Goal: Task Accomplishment & Management: Manage account settings

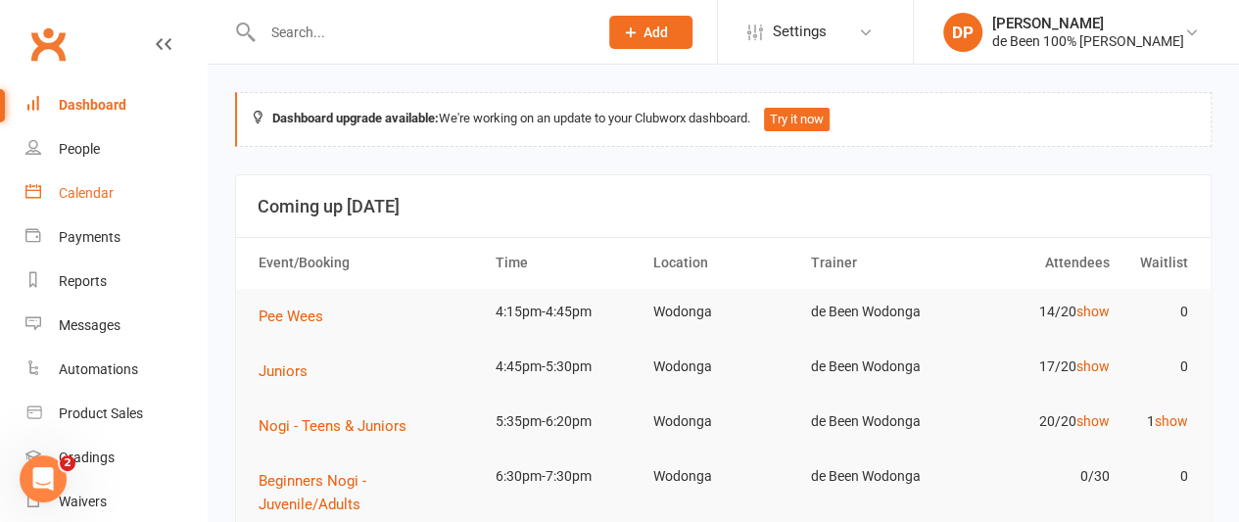
click at [90, 191] on div "Calendar" at bounding box center [86, 193] width 55 height 16
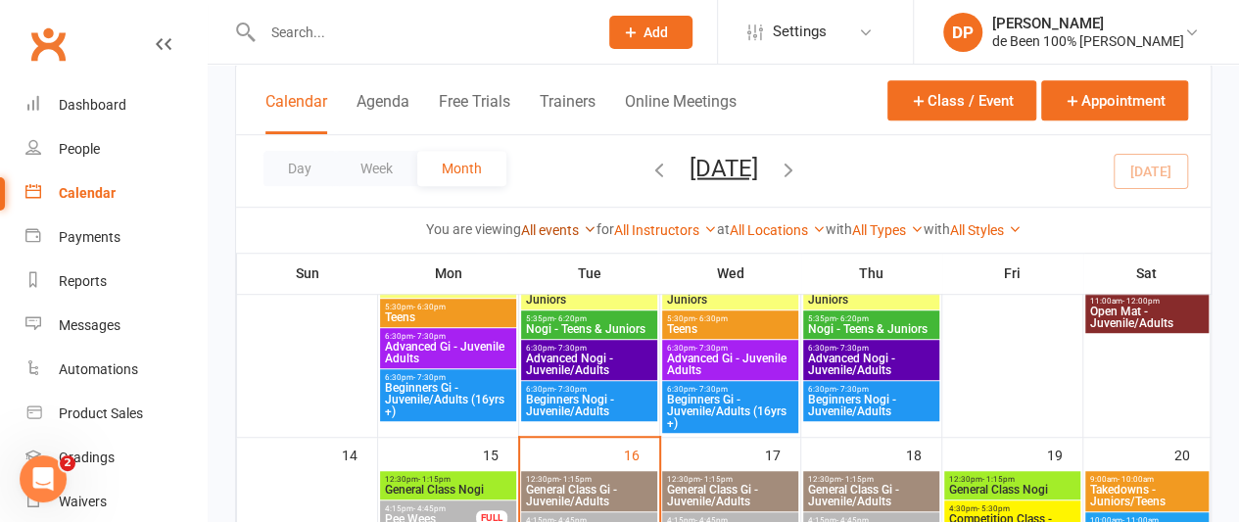
scroll to position [632, 0]
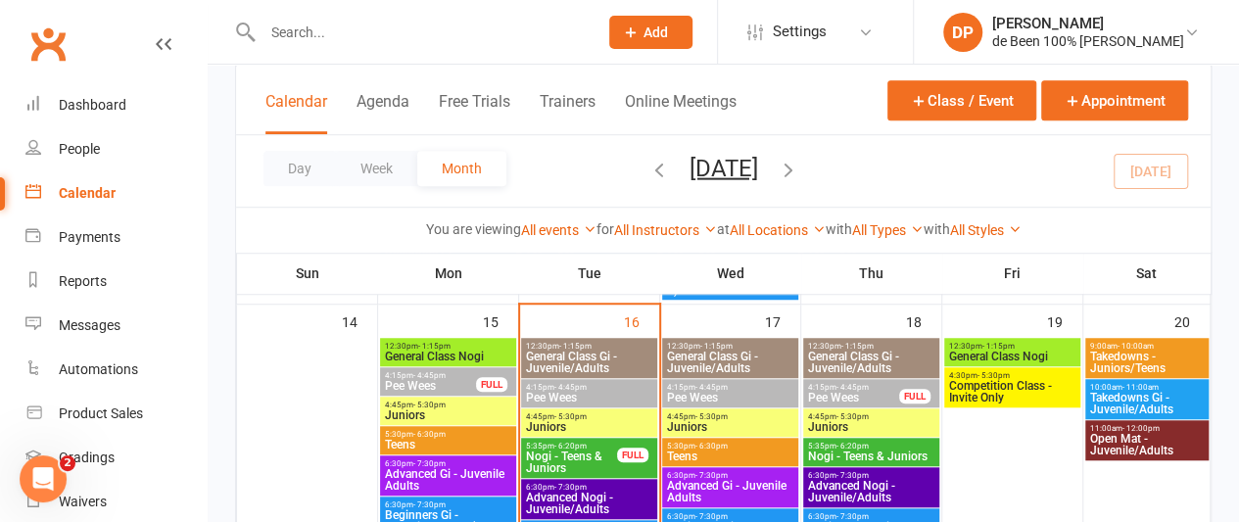
click at [573, 392] on span "Pee Wees" at bounding box center [589, 398] width 128 height 12
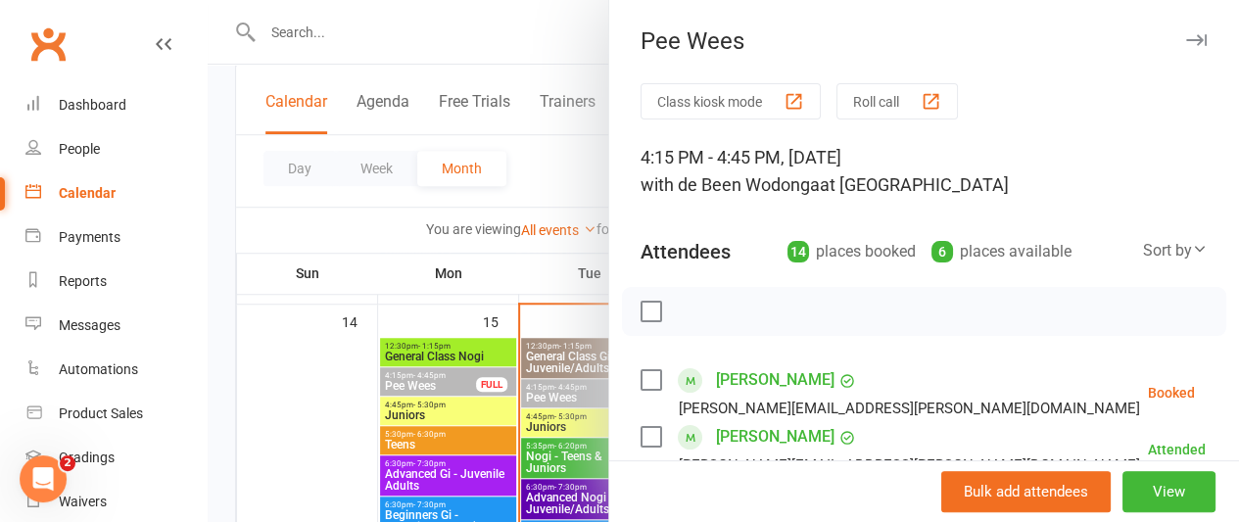
click at [1158, 246] on div "Sort by" at bounding box center [1175, 250] width 65 height 25
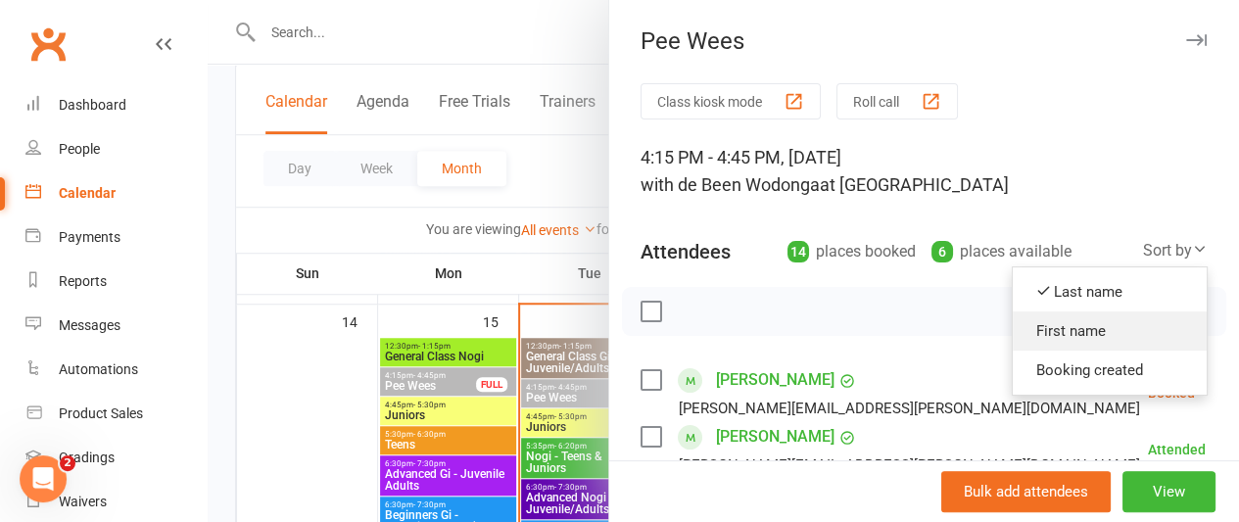
click at [1087, 318] on link "First name" at bounding box center [1110, 330] width 194 height 39
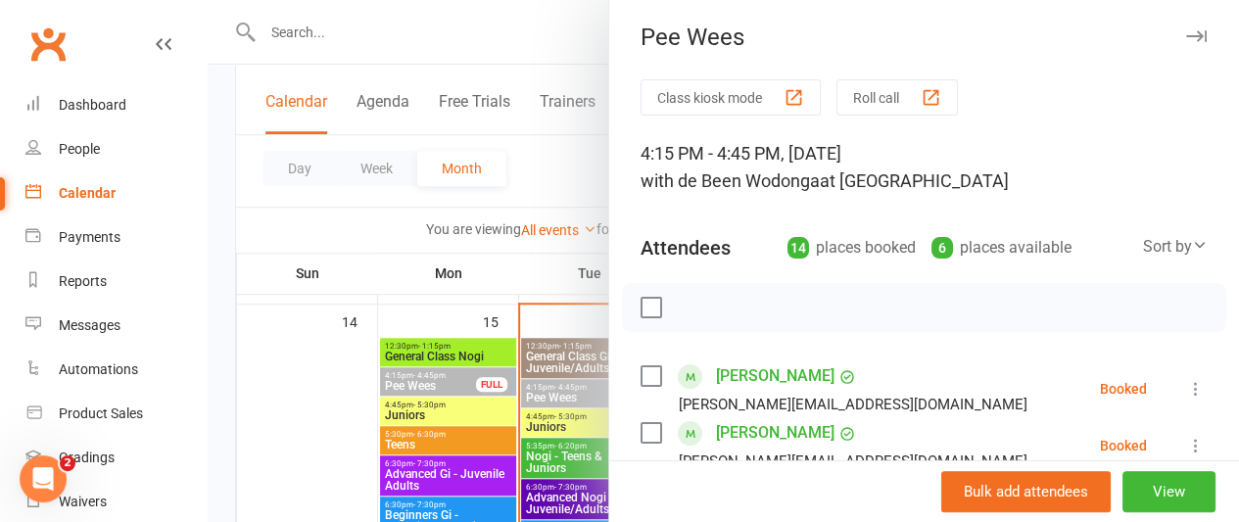
scroll to position [0, 0]
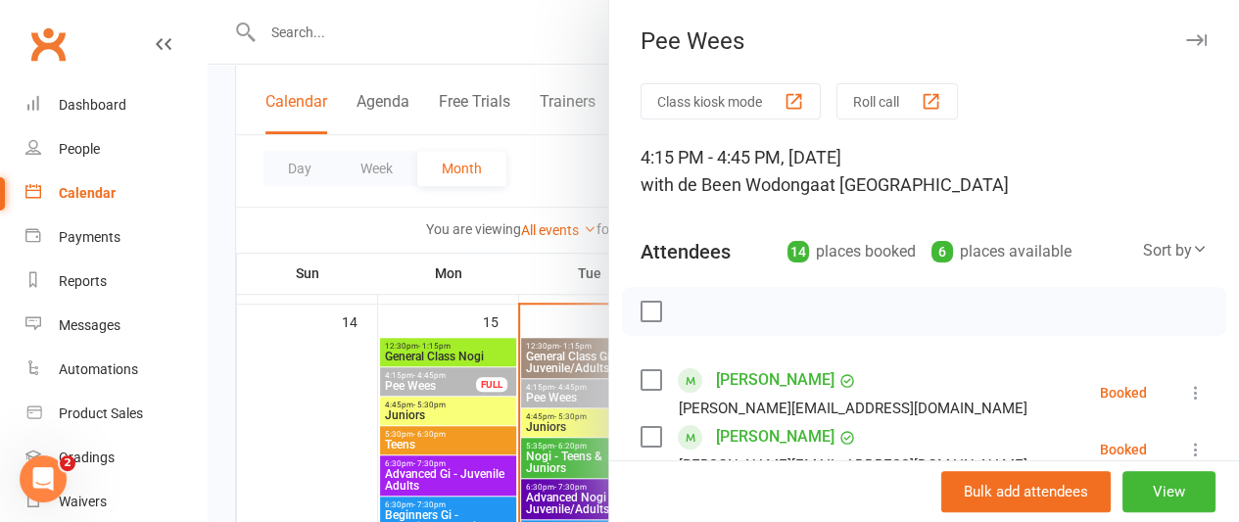
click at [719, 103] on button "Class kiosk mode" at bounding box center [731, 101] width 180 height 36
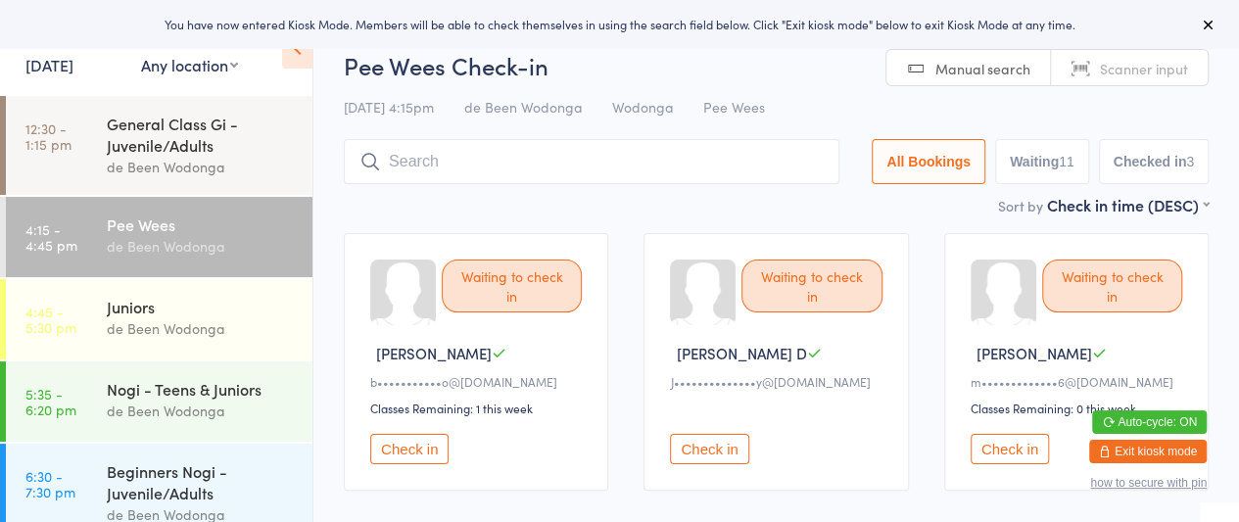
click at [1144, 452] on button "Exit kiosk mode" at bounding box center [1148, 452] width 118 height 24
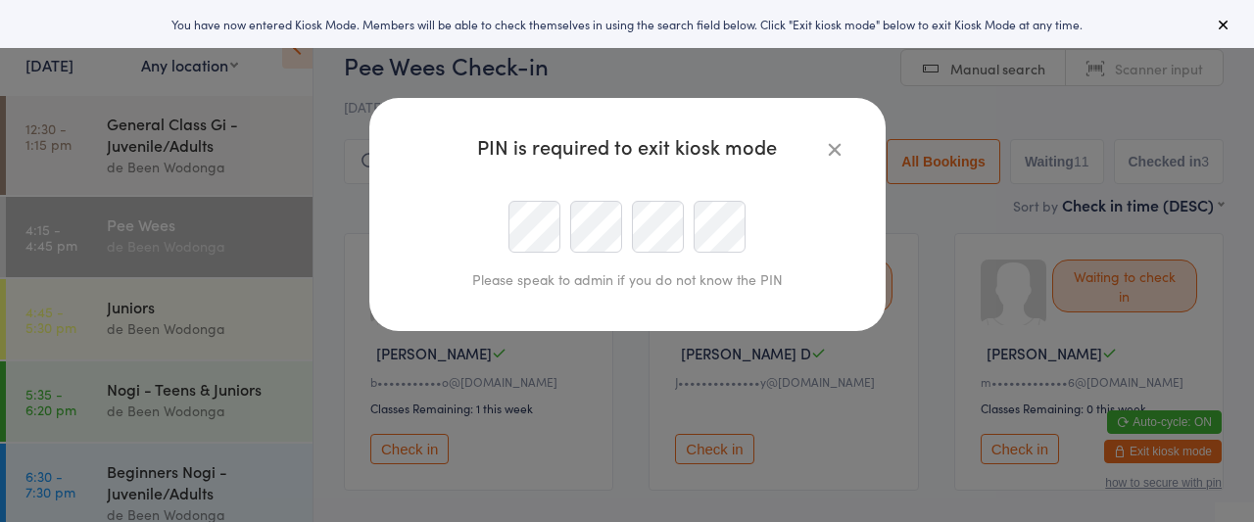
type input "fizzeohome@gmail.com"
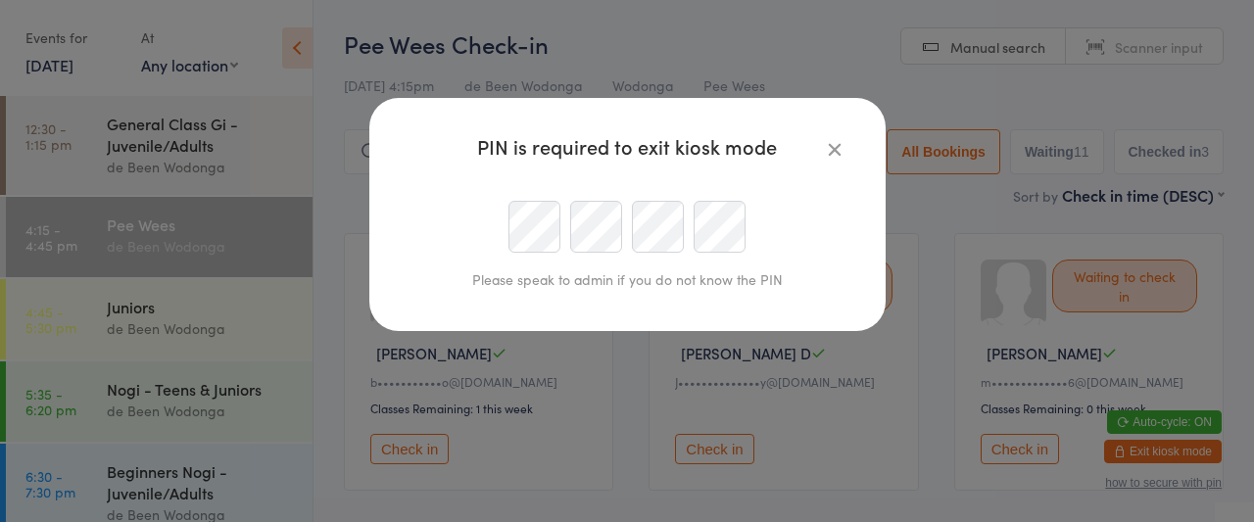
click at [827, 148] on icon "button" at bounding box center [835, 149] width 22 height 22
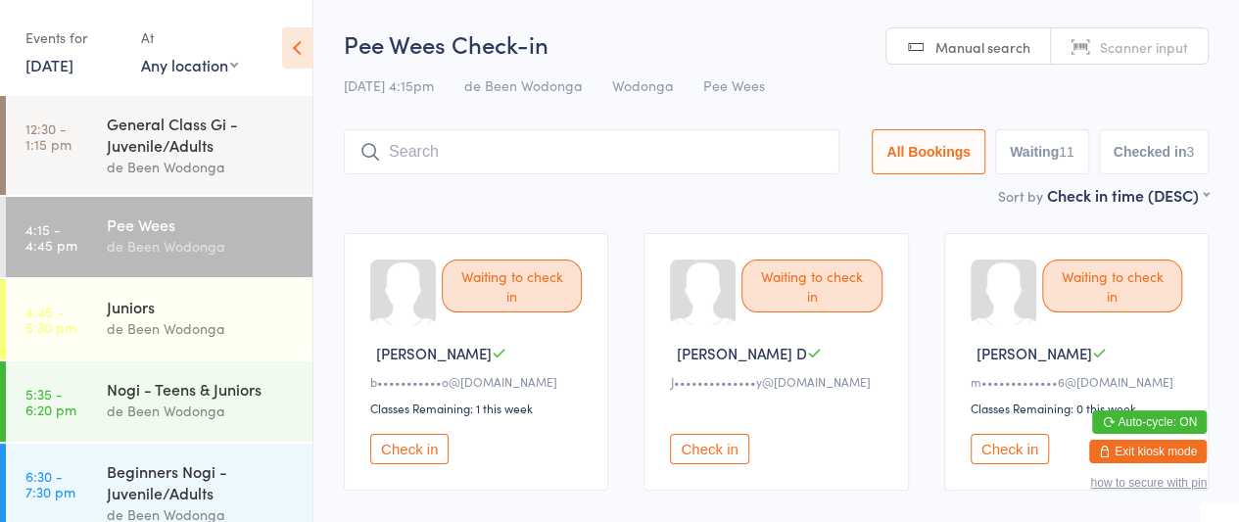
click at [1126, 448] on button "Exit kiosk mode" at bounding box center [1148, 452] width 118 height 24
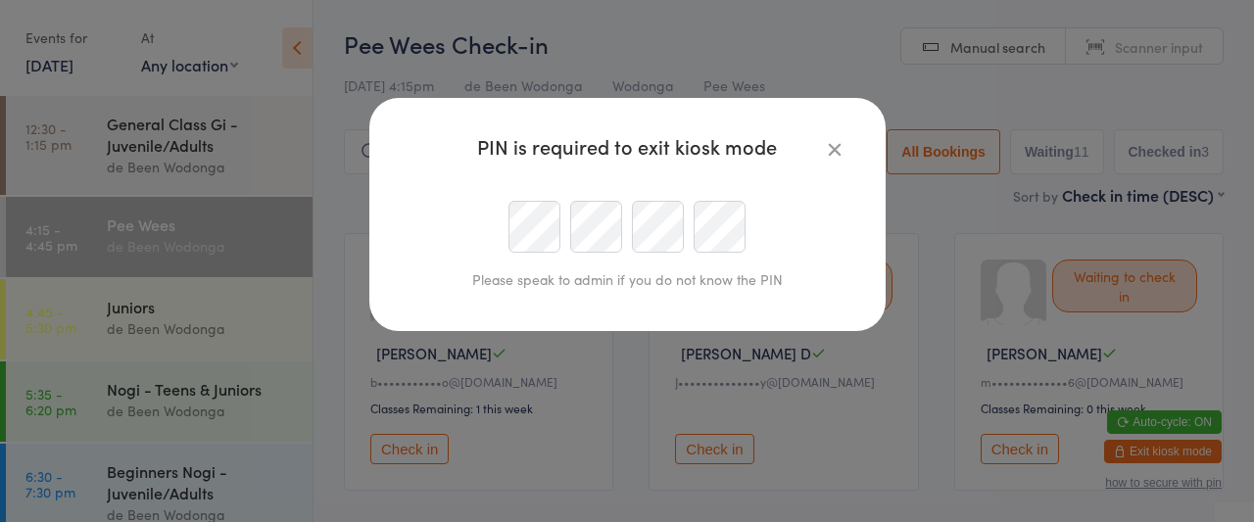
click at [255, 288] on div "PIN is required to exit kiosk mode Please speak to admin if you do not know the…" at bounding box center [627, 261] width 1254 height 522
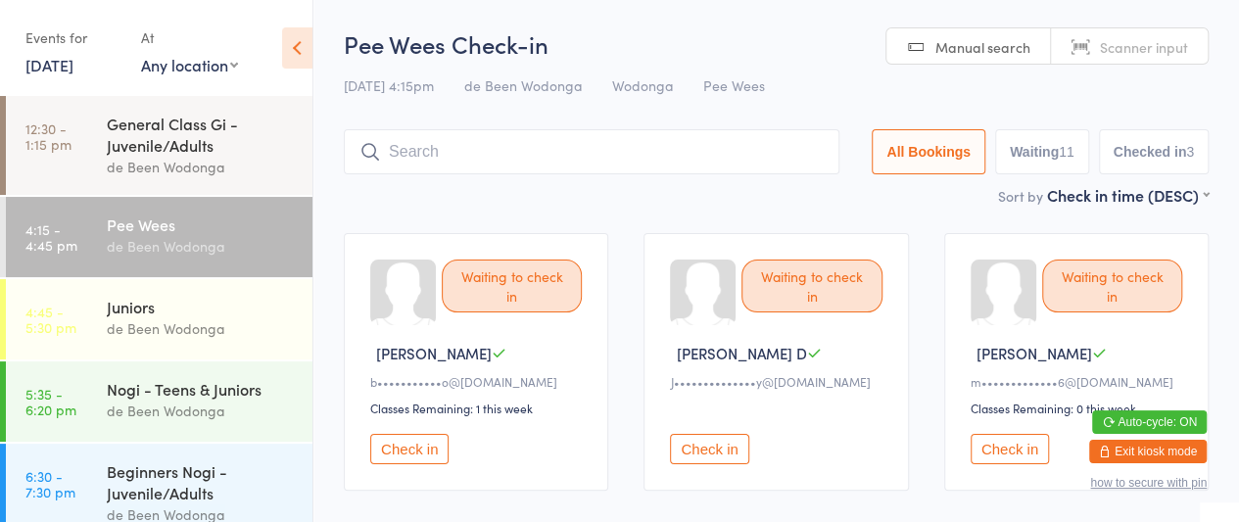
click at [1136, 453] on button "Exit kiosk mode" at bounding box center [1148, 452] width 118 height 24
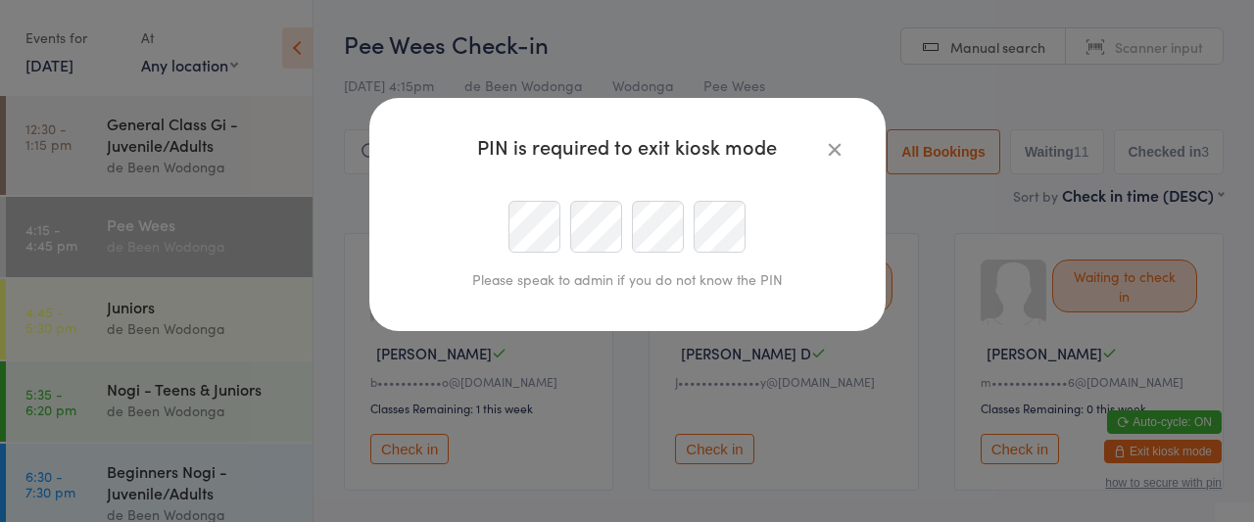
click at [168, 328] on div "PIN is required to exit kiosk mode Please speak to admin if you do not know the…" at bounding box center [627, 261] width 1254 height 522
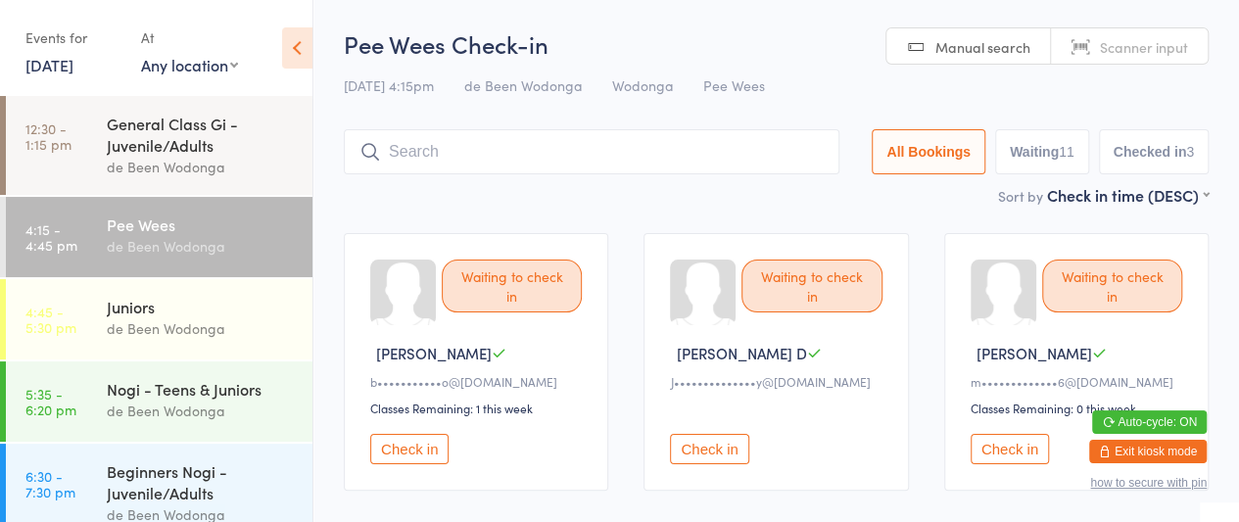
click at [1146, 452] on button "Exit kiosk mode" at bounding box center [1148, 452] width 118 height 24
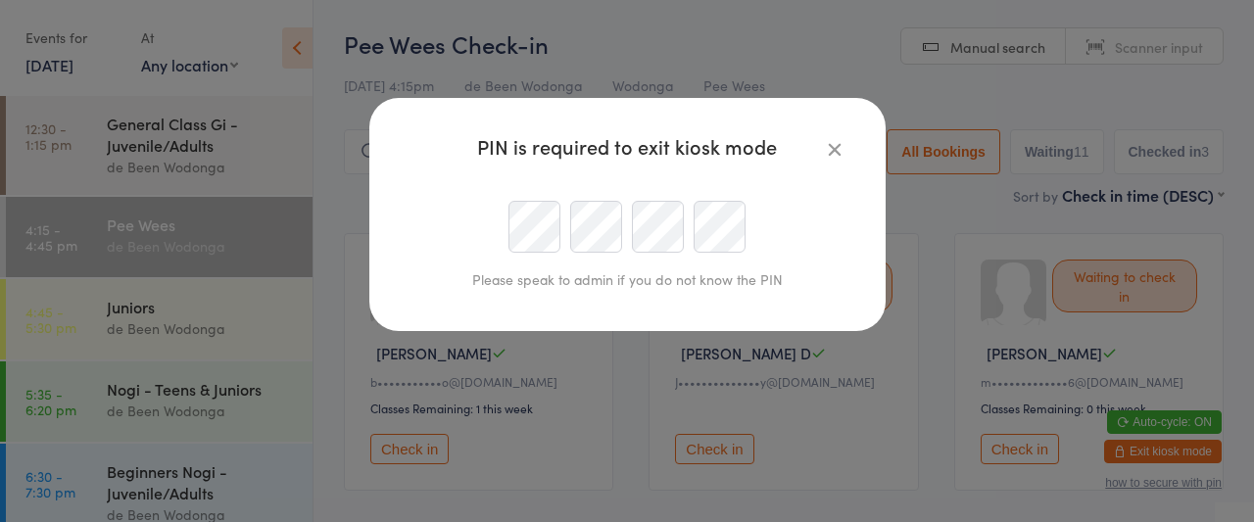
type input "fizzeohome@gmail.com"
click at [333, 242] on div "PIN is required to exit kiosk mode Please speak to admin if you do not know the…" at bounding box center [627, 261] width 1254 height 522
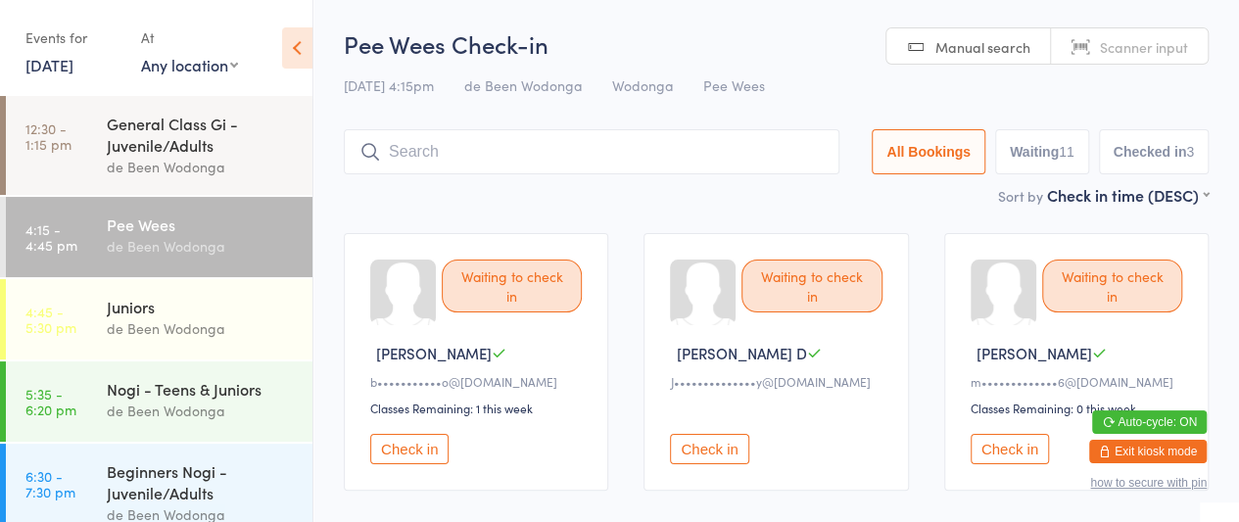
click at [1154, 450] on button "Exit kiosk mode" at bounding box center [1148, 452] width 118 height 24
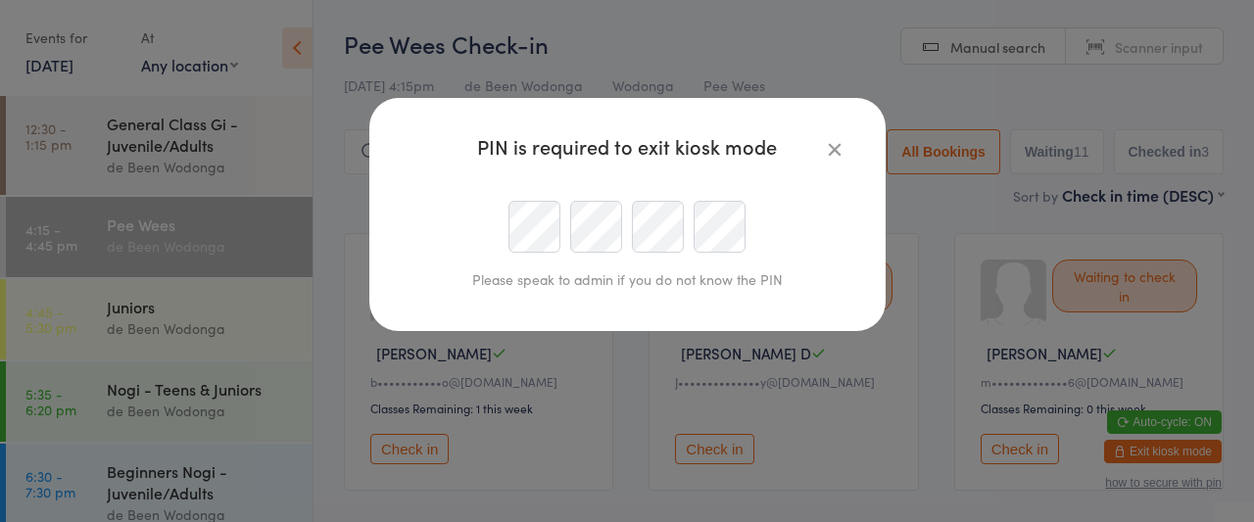
click at [834, 146] on icon "button" at bounding box center [835, 149] width 22 height 22
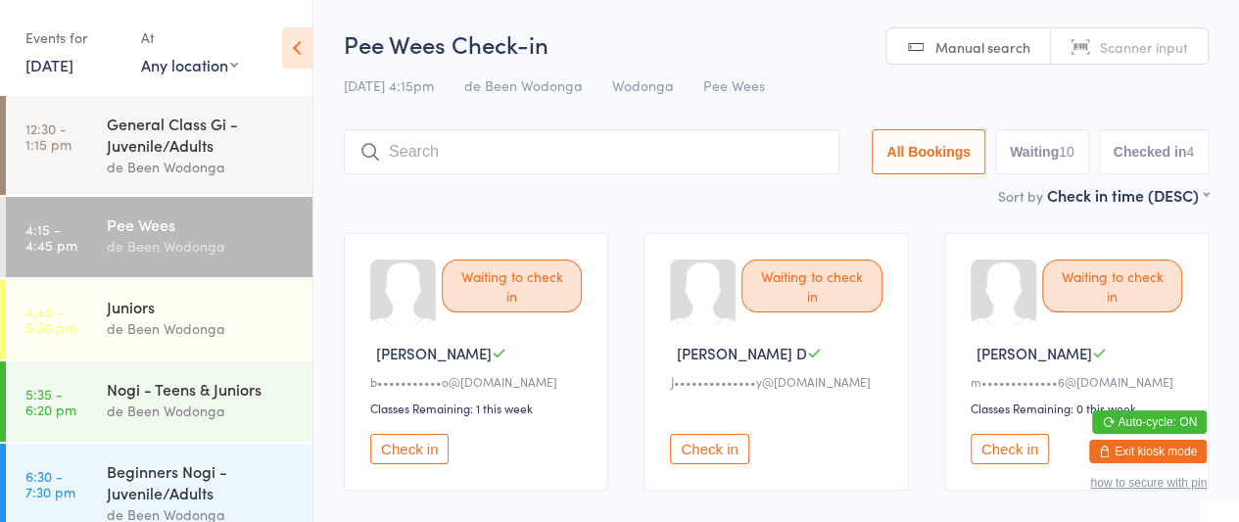
click at [1158, 447] on button "Exit kiosk mode" at bounding box center [1148, 452] width 118 height 24
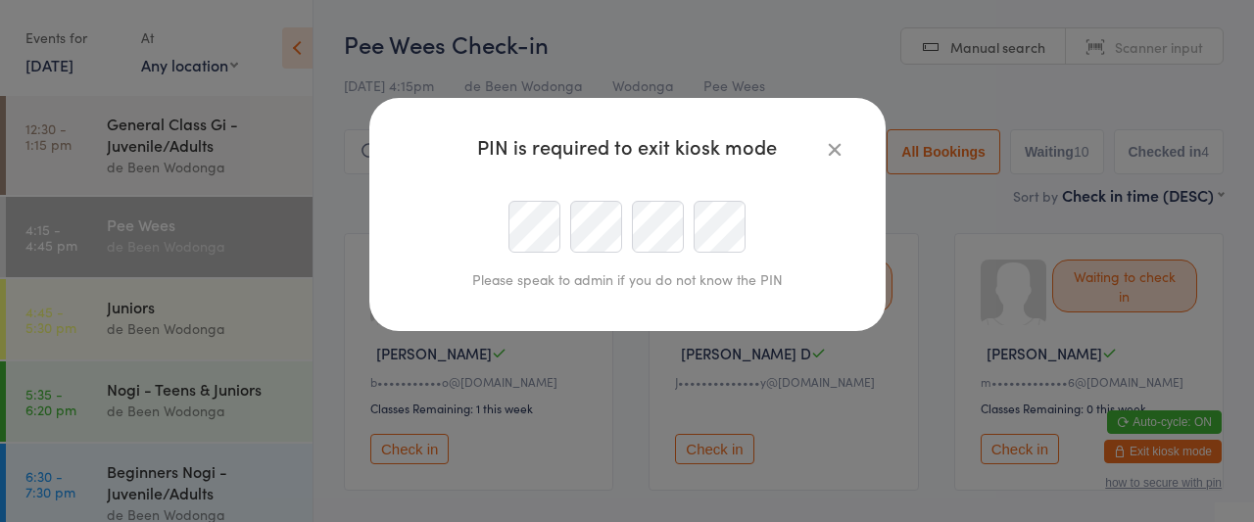
type input "[EMAIL_ADDRESS][DOMAIN_NAME]"
click at [495, 240] on div at bounding box center [628, 227] width 448 height 52
click at [417, 236] on div at bounding box center [628, 227] width 448 height 52
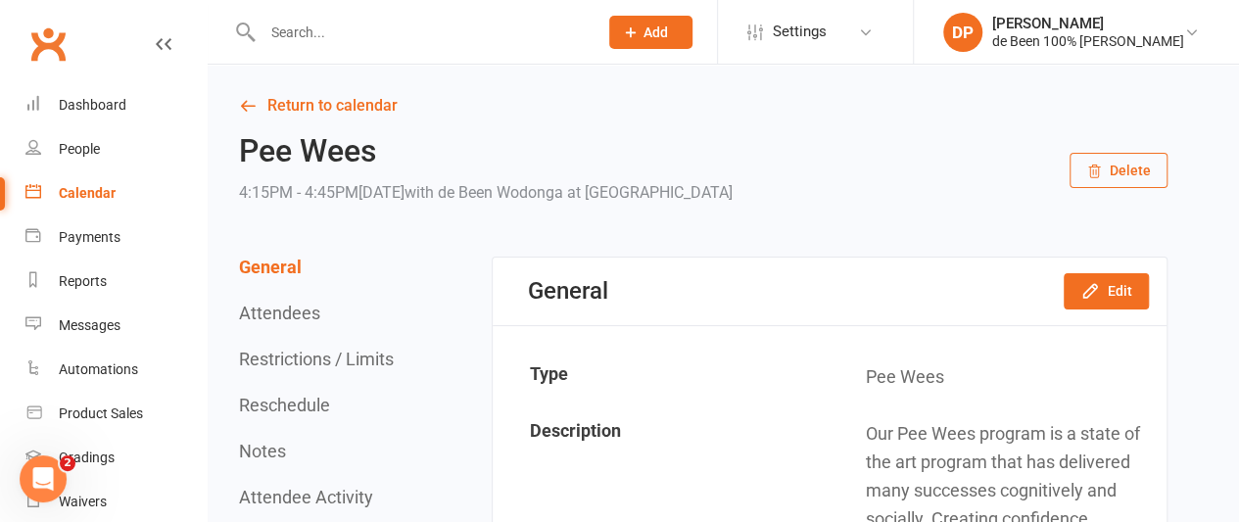
click at [89, 187] on div "Calendar" at bounding box center [87, 193] width 57 height 16
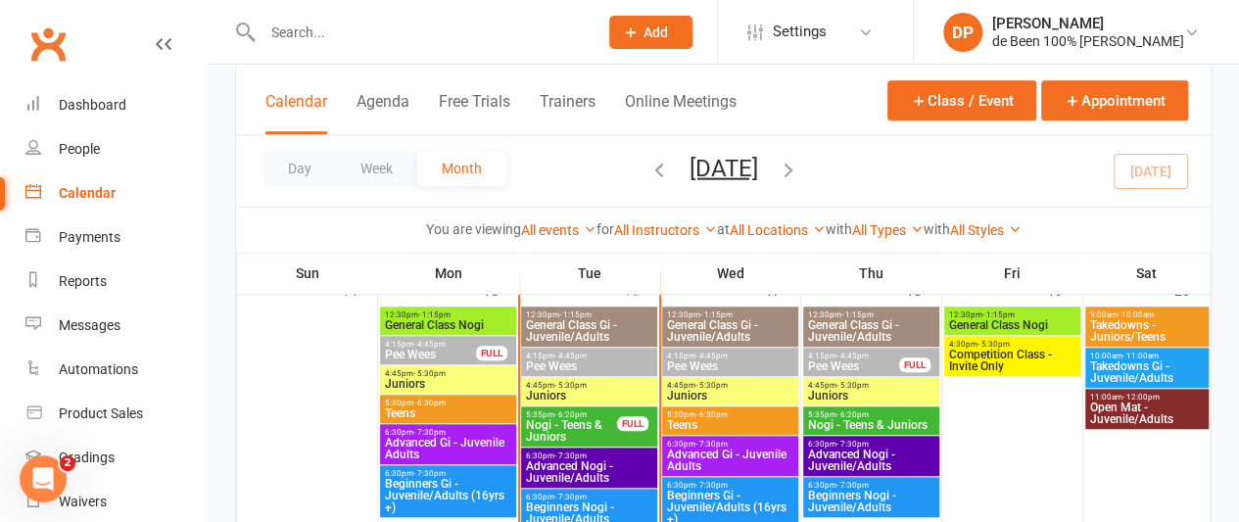
scroll to position [668, 0]
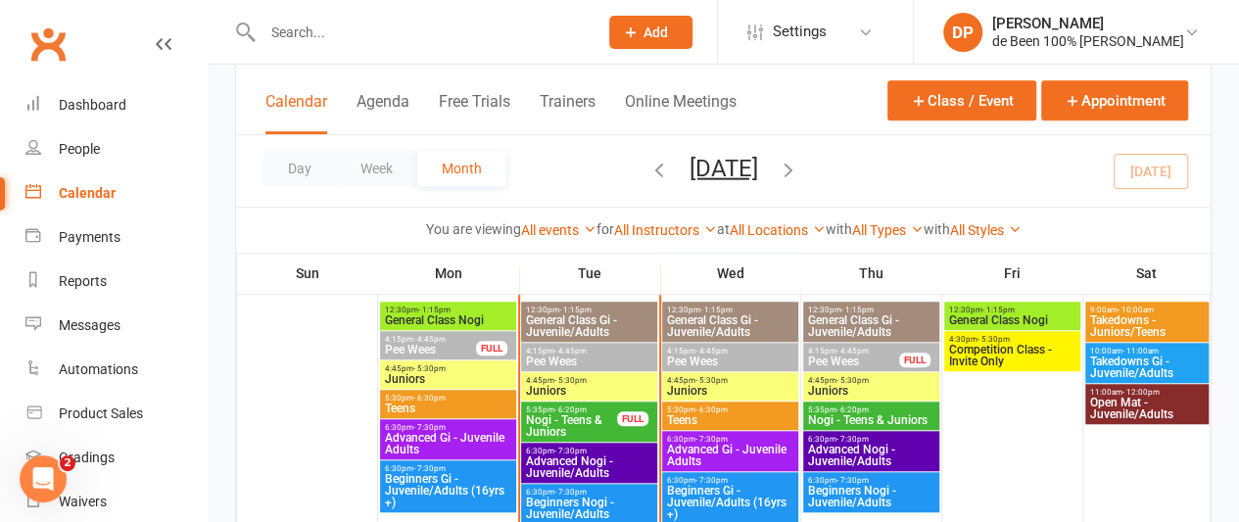
click at [799, 166] on icon "button" at bounding box center [789, 169] width 22 height 22
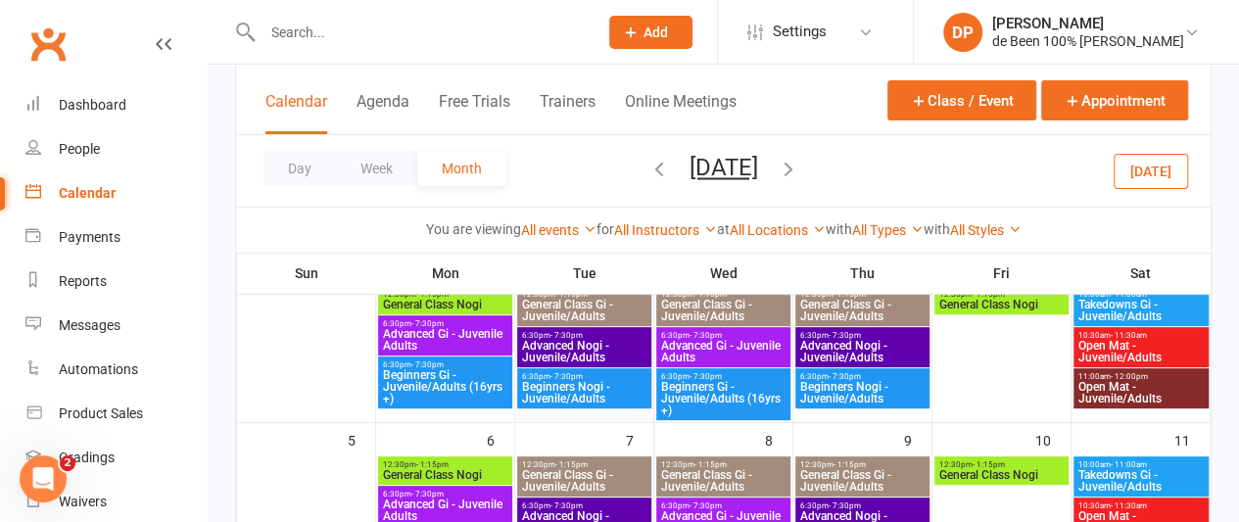
scroll to position [0, 0]
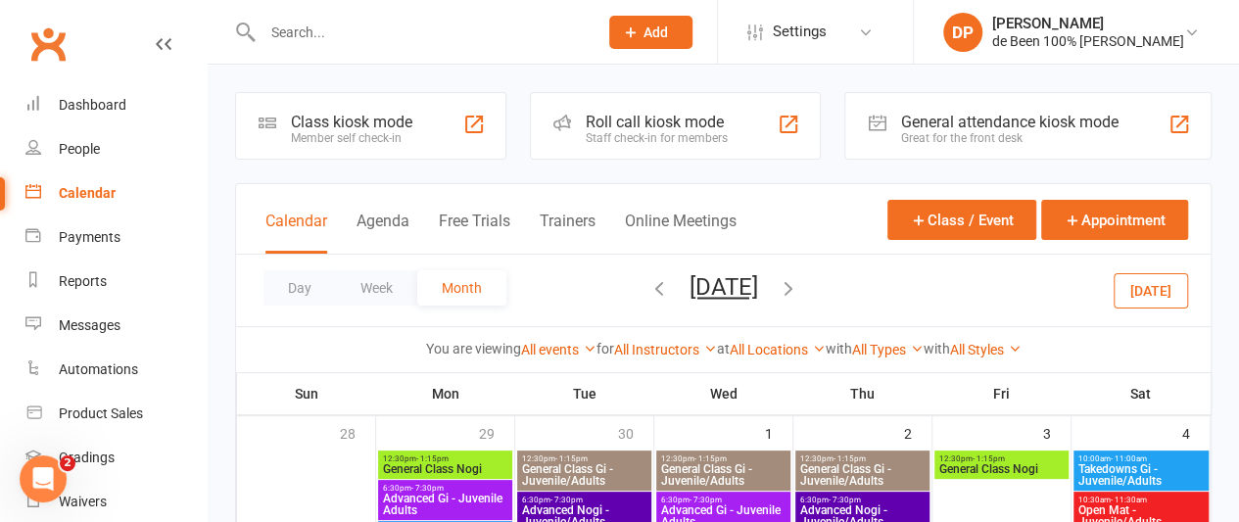
click at [648, 292] on icon "button" at bounding box center [659, 288] width 22 height 22
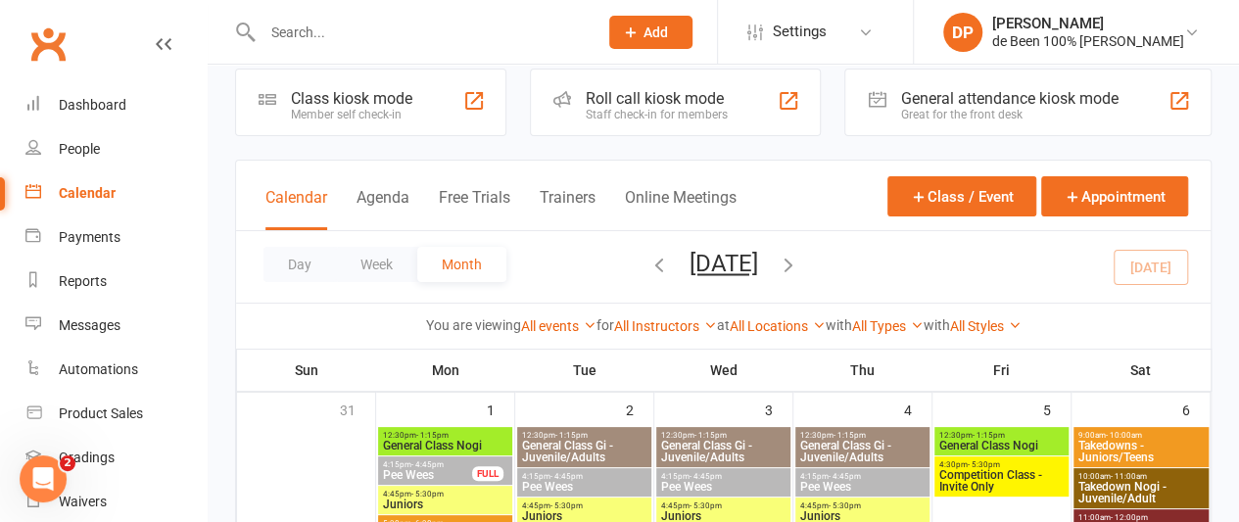
scroll to position [23, 0]
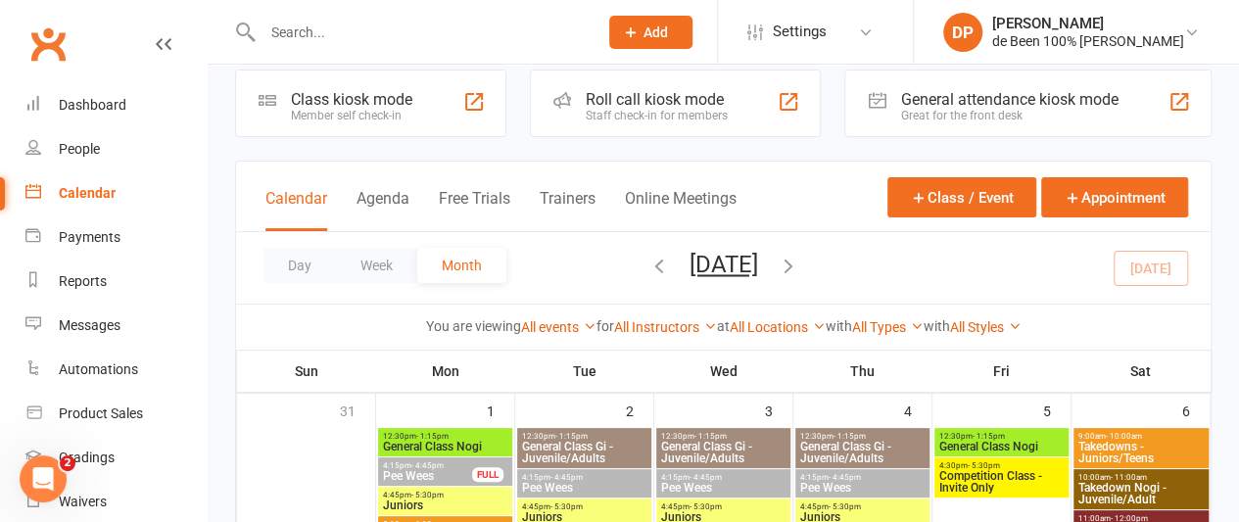
click at [534, 407] on div "2" at bounding box center [584, 523] width 138 height 259
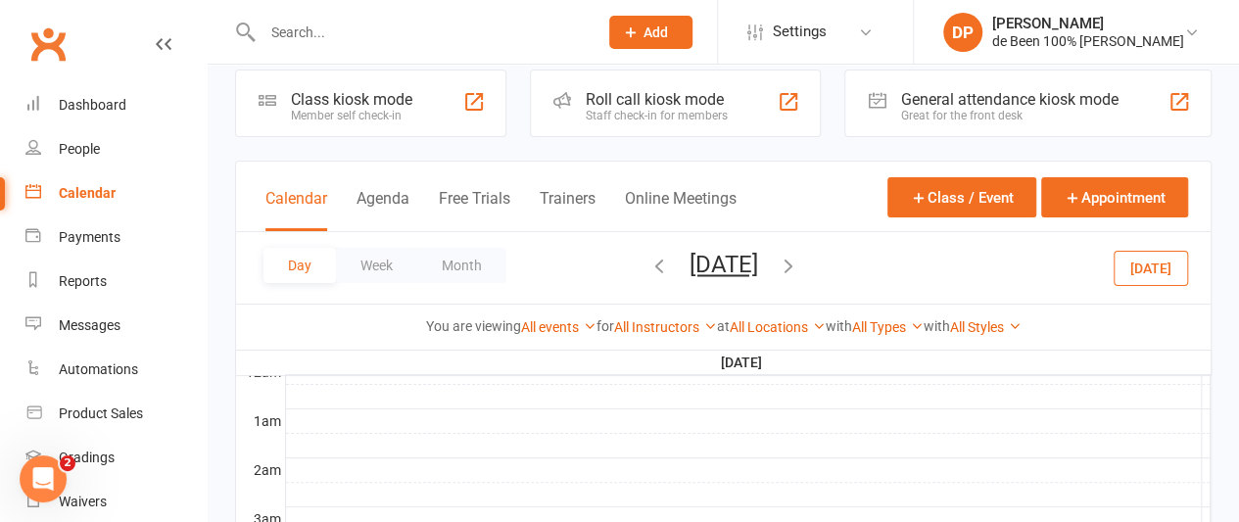
scroll to position [0, 0]
click at [66, 153] on div "People" at bounding box center [79, 149] width 41 height 16
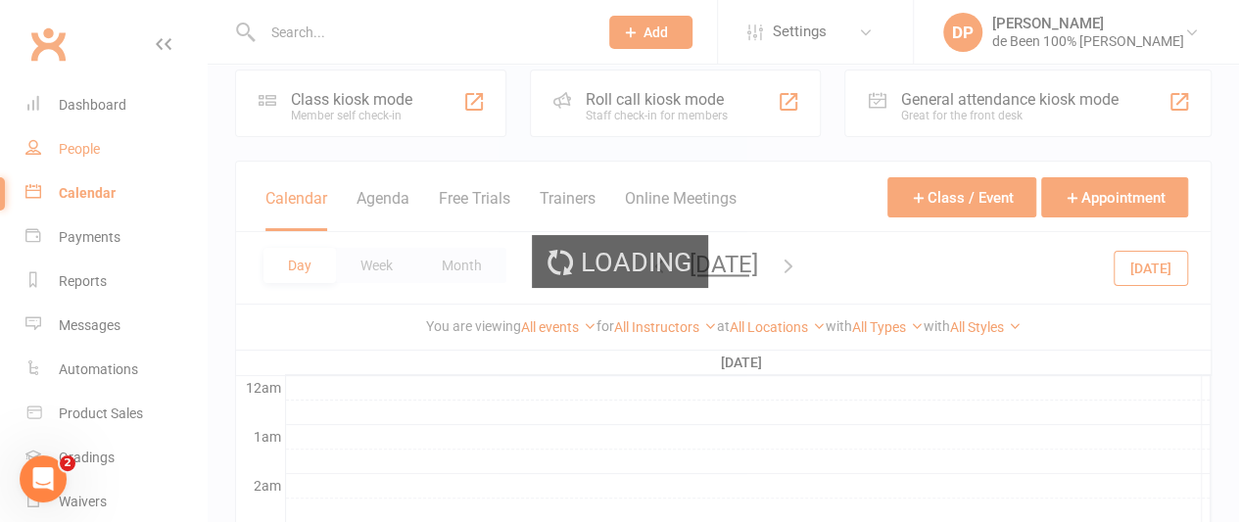
select select "100"
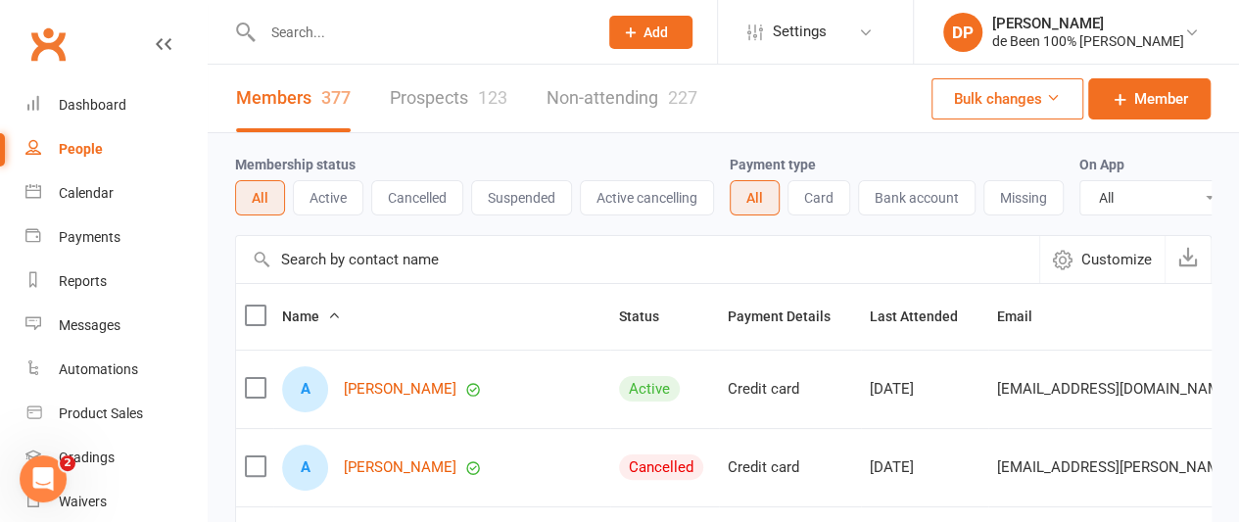
click at [304, 275] on input "text" at bounding box center [637, 259] width 803 height 47
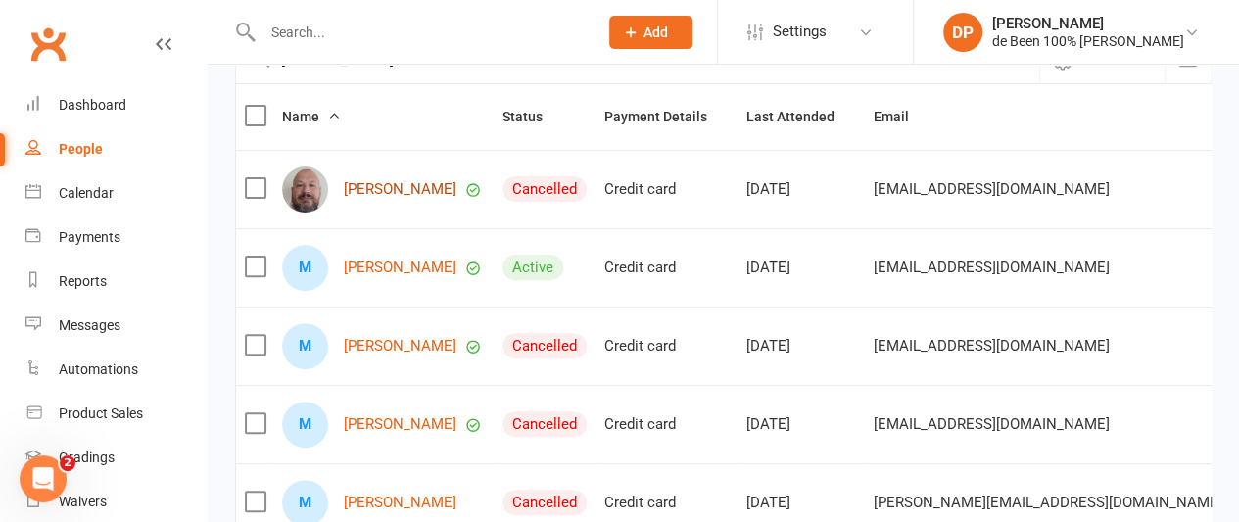
scroll to position [229, 0]
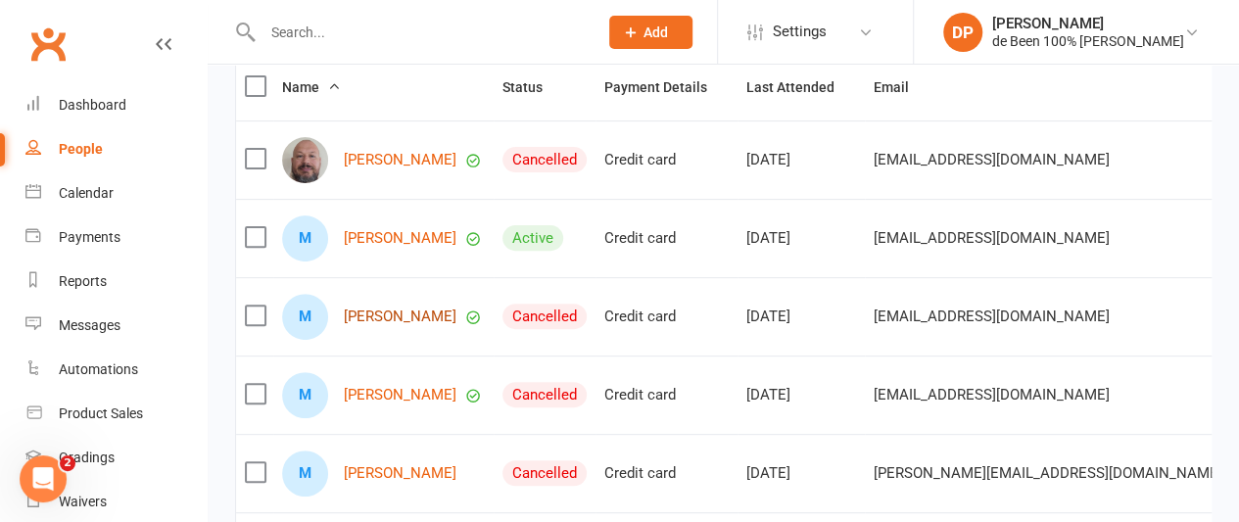
type input "mathew"
click at [398, 321] on link "[PERSON_NAME]" at bounding box center [400, 317] width 113 height 17
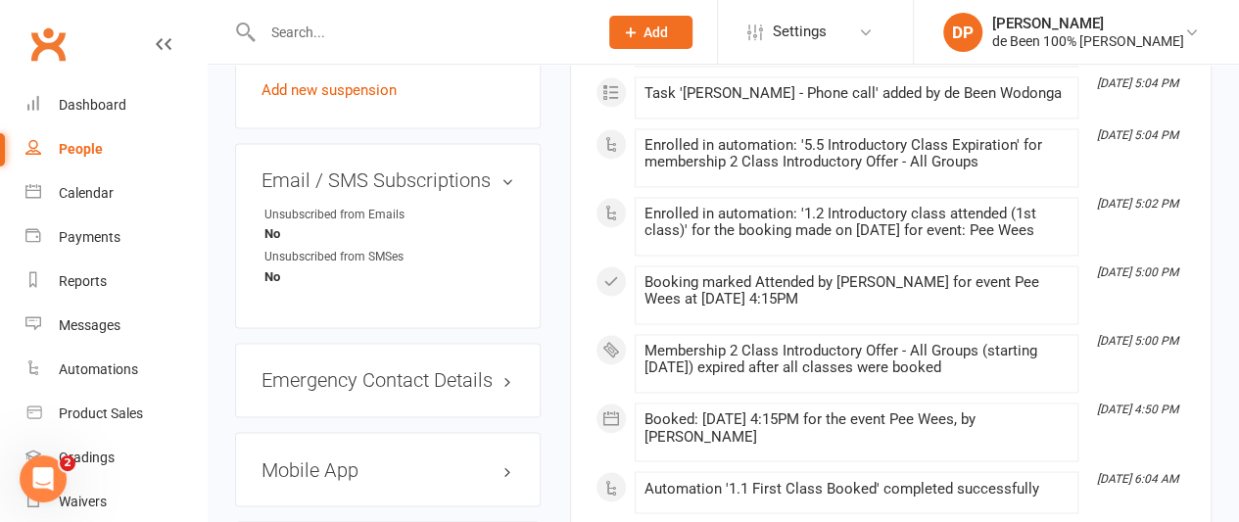
scroll to position [1426, 0]
click at [495, 368] on h3 "Emergency Contact Details edit" at bounding box center [388, 379] width 253 height 22
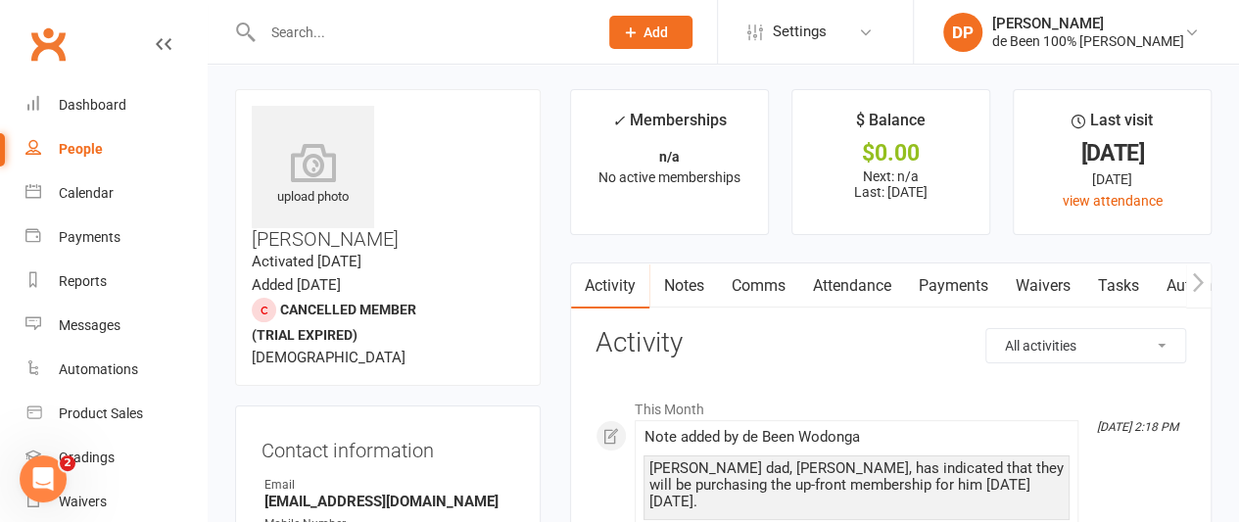
scroll to position [0, 0]
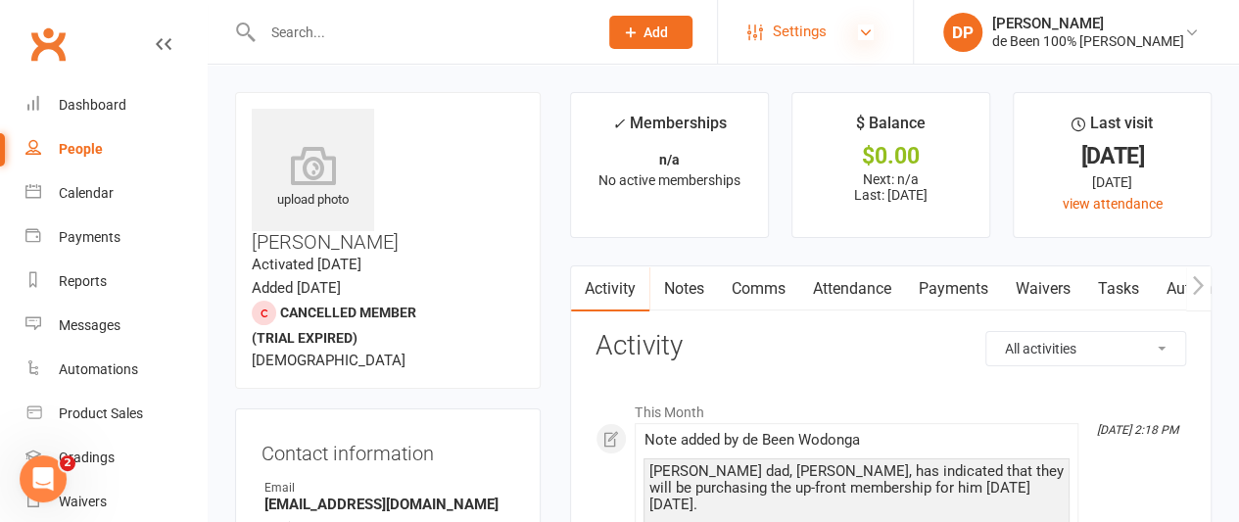
click at [858, 34] on icon at bounding box center [866, 32] width 16 height 16
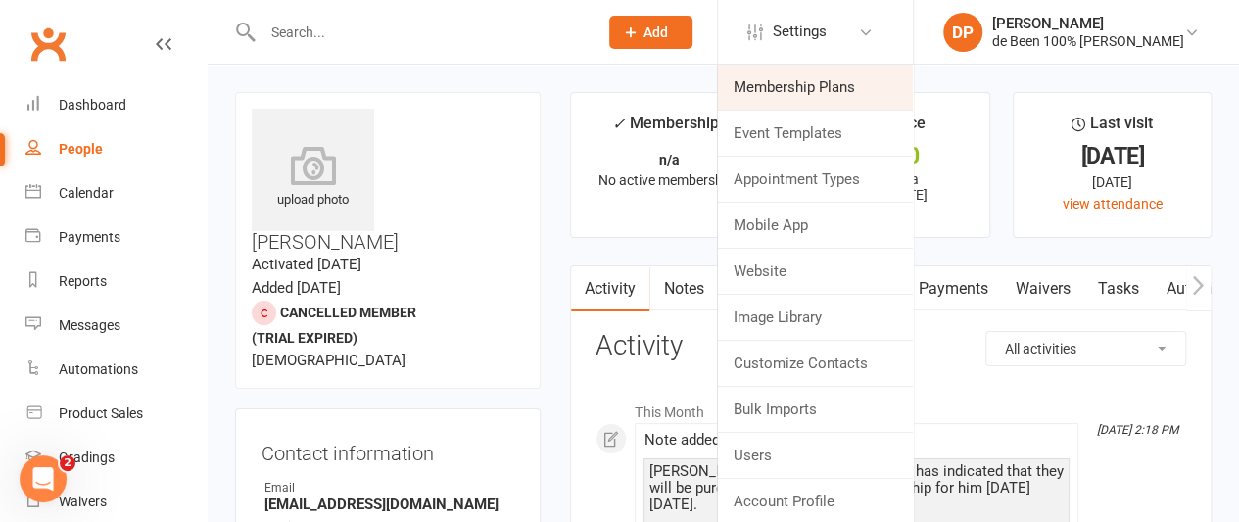
click at [791, 87] on link "Membership Plans" at bounding box center [815, 87] width 195 height 45
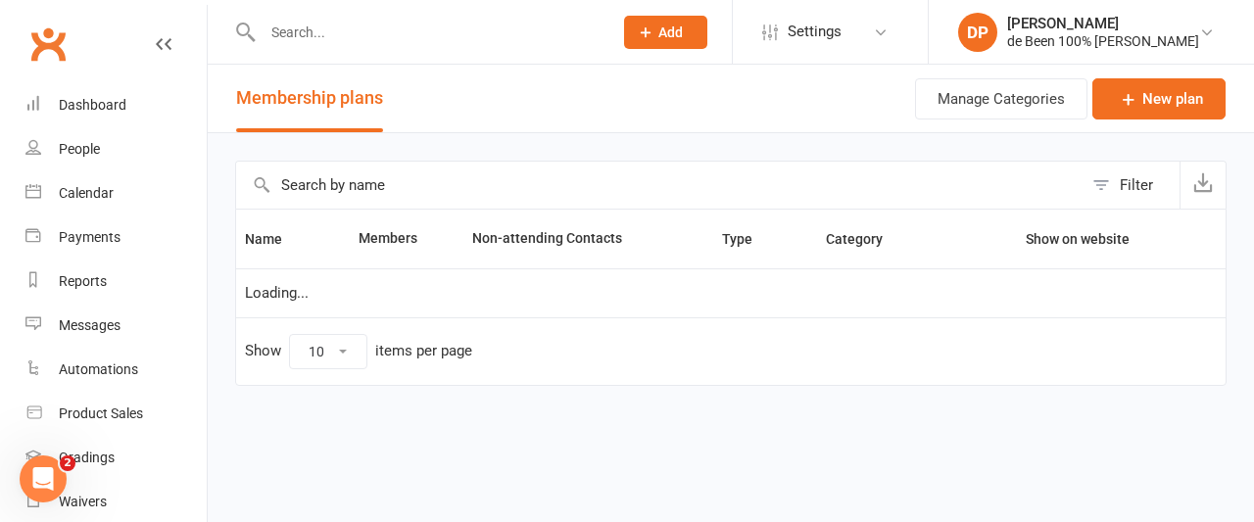
select select "25"
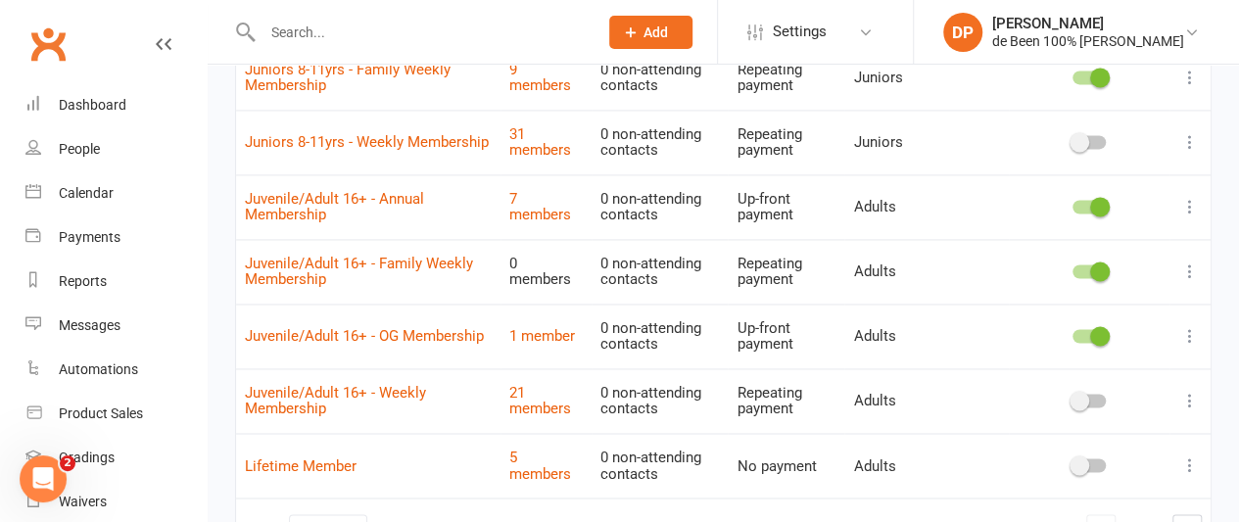
scroll to position [1510, 0]
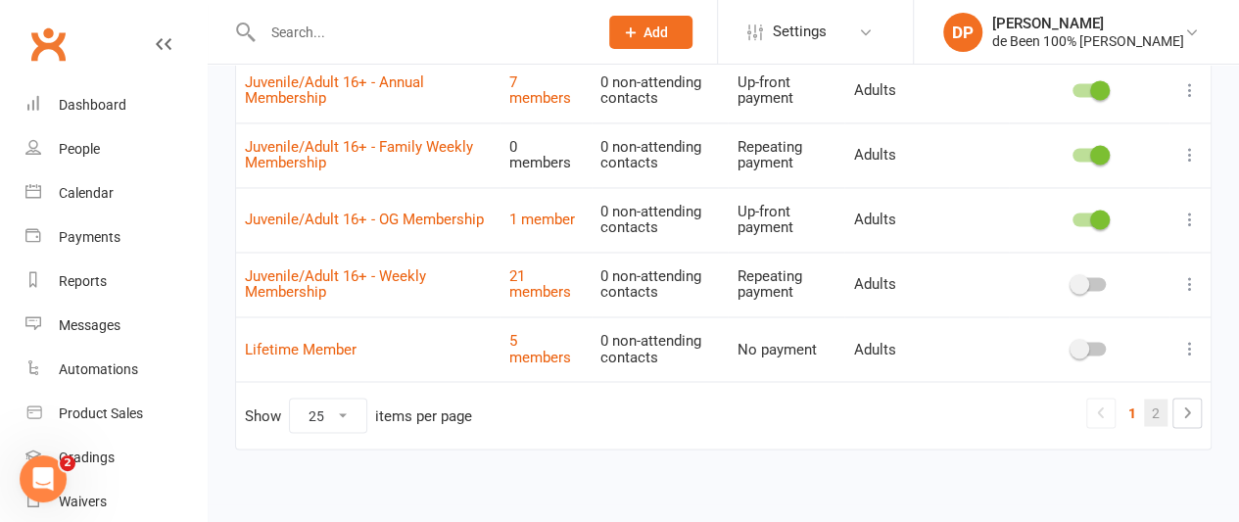
click at [1155, 403] on link "2" at bounding box center [1156, 412] width 24 height 27
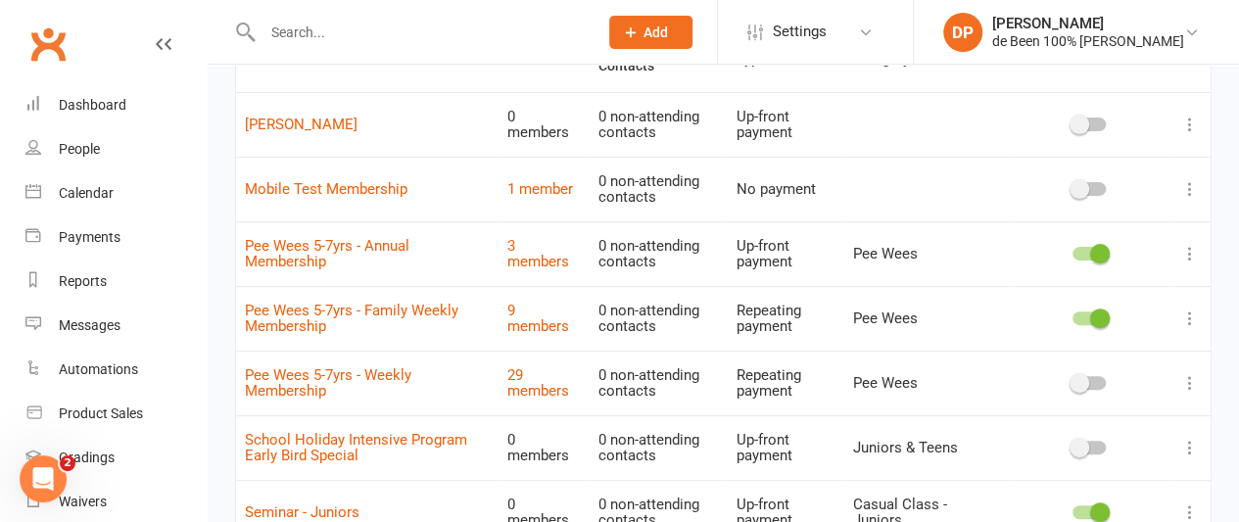
scroll to position [182, 0]
click at [270, 244] on link "Pee Wees 5-7yrs - Annual Membership" at bounding box center [327, 255] width 165 height 34
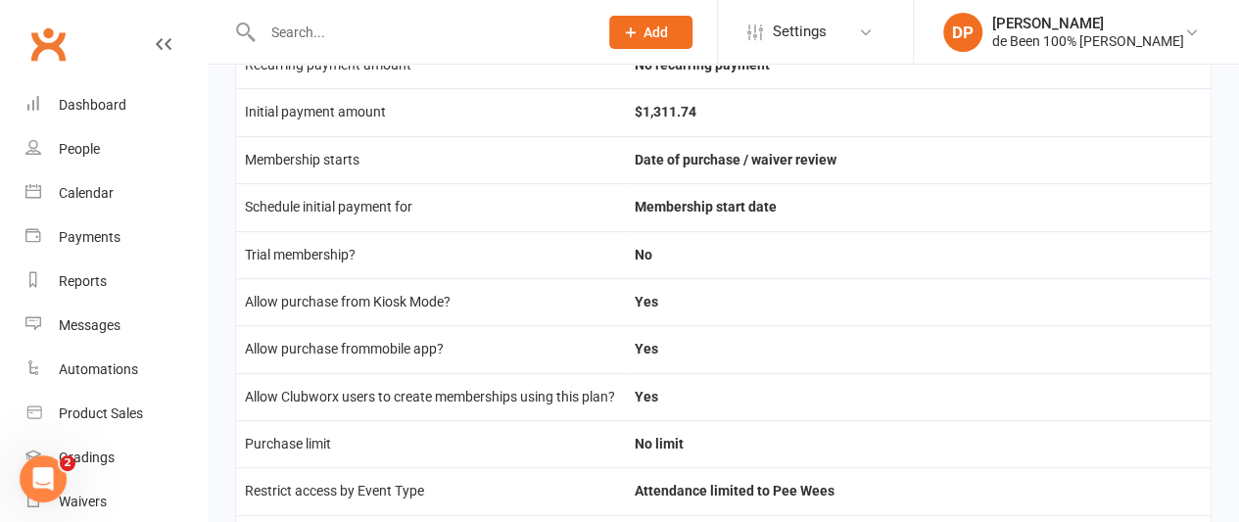
scroll to position [379, 0]
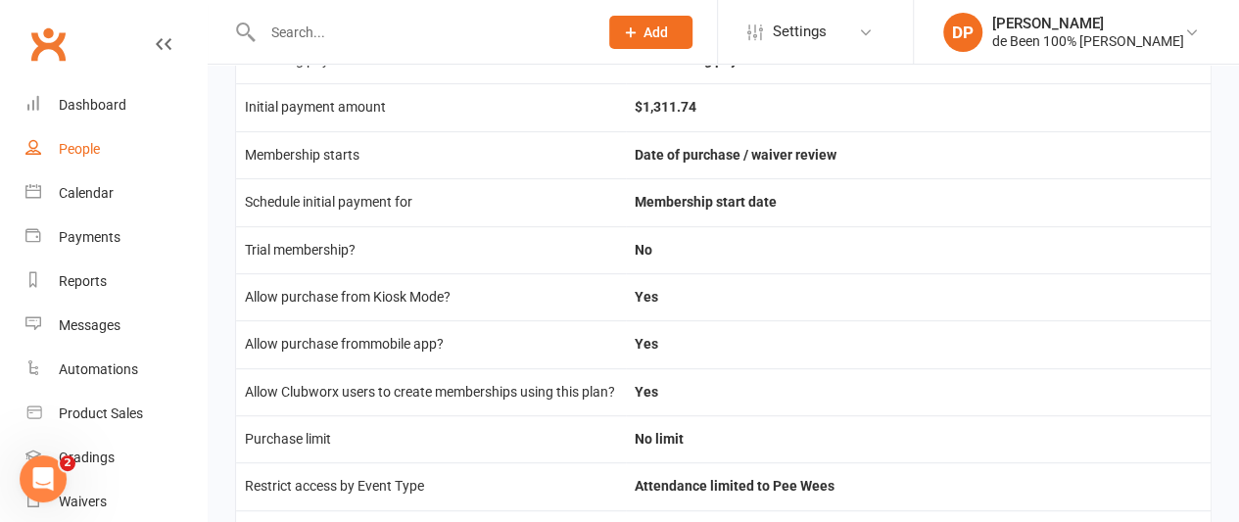
click at [89, 147] on div "People" at bounding box center [79, 149] width 41 height 16
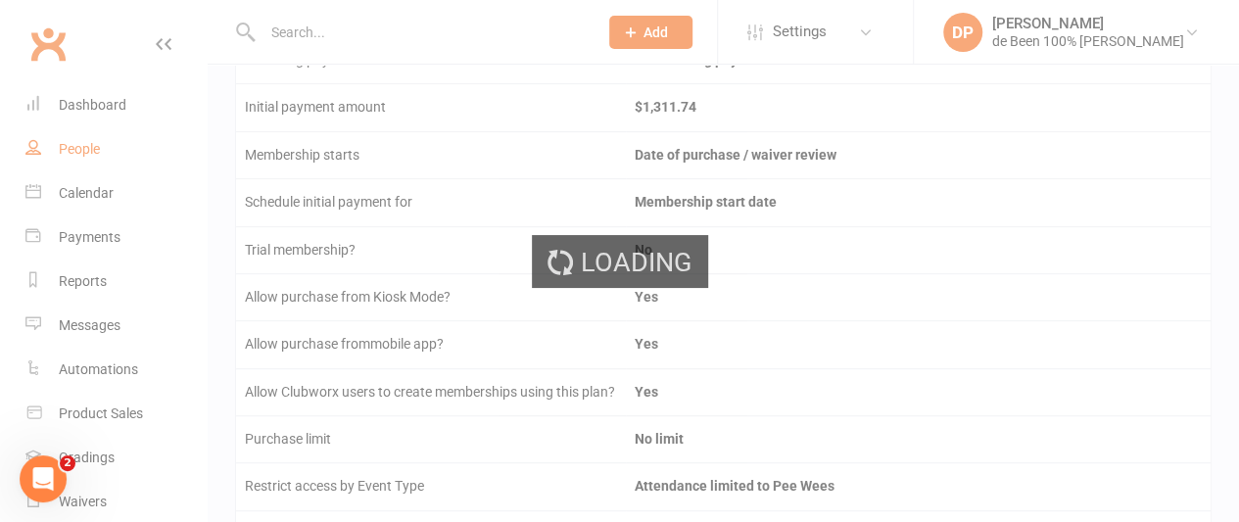
select select "100"
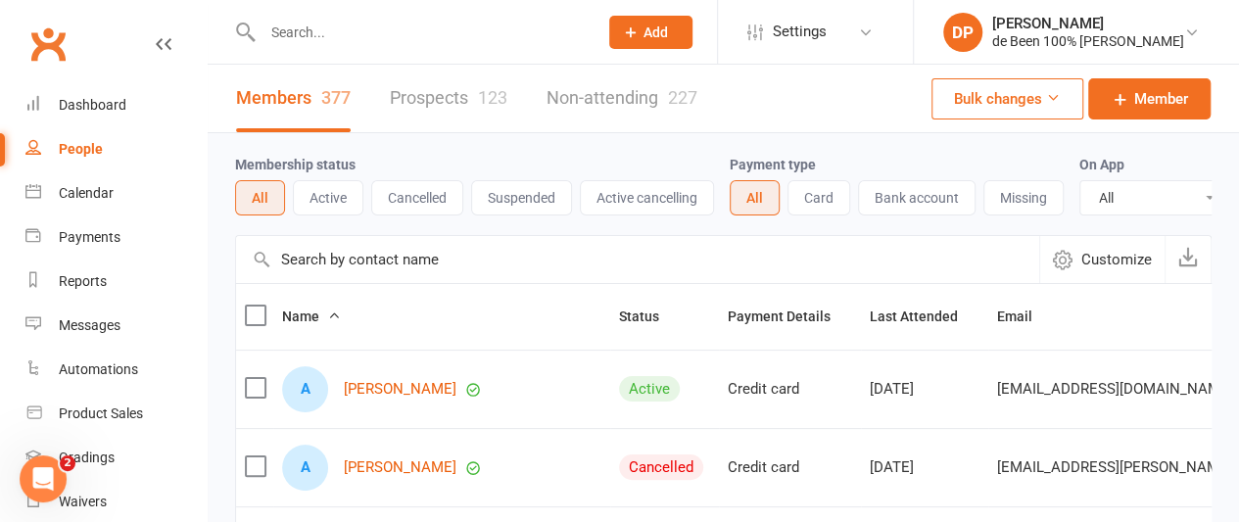
click at [325, 275] on input "text" at bounding box center [637, 259] width 803 height 47
click at [96, 189] on div "Calendar" at bounding box center [86, 193] width 55 height 16
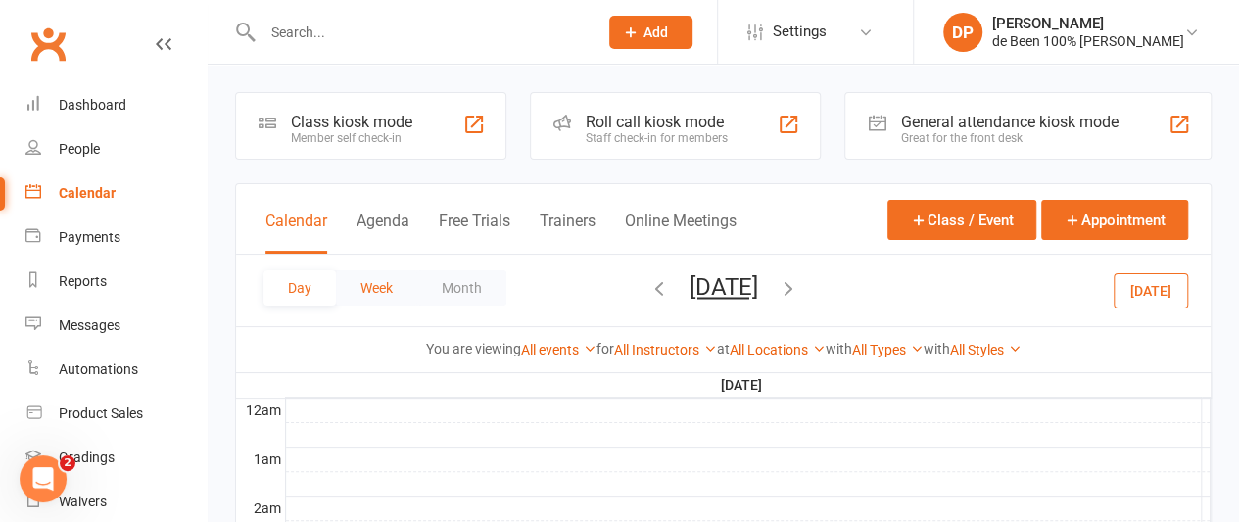
click at [376, 291] on button "Week" at bounding box center [376, 287] width 81 height 35
click at [554, 416] on div at bounding box center [748, 411] width 925 height 24
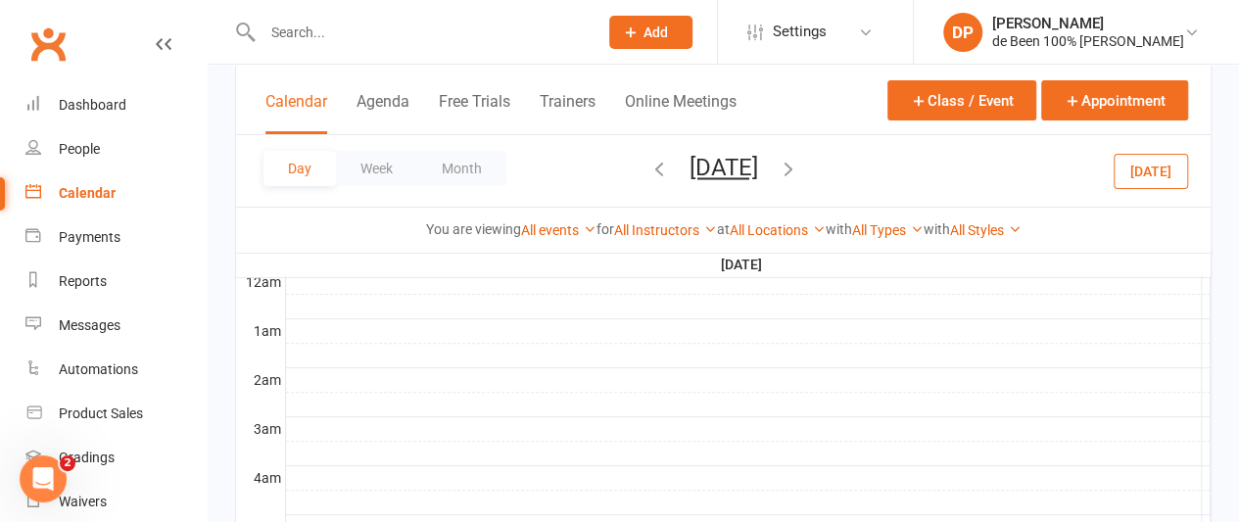
scroll to position [129, 0]
click at [466, 168] on button "Month" at bounding box center [461, 168] width 89 height 35
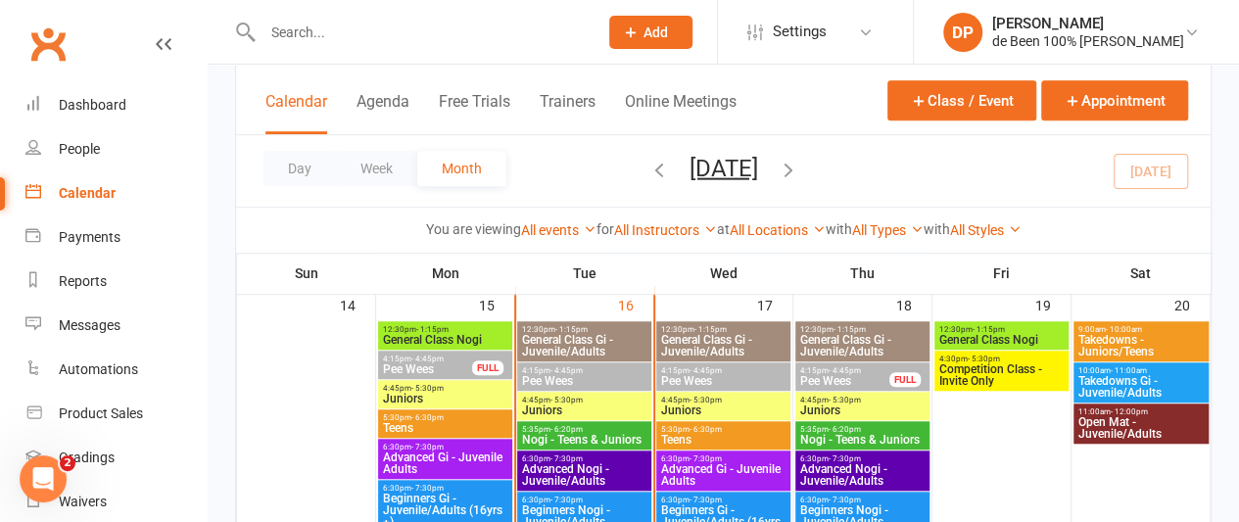
scroll to position [650, 0]
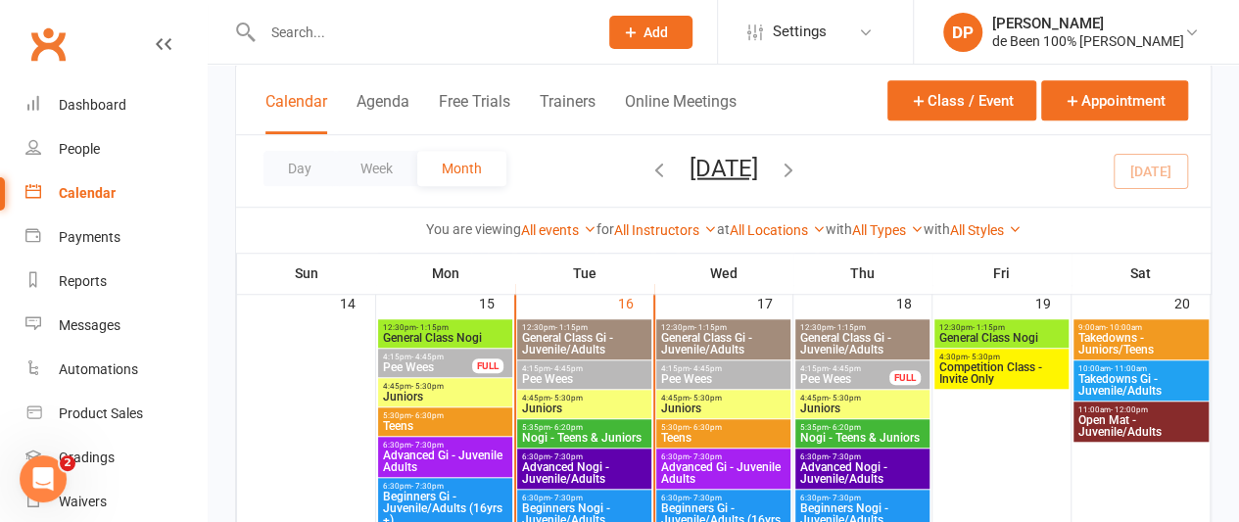
click at [566, 404] on span "Juniors" at bounding box center [584, 409] width 126 height 12
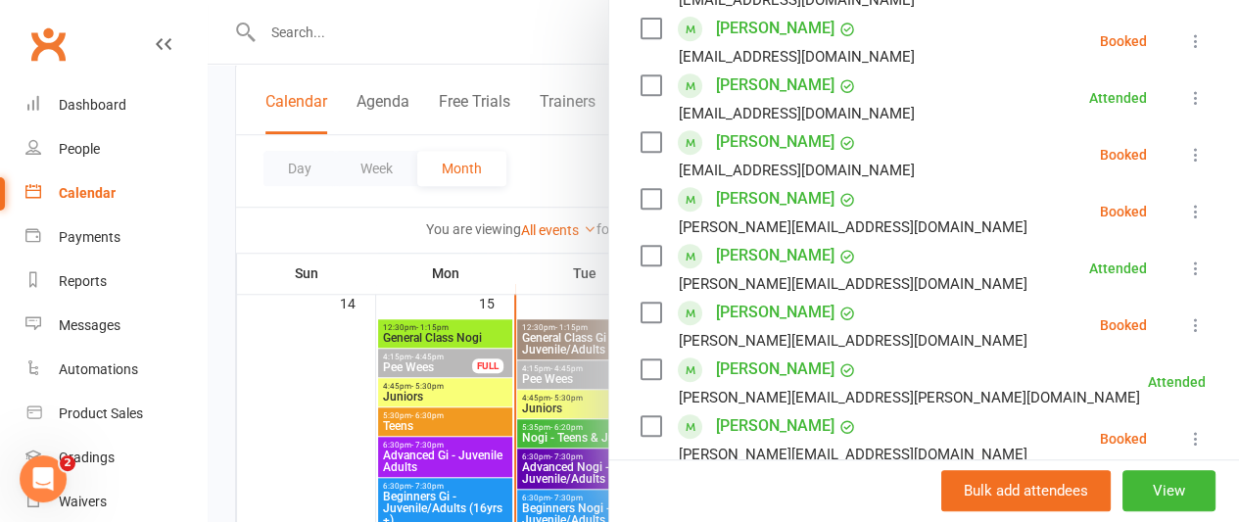
scroll to position [441, 0]
click at [723, 353] on link "Jack Willis" at bounding box center [775, 368] width 119 height 31
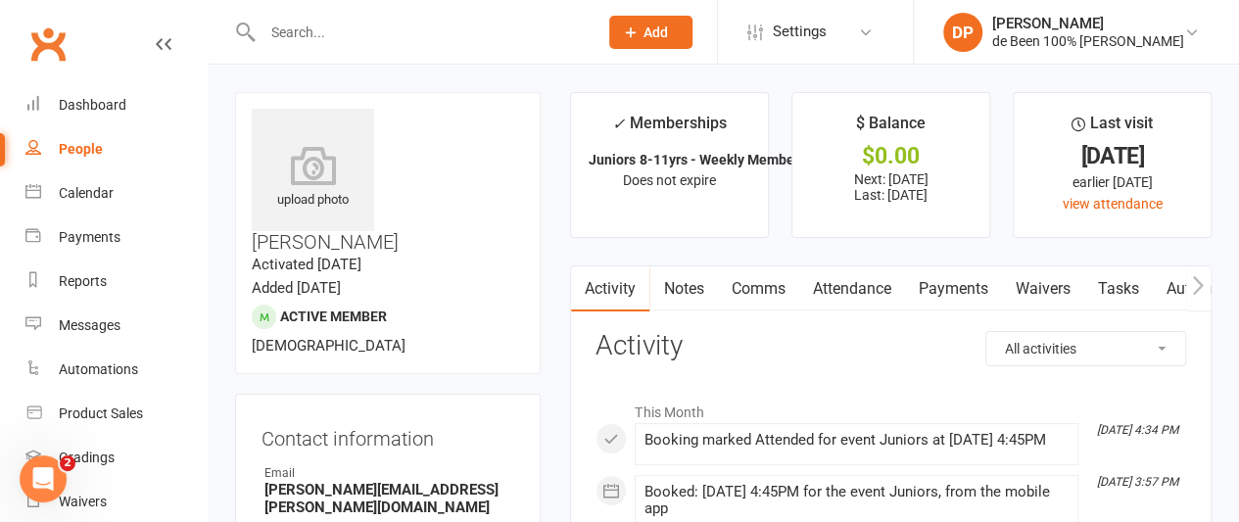
click at [490, 420] on h3 "Contact information" at bounding box center [388, 434] width 253 height 29
click at [81, 201] on div "Calendar" at bounding box center [86, 193] width 55 height 16
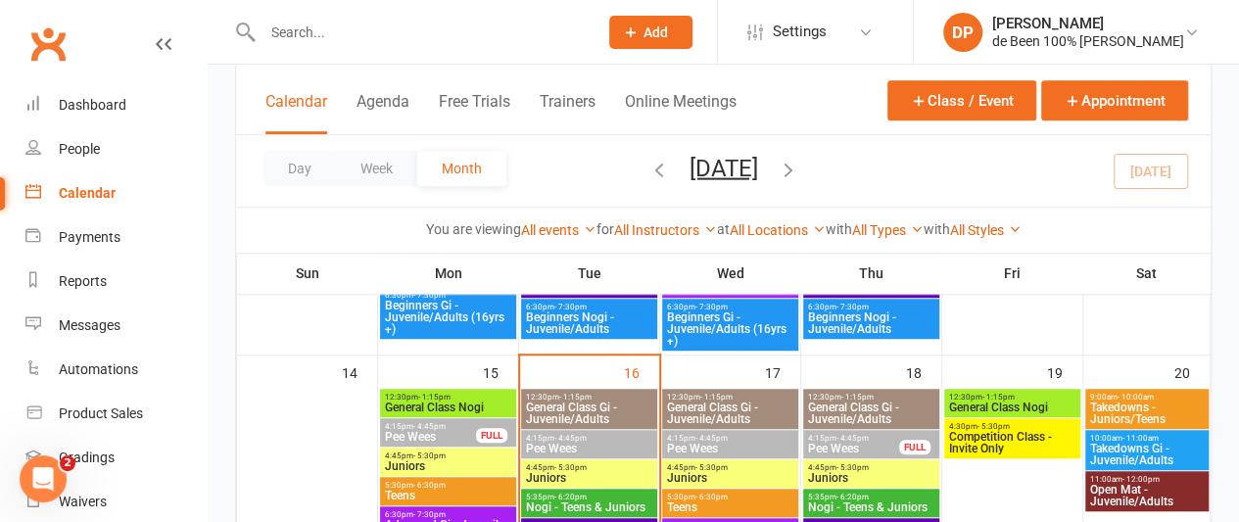
scroll to position [584, 0]
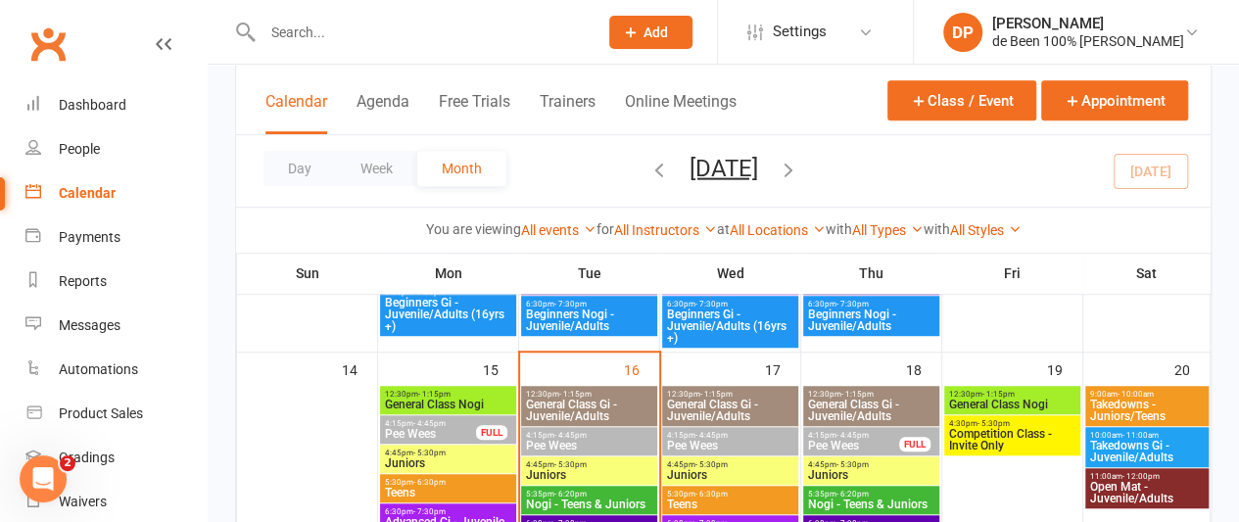
click at [580, 473] on span "Juniors" at bounding box center [589, 475] width 128 height 12
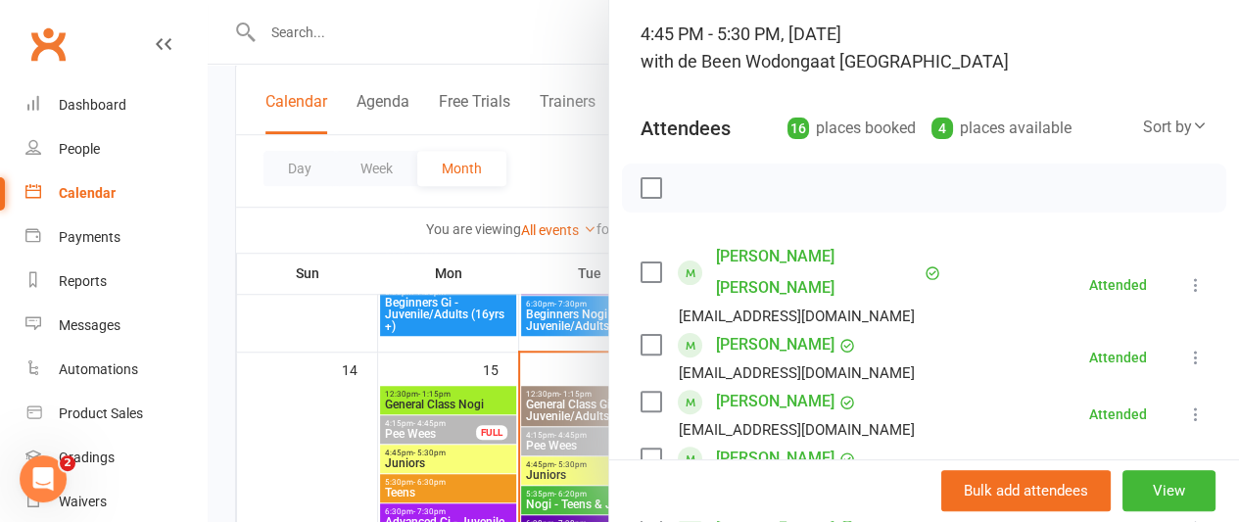
scroll to position [122, 0]
click at [85, 146] on div "People" at bounding box center [79, 149] width 41 height 16
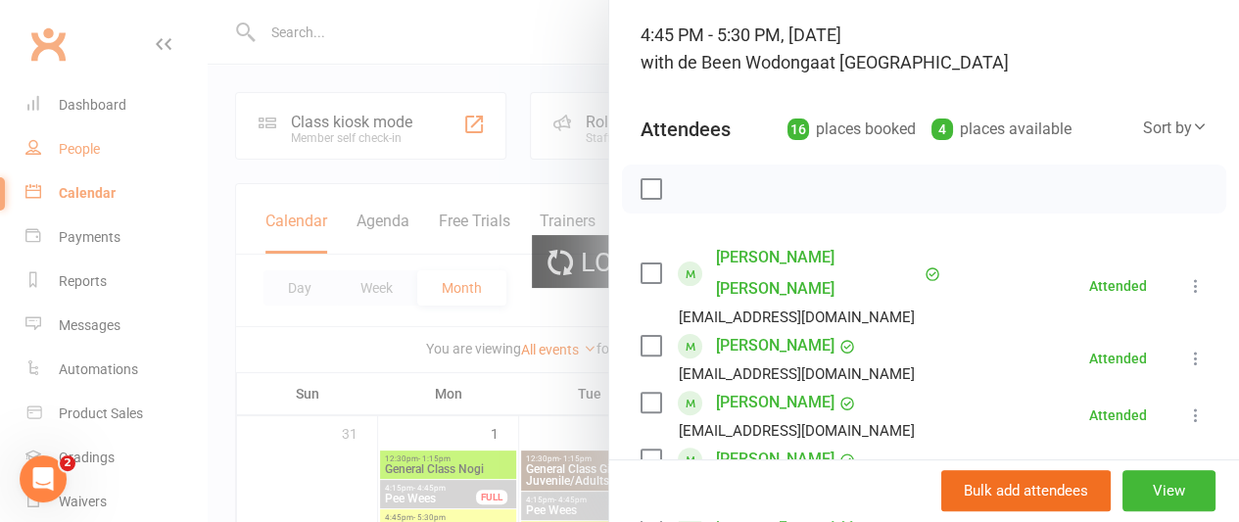
select select "100"
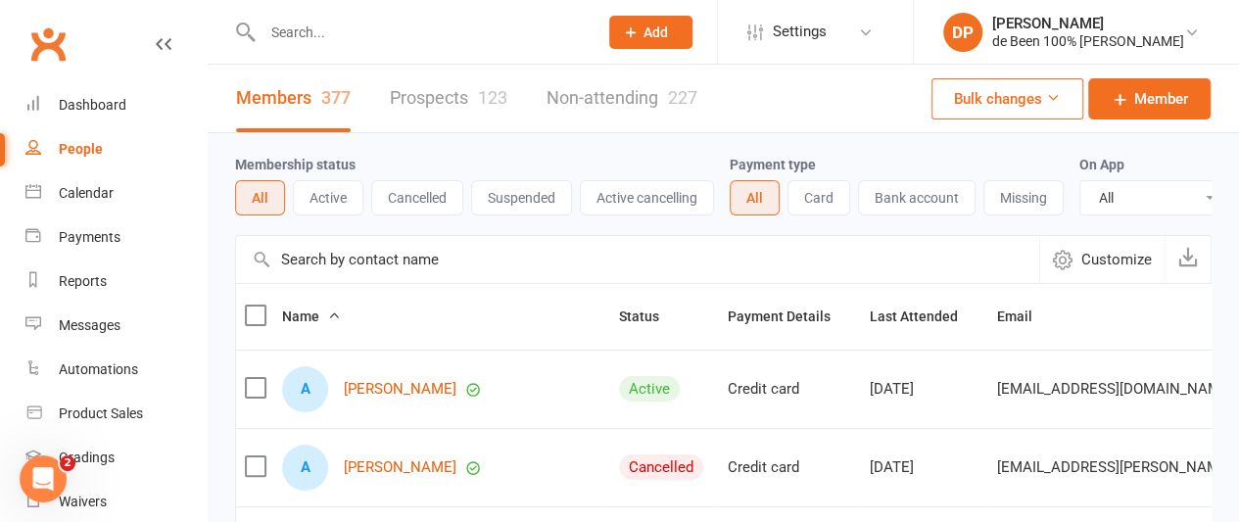
click at [327, 274] on input "text" at bounding box center [637, 259] width 803 height 47
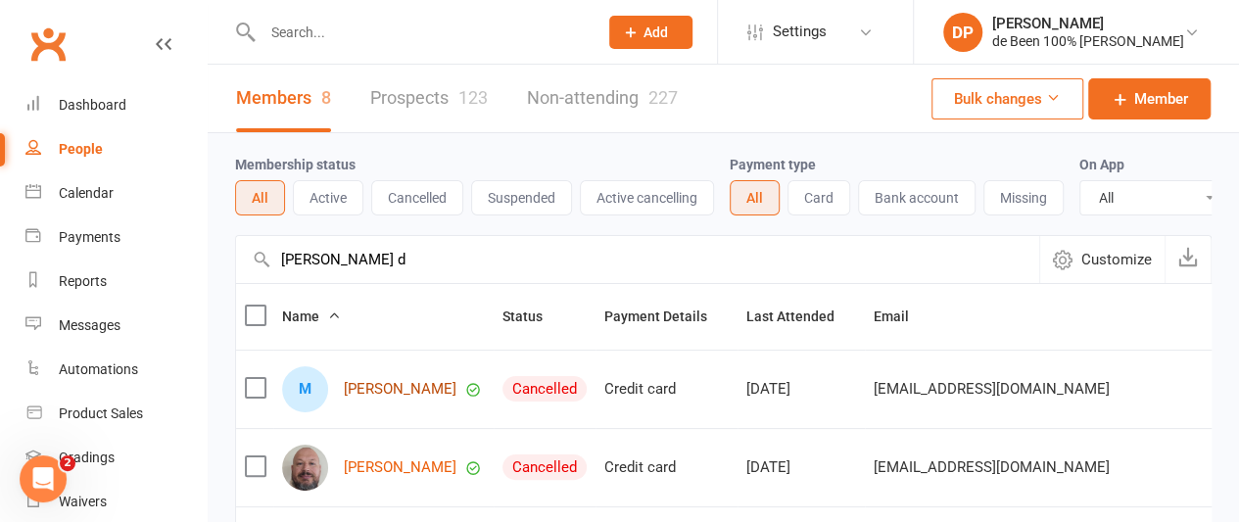
type input "mathew d"
click at [401, 398] on link "[PERSON_NAME]" at bounding box center [400, 389] width 113 height 17
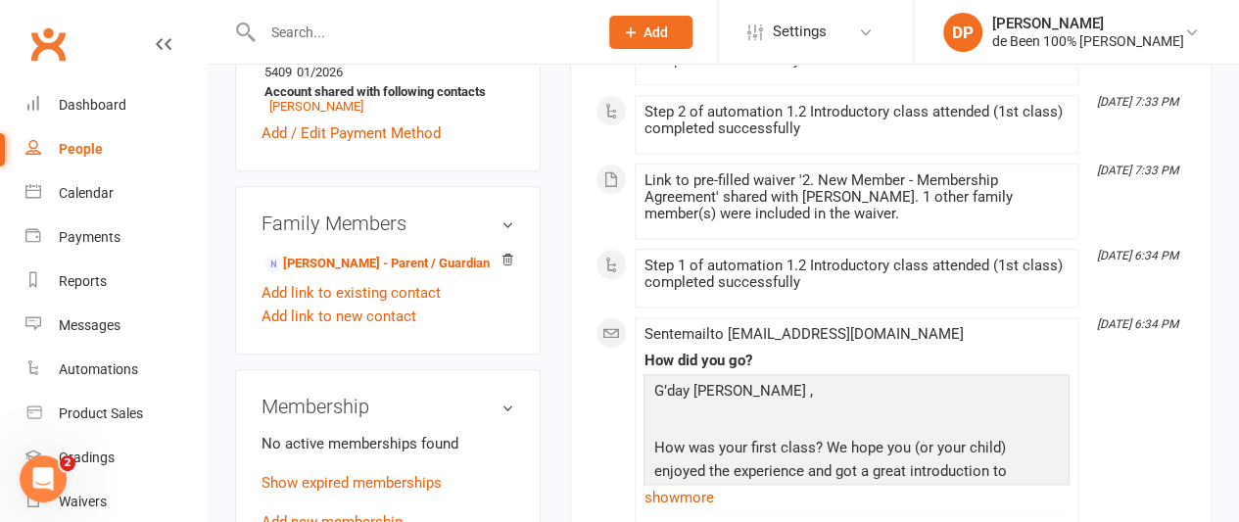
scroll to position [828, 0]
click at [344, 512] on link "Add new membership" at bounding box center [332, 521] width 141 height 18
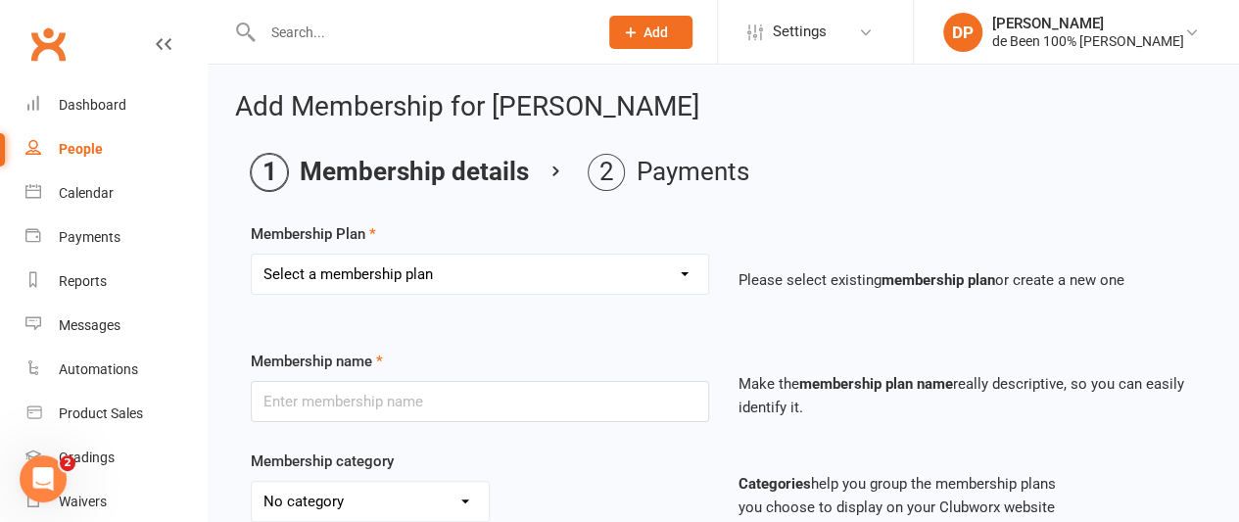
click at [434, 273] on select "Select a membership plan Create new Membership Plan Mobile Test Membership 2 Cl…" at bounding box center [480, 274] width 456 height 39
select select "4"
click at [252, 255] on select "Select a membership plan Create new Membership Plan Mobile Test Membership 2 Cl…" at bounding box center [480, 274] width 456 height 39
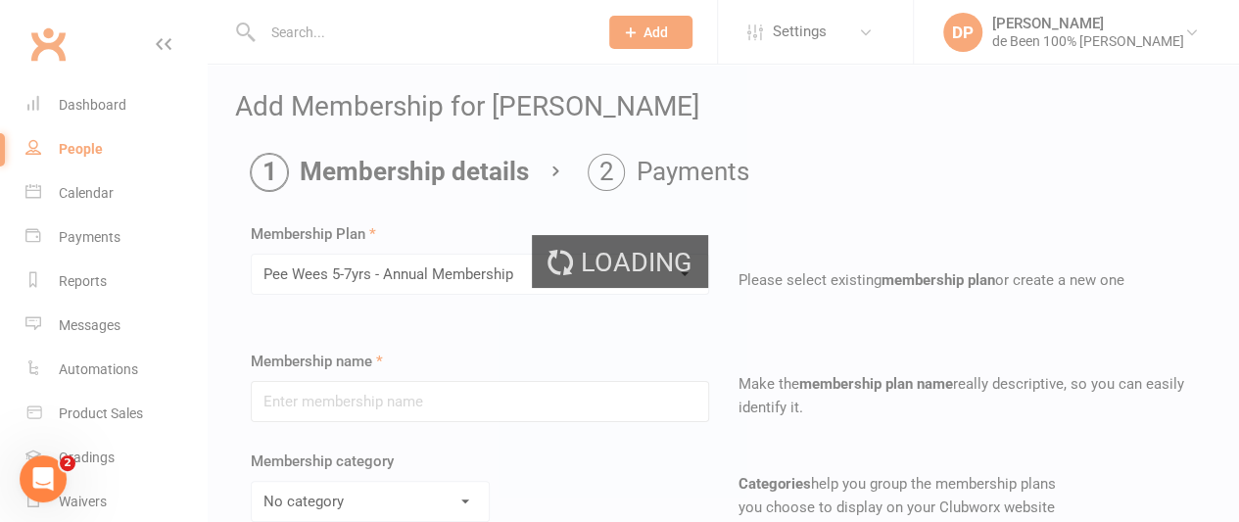
type input "Pee Wees 5-7yrs - Annual Membership"
select select "7"
type input "13"
select select "2"
type input "3"
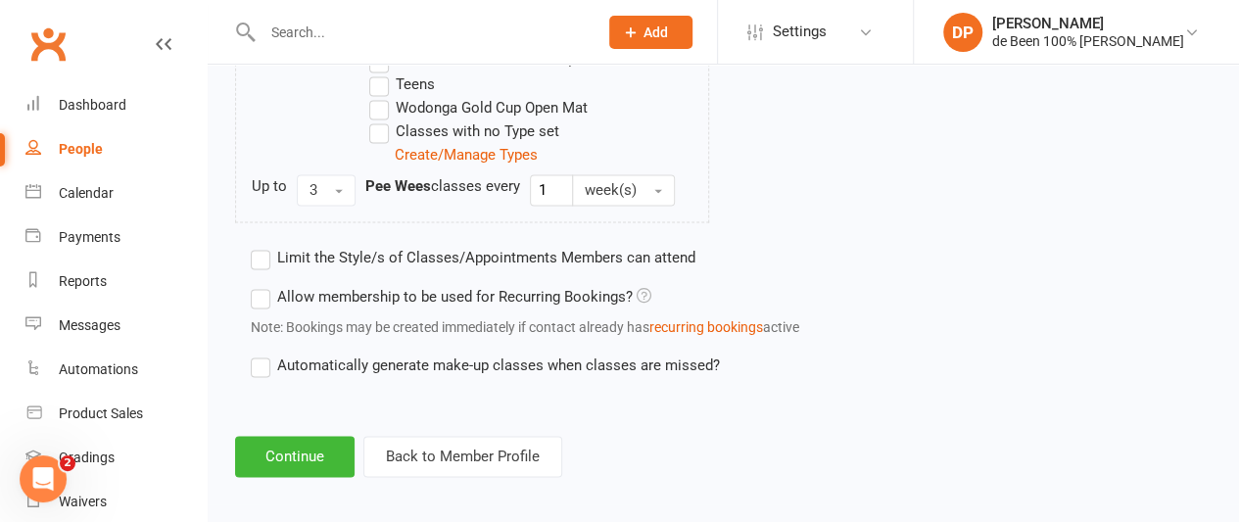
scroll to position [1331, 0]
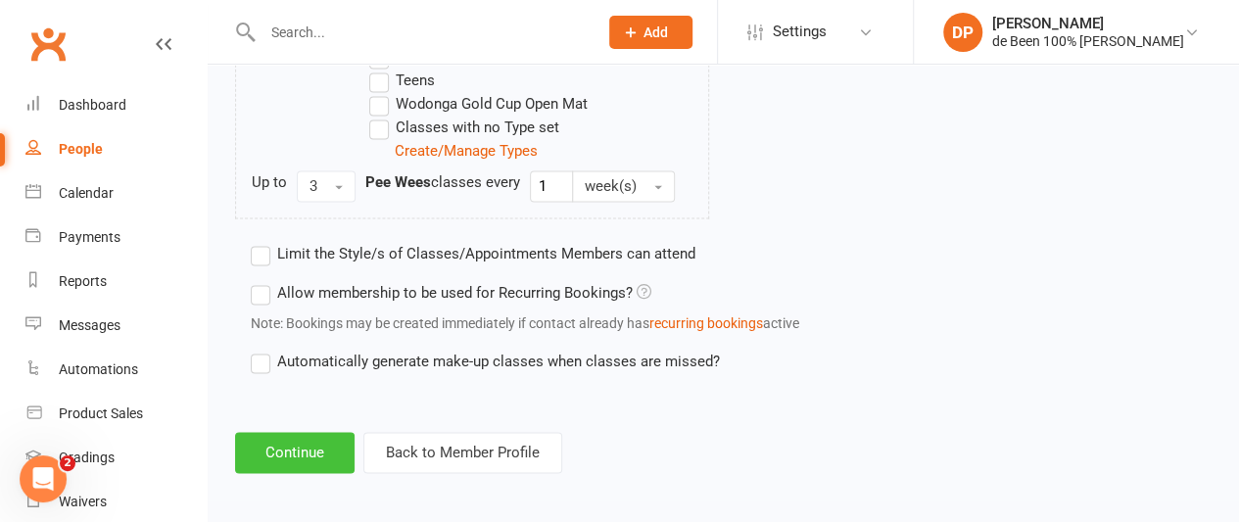
click at [300, 444] on button "Continue" at bounding box center [294, 452] width 119 height 41
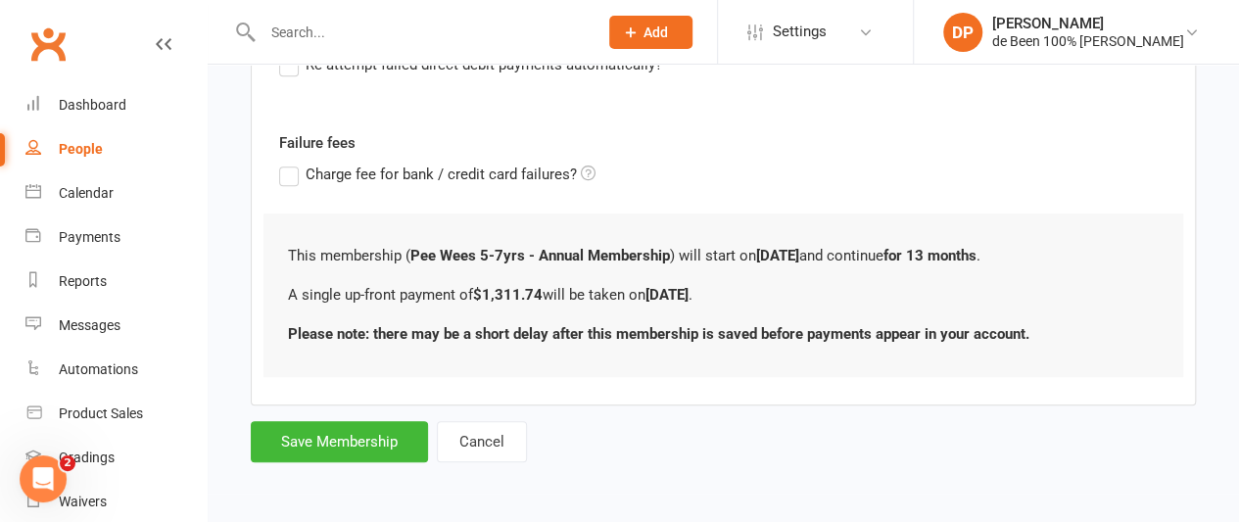
scroll to position [0, 0]
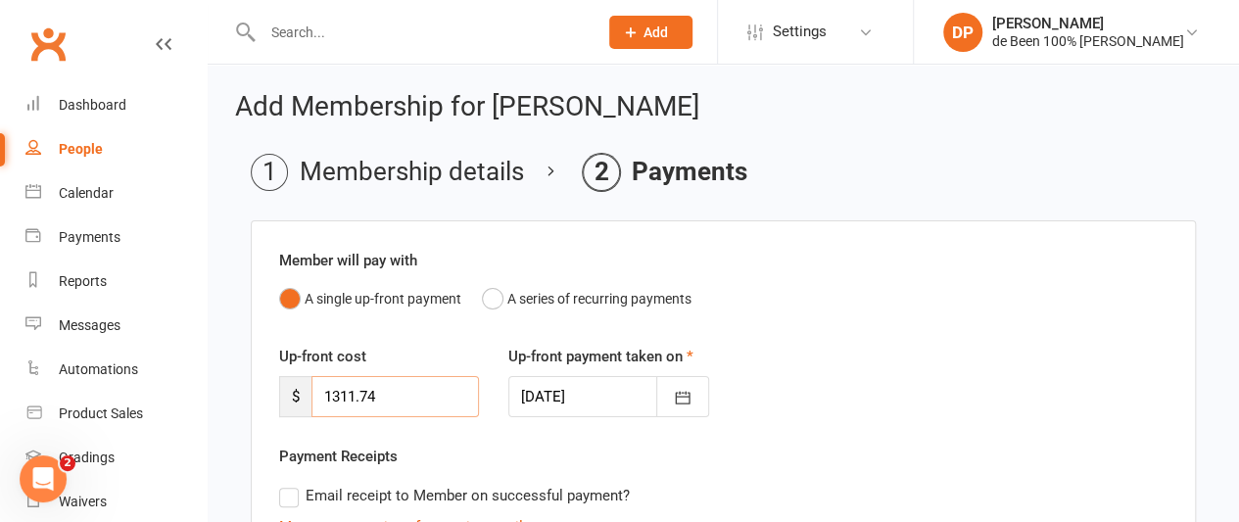
drag, startPoint x: 393, startPoint y: 396, endPoint x: 264, endPoint y: 387, distance: 128.6
click at [264, 387] on div "Up-front cost $ 1311.74" at bounding box center [378, 381] width 229 height 72
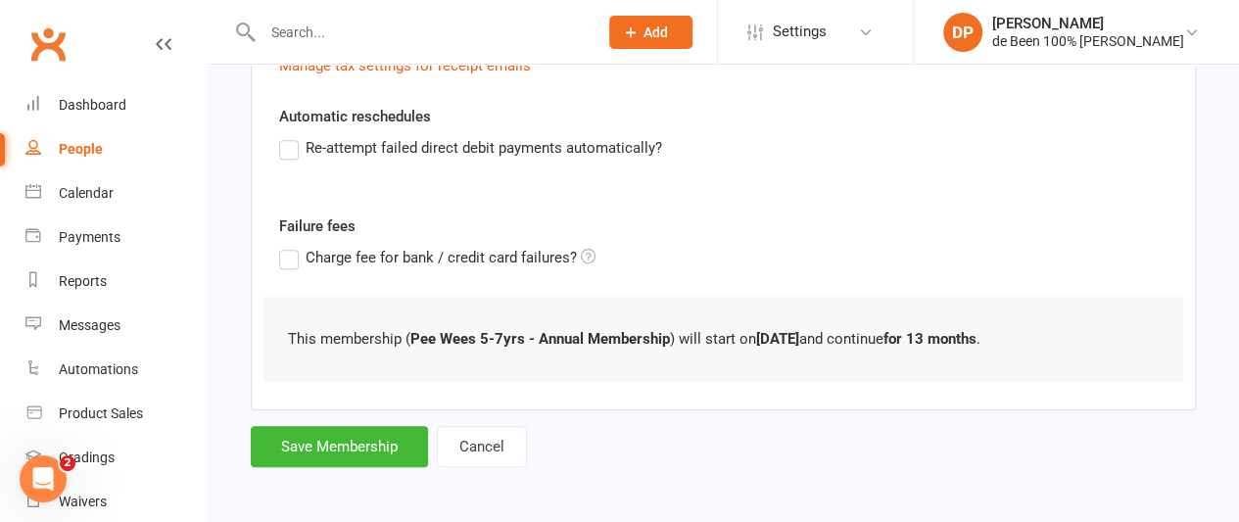
scroll to position [463, 0]
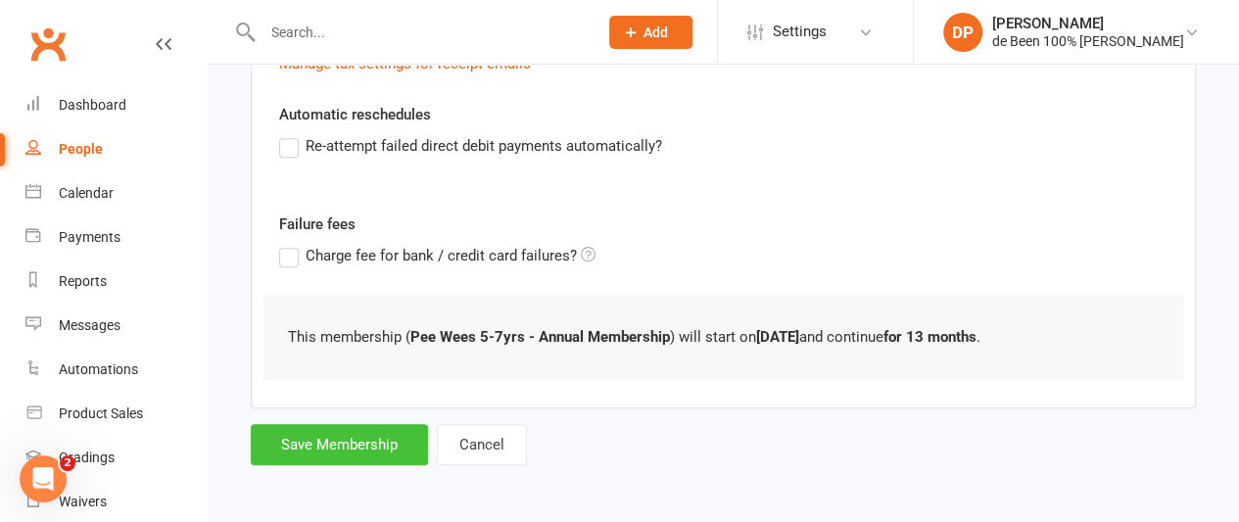
type input "0"
click at [335, 439] on button "Save Membership" at bounding box center [339, 444] width 177 height 41
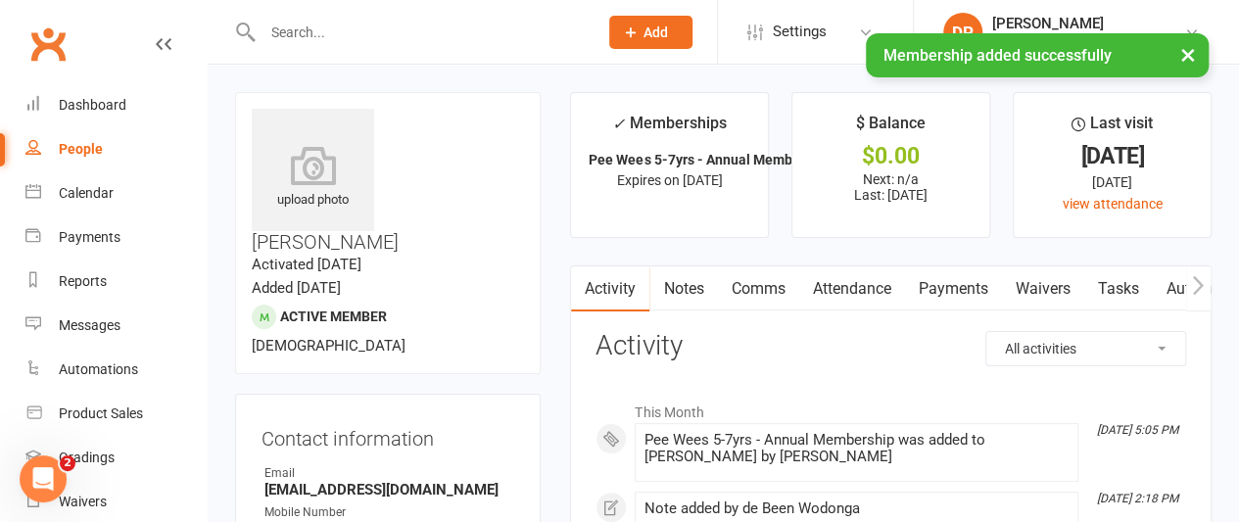
click at [690, 297] on link "Notes" at bounding box center [683, 288] width 68 height 45
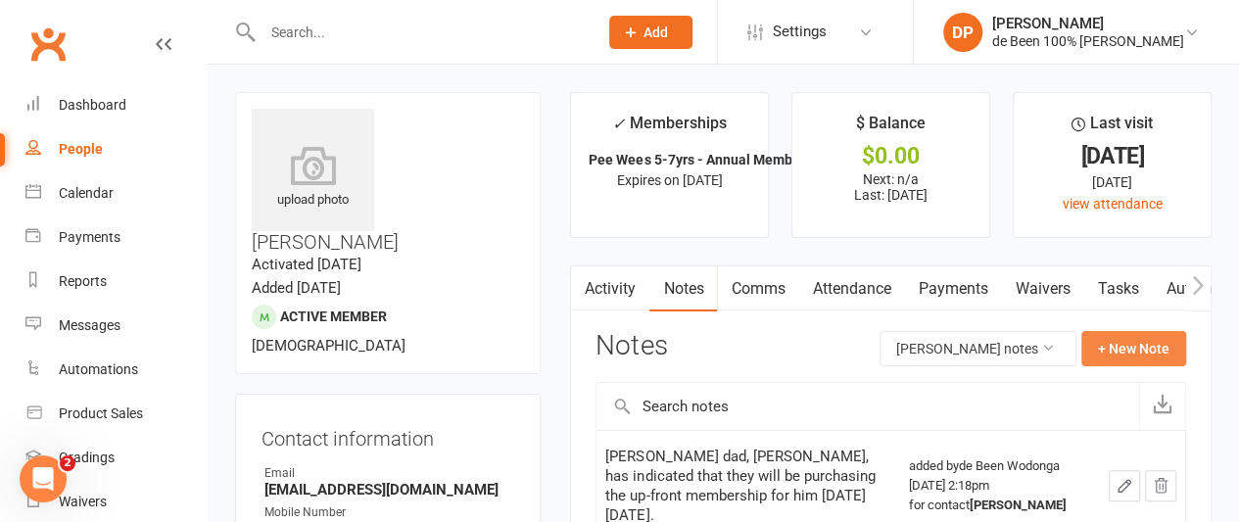
click at [1127, 332] on button "+ New Note" at bounding box center [1133, 348] width 105 height 35
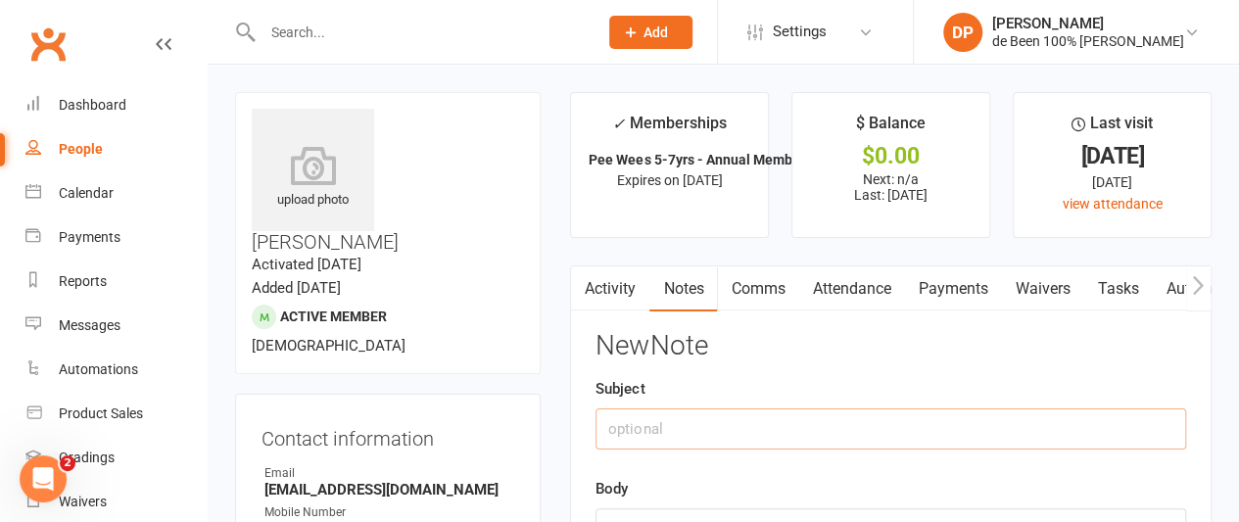
click at [693, 445] on input "text" at bounding box center [890, 428] width 591 height 41
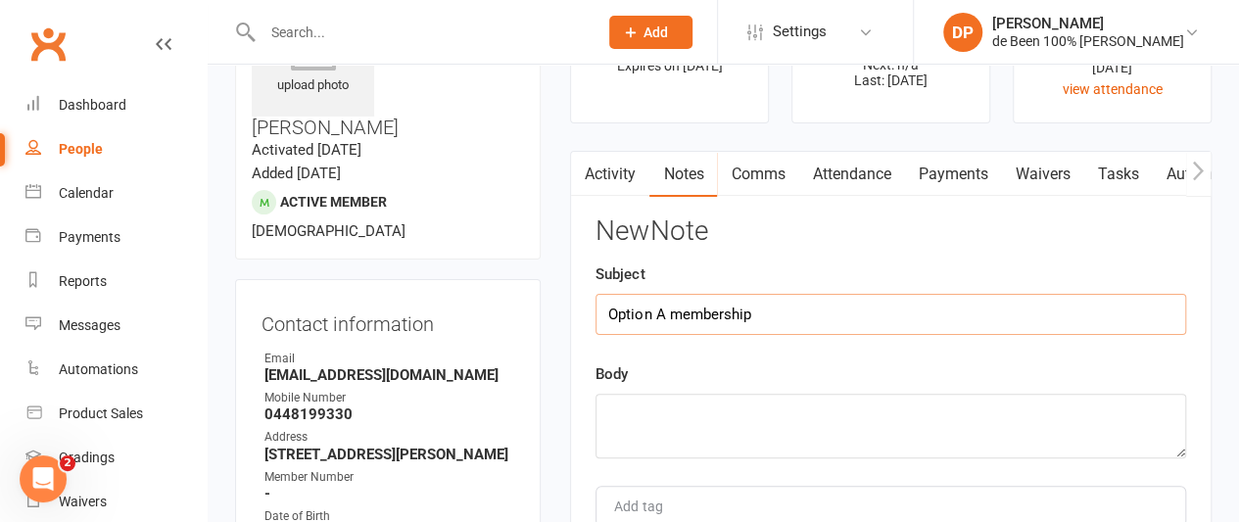
scroll to position [116, 0]
type input "Option A membership"
click at [634, 413] on textarea at bounding box center [890, 425] width 591 height 65
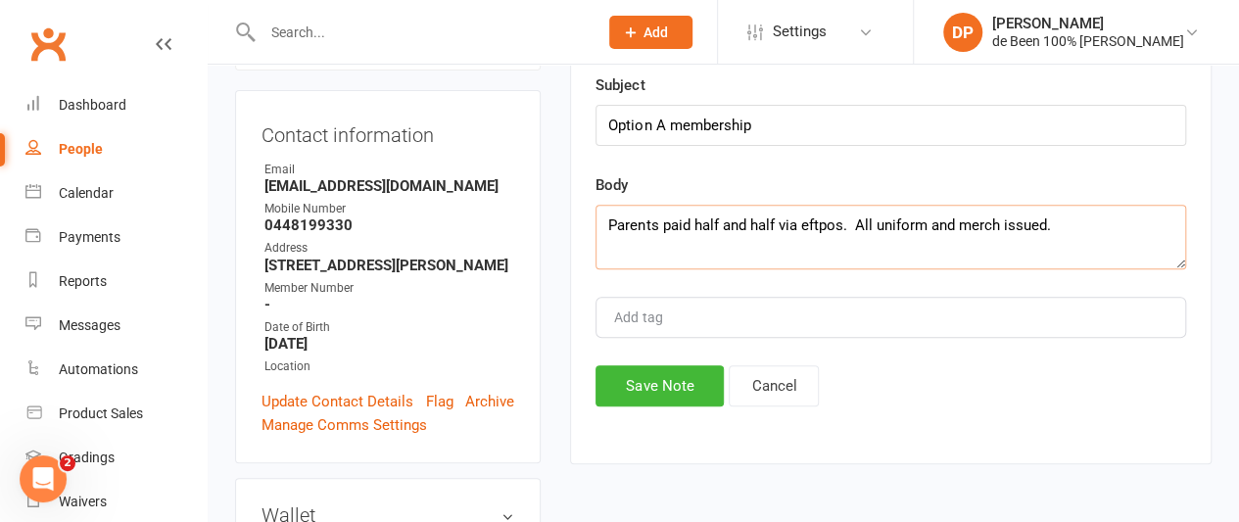
scroll to position [306, 0]
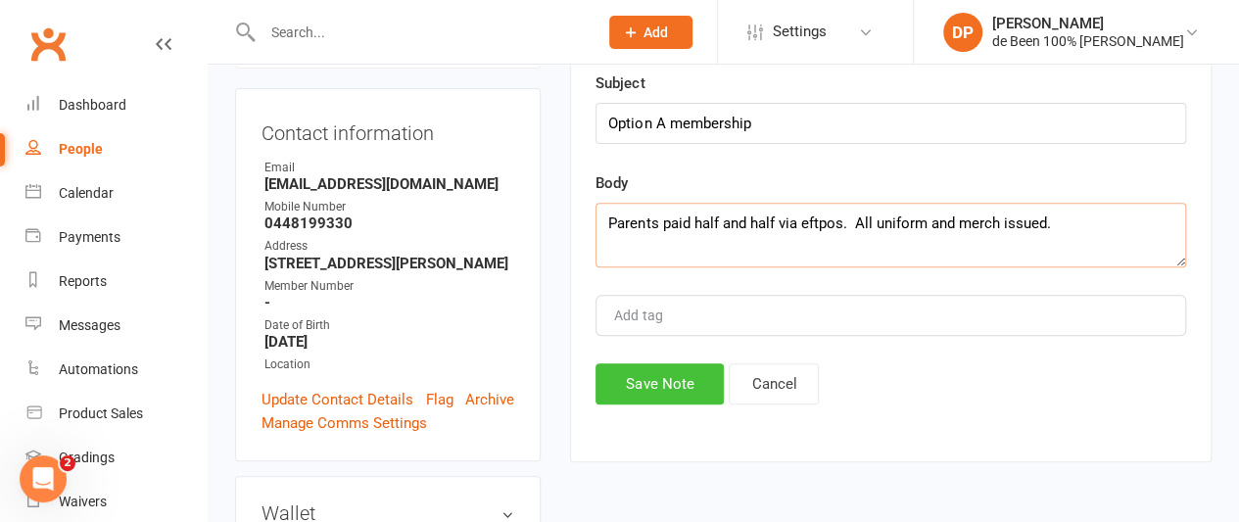
type textarea "Parents paid half and half via eftpos. All uniform and merch issued."
click at [668, 383] on button "Save Note" at bounding box center [659, 383] width 128 height 41
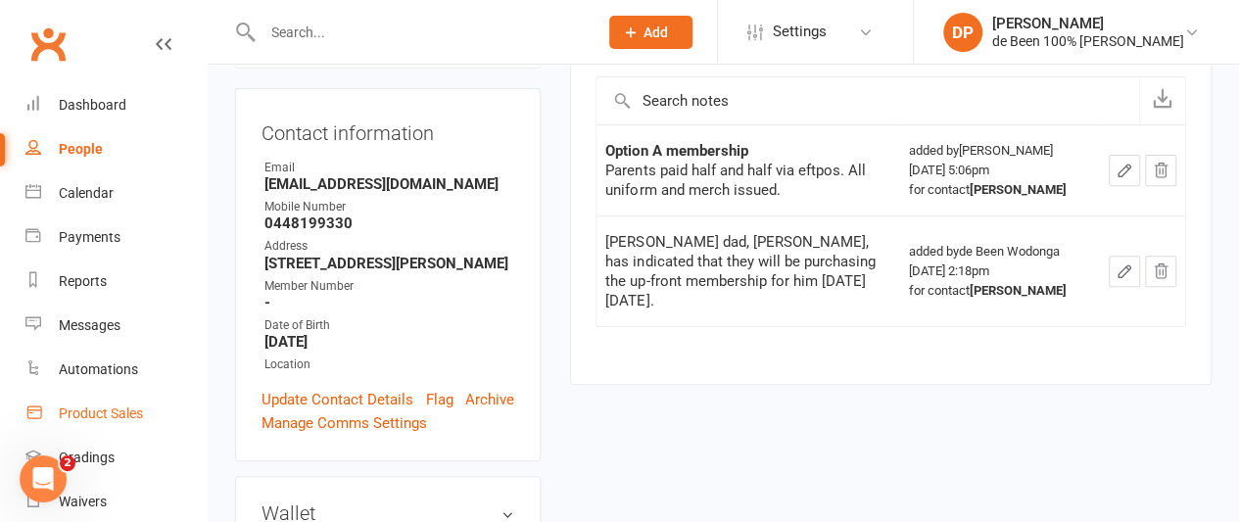
click at [96, 415] on div "Product Sales" at bounding box center [101, 413] width 84 height 16
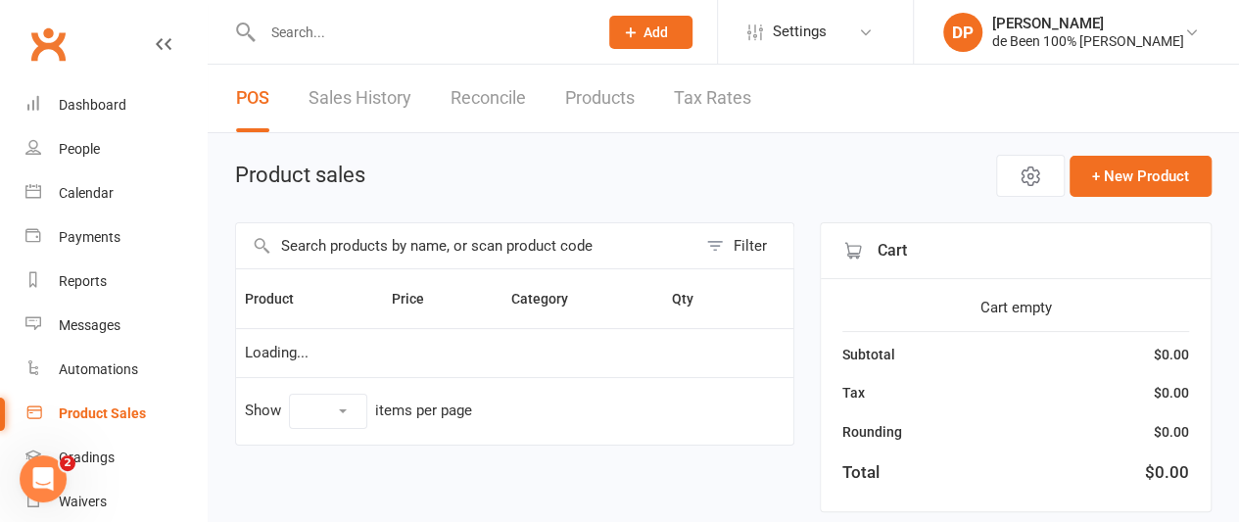
select select "10"
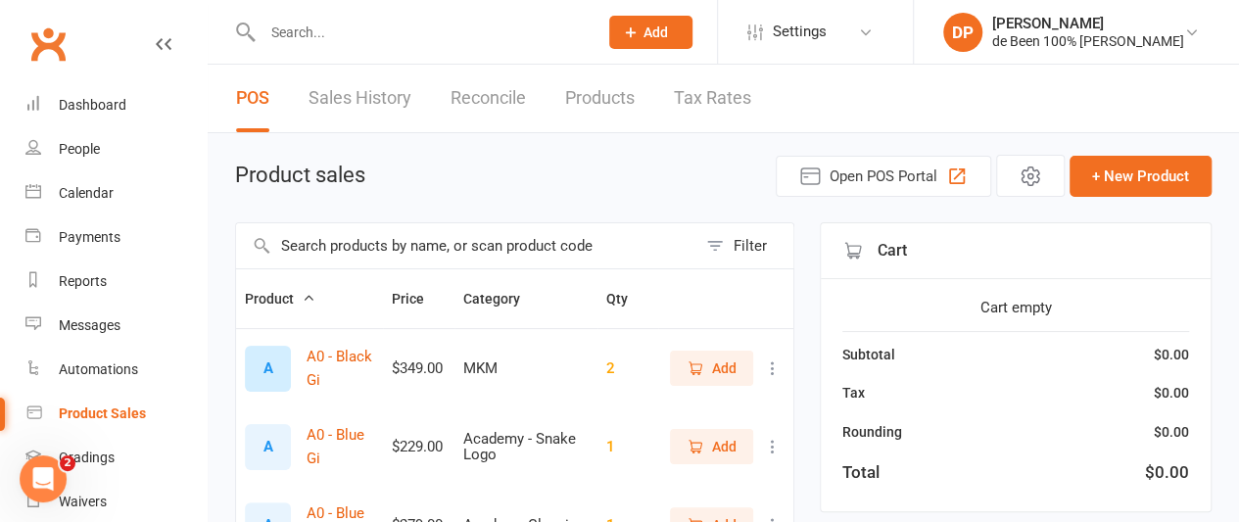
click at [320, 254] on input "text" at bounding box center [466, 245] width 460 height 45
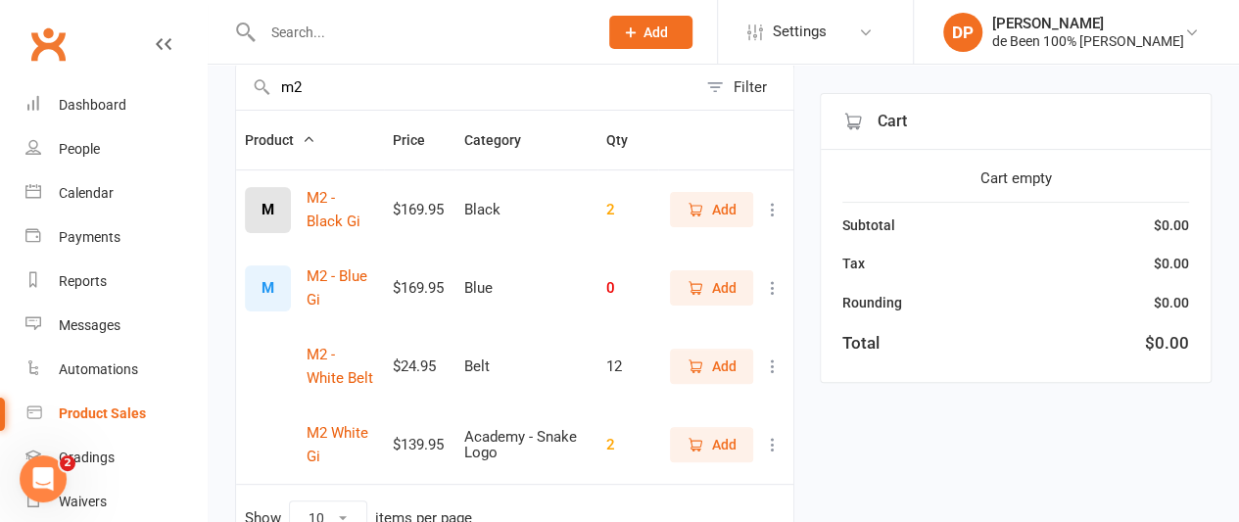
scroll to position [161, 0]
click at [725, 357] on span "Add" at bounding box center [724, 365] width 24 height 22
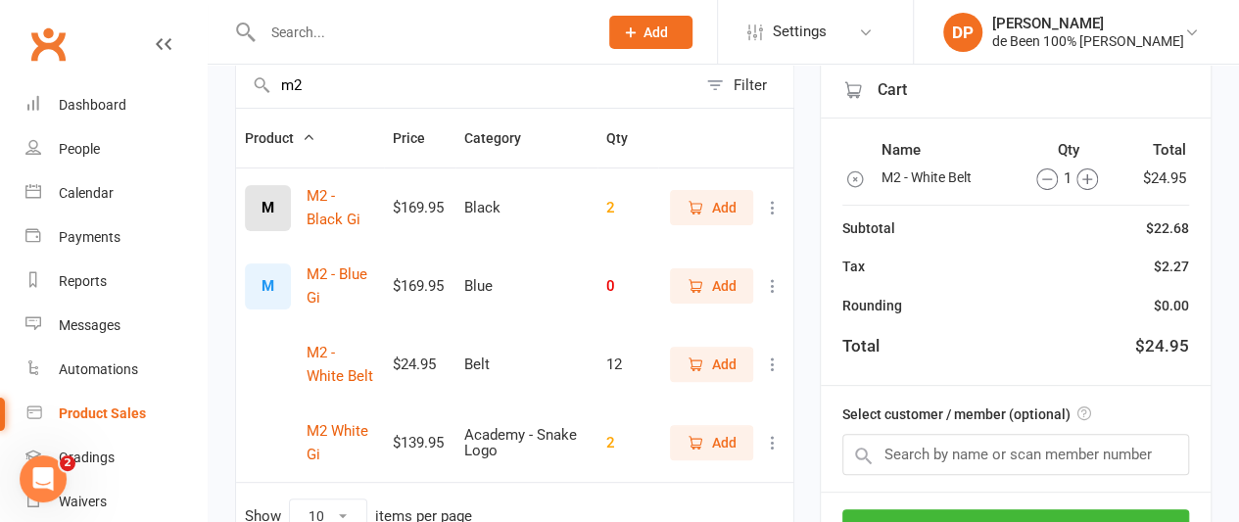
click at [719, 444] on span "Add" at bounding box center [724, 443] width 24 height 22
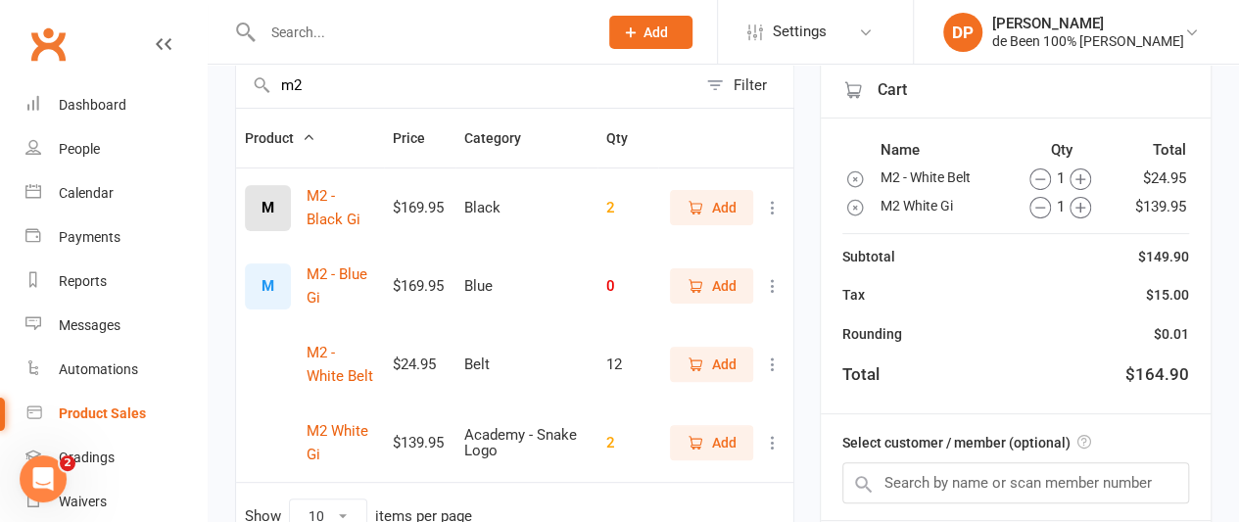
click at [321, 87] on input "m2" at bounding box center [466, 85] width 460 height 45
type input "m"
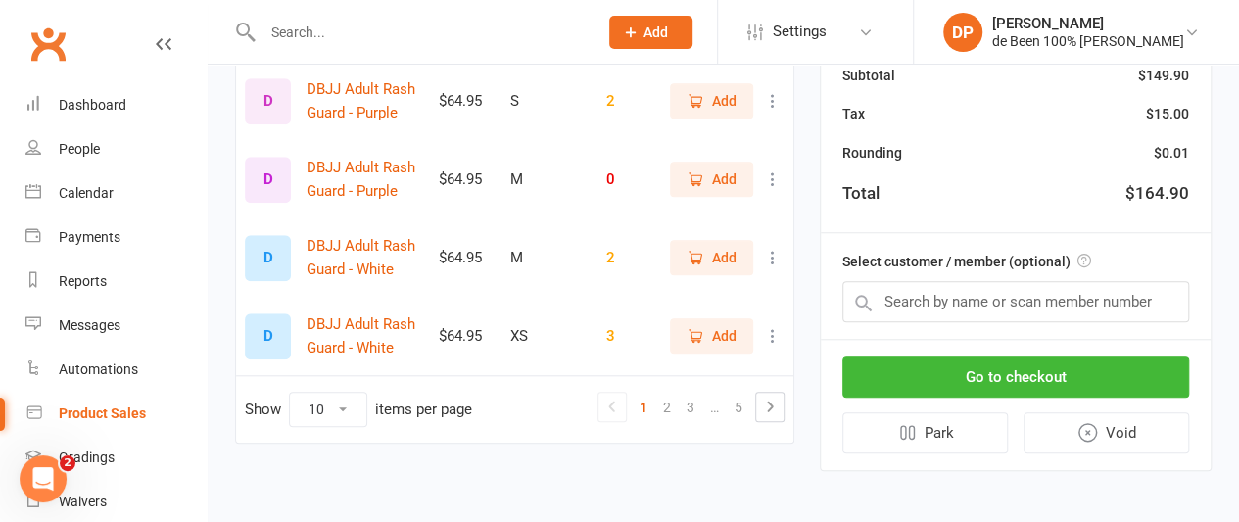
scroll to position [738, 0]
click at [668, 404] on link "2" at bounding box center [667, 406] width 24 height 27
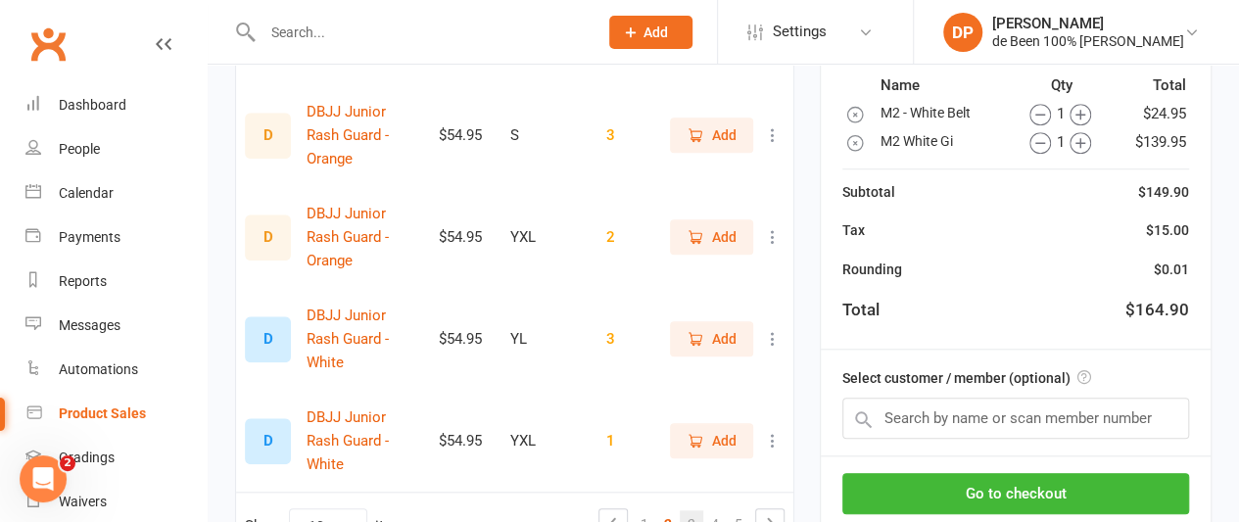
click at [691, 510] on link "3" at bounding box center [692, 523] width 24 height 27
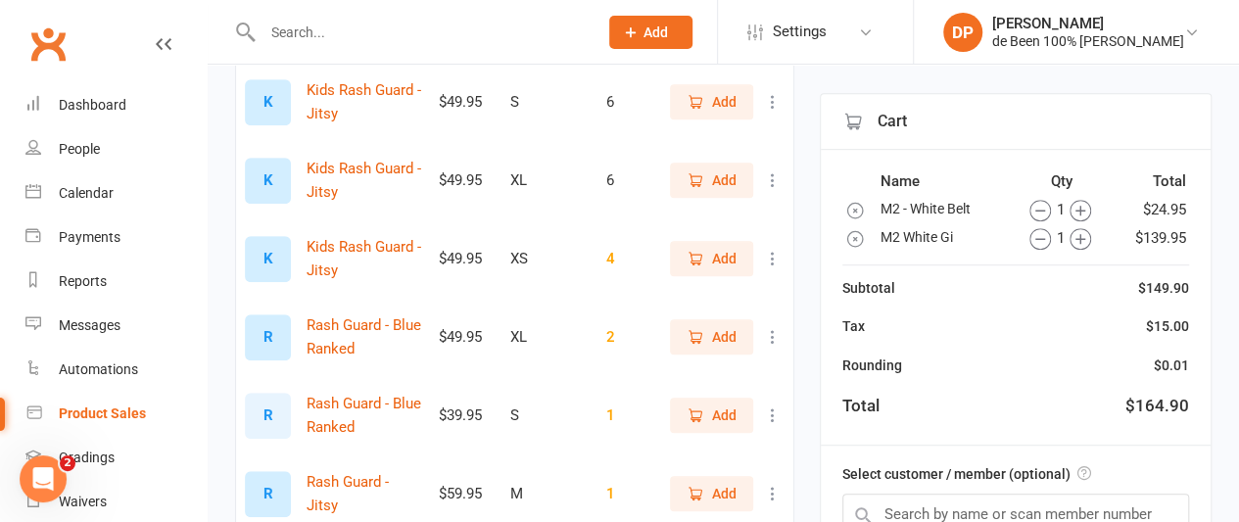
scroll to position [421, 0]
click at [712, 103] on span "Add" at bounding box center [724, 104] width 24 height 22
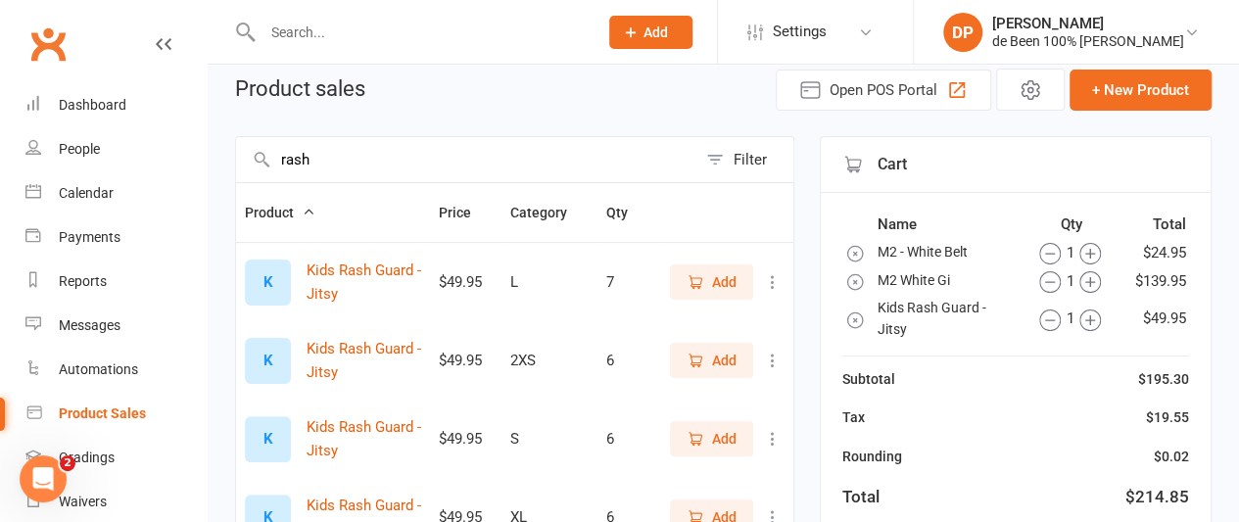
scroll to position [41, 0]
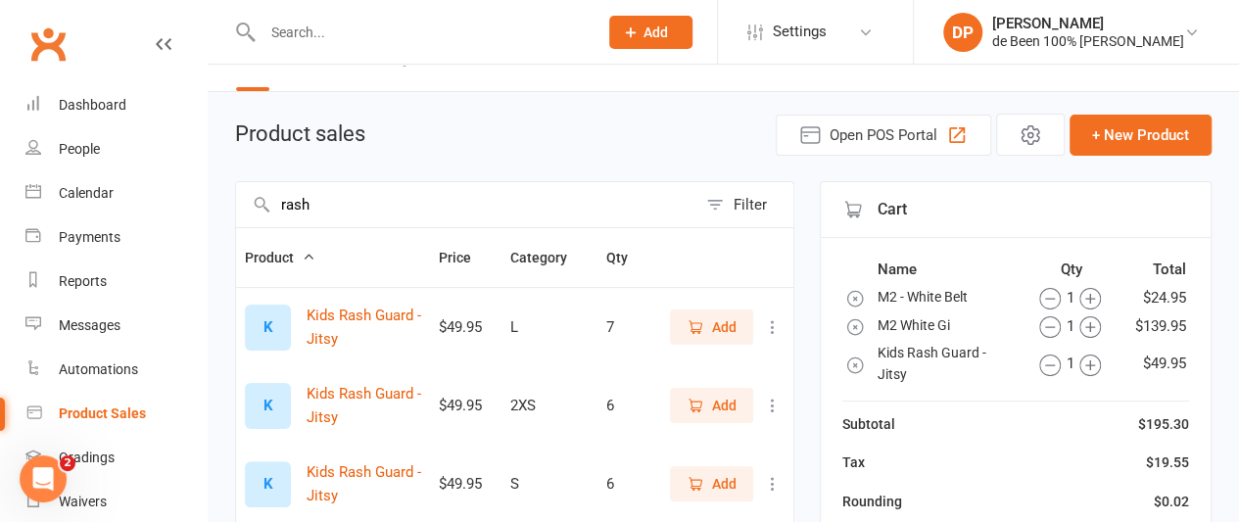
click at [324, 207] on input "rash" at bounding box center [466, 204] width 460 height 45
type input "r"
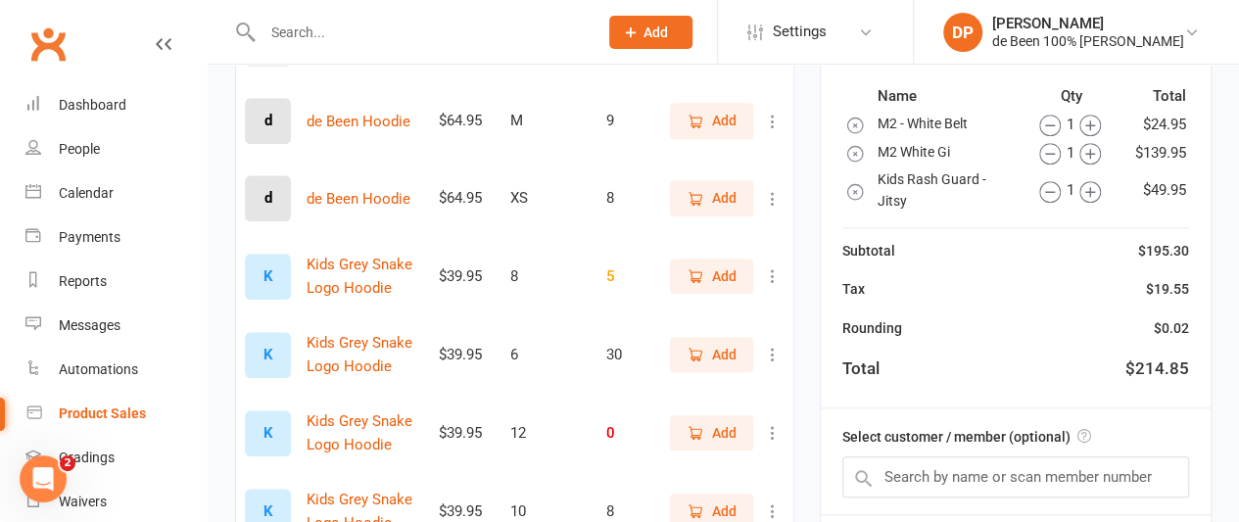
scroll to position [562, 0]
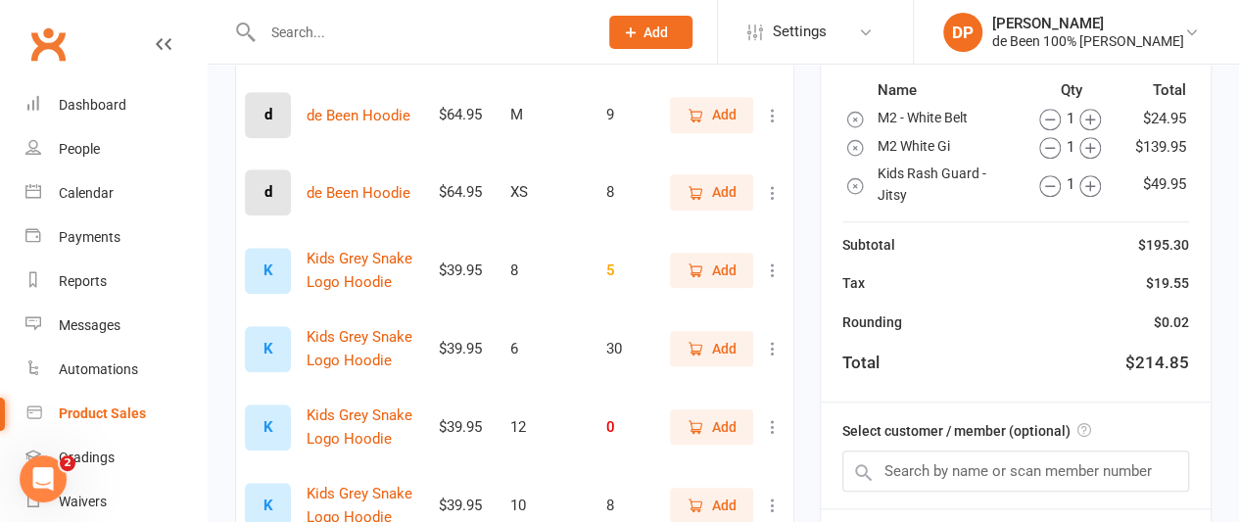
click at [724, 265] on span "Add" at bounding box center [724, 271] width 24 height 22
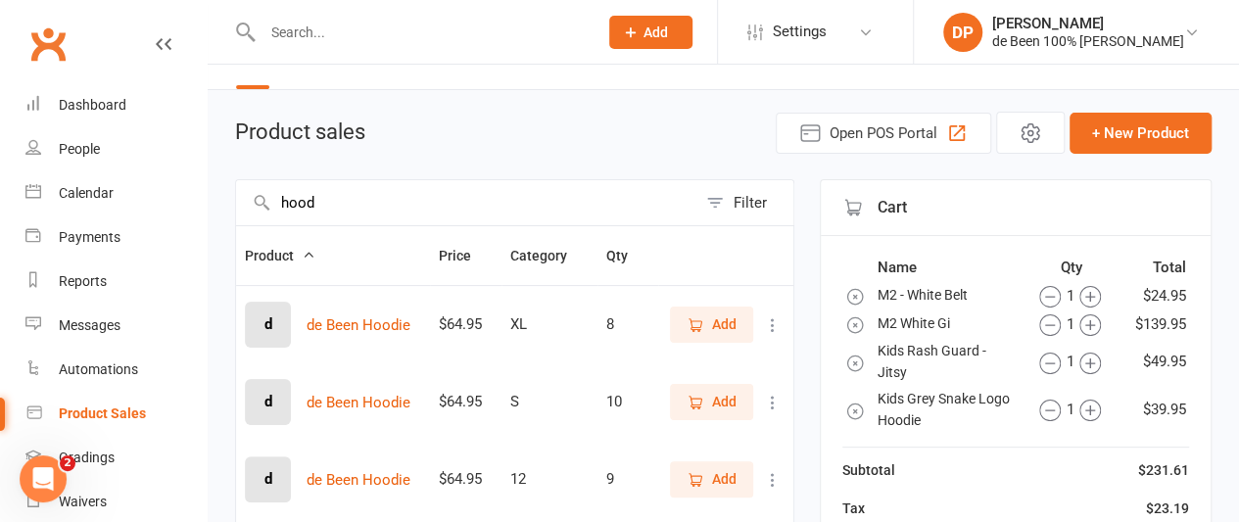
scroll to position [0, 0]
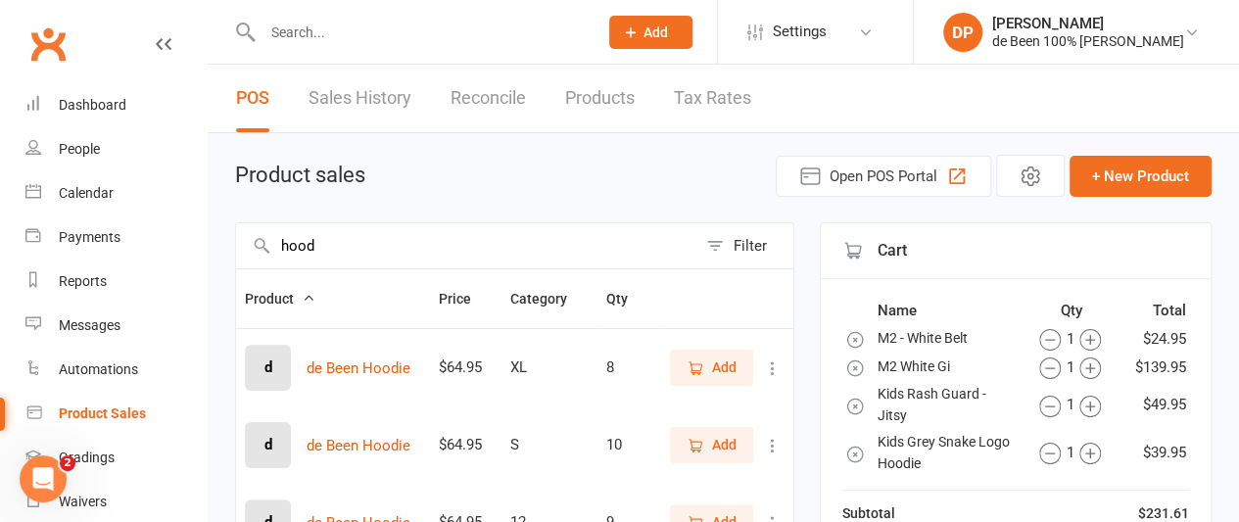
drag, startPoint x: 337, startPoint y: 248, endPoint x: 87, endPoint y: 250, distance: 249.8
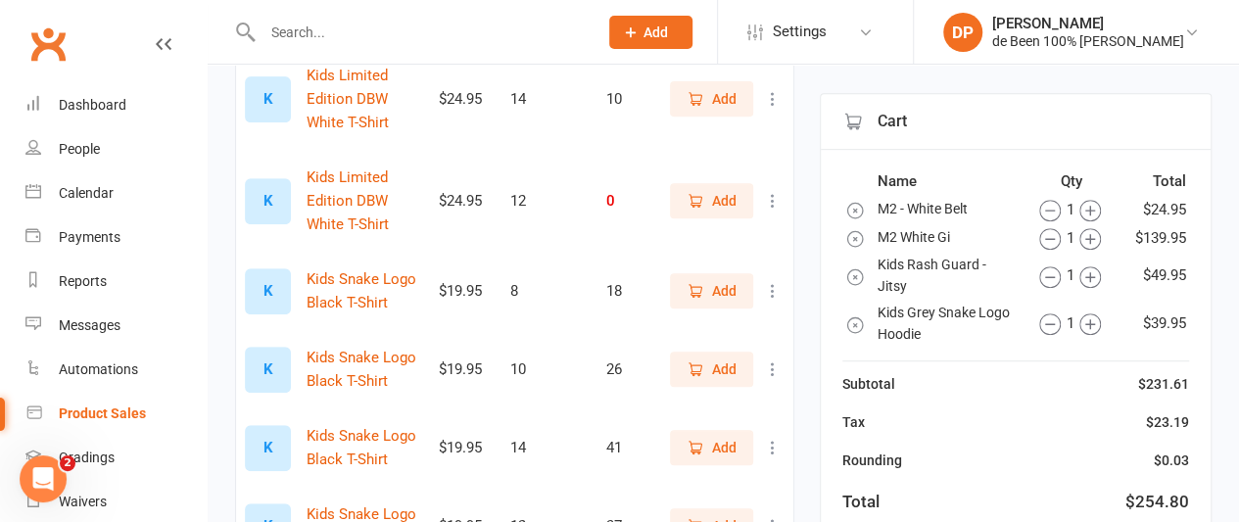
scroll to position [388, 0]
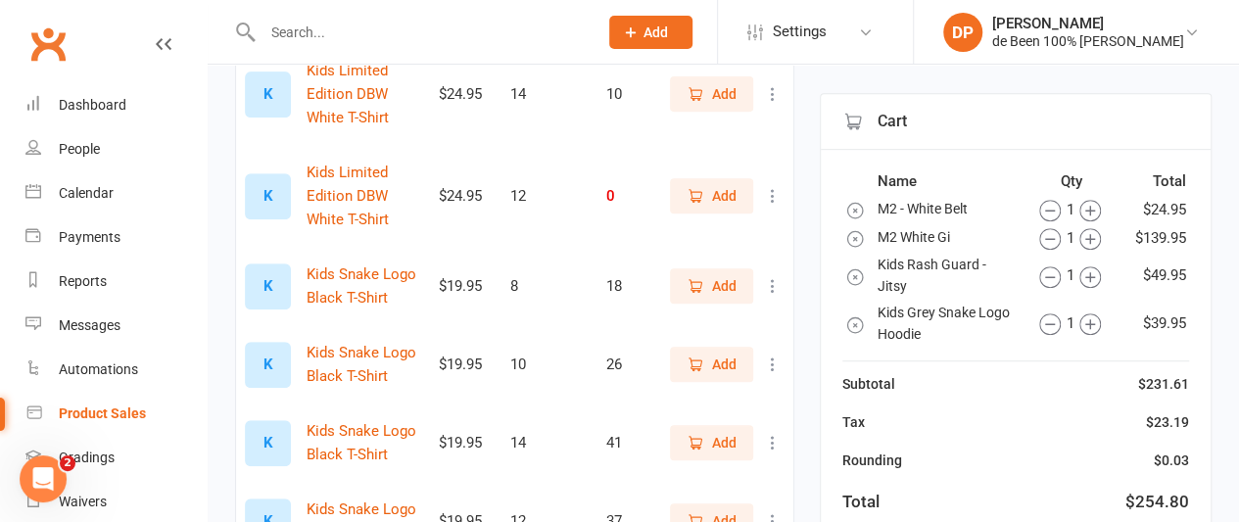
type input "t-sh"
click at [725, 285] on span "Add" at bounding box center [724, 286] width 24 height 22
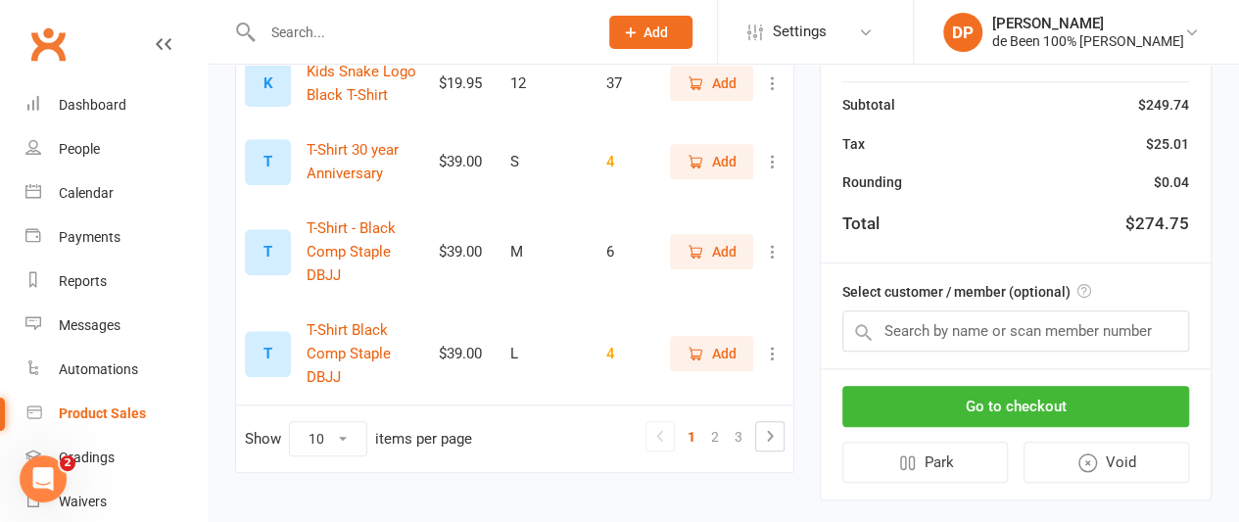
scroll to position [856, 0]
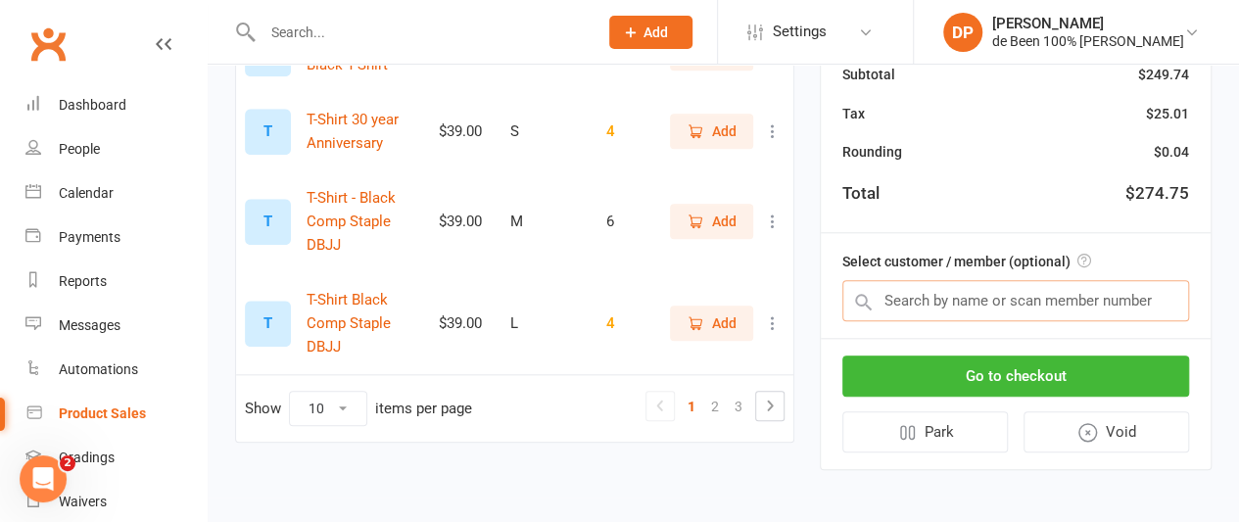
click at [905, 297] on input "text" at bounding box center [1015, 300] width 347 height 41
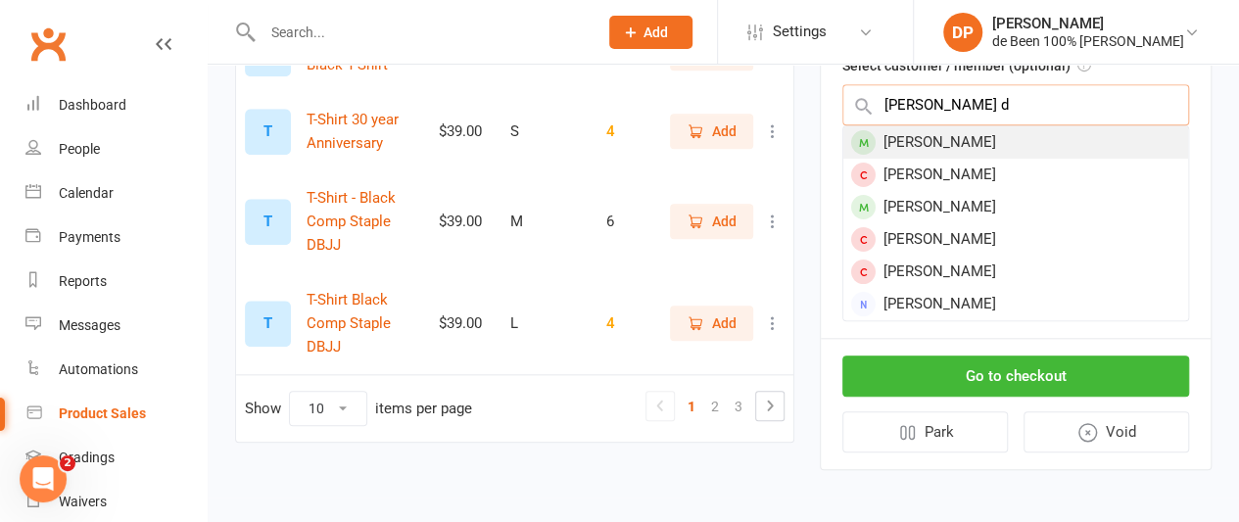
type input "mathew d"
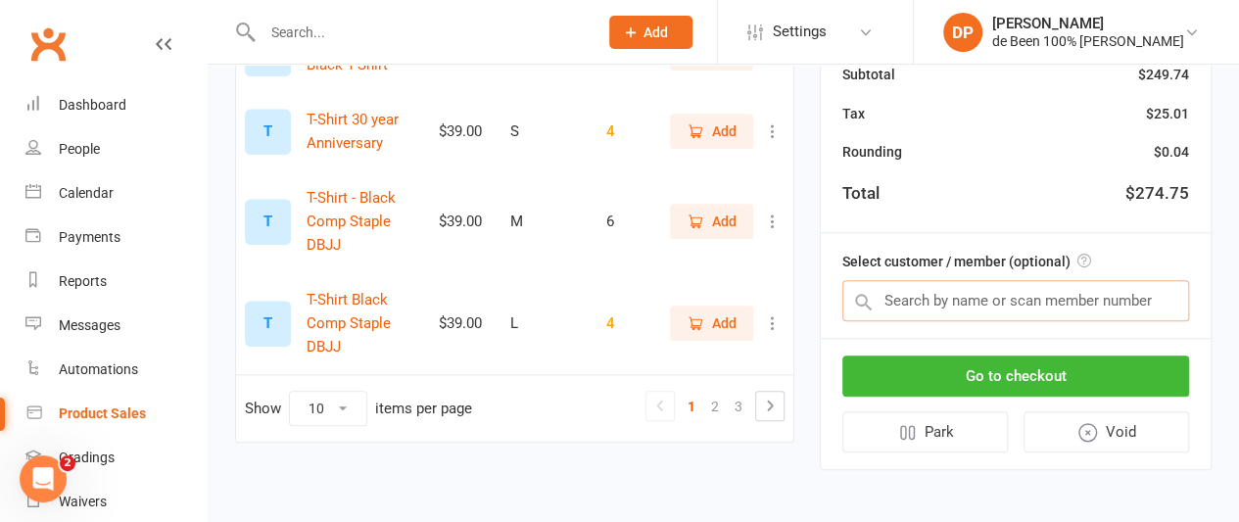
click at [954, 295] on input "text" at bounding box center [1015, 300] width 347 height 41
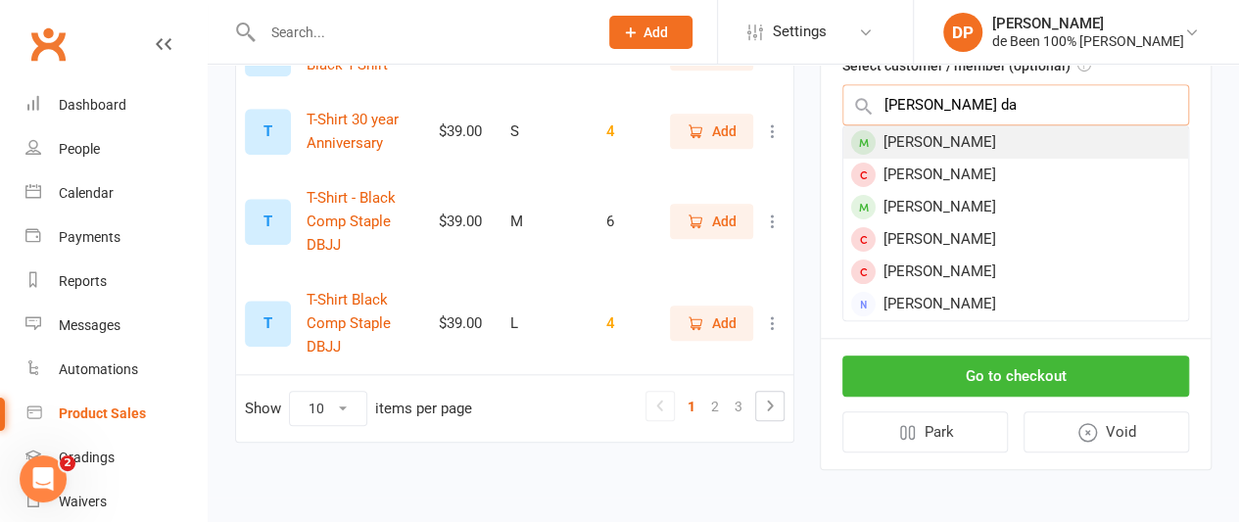
type input "mathew da"
click at [900, 144] on div "[PERSON_NAME]" at bounding box center [1015, 142] width 345 height 32
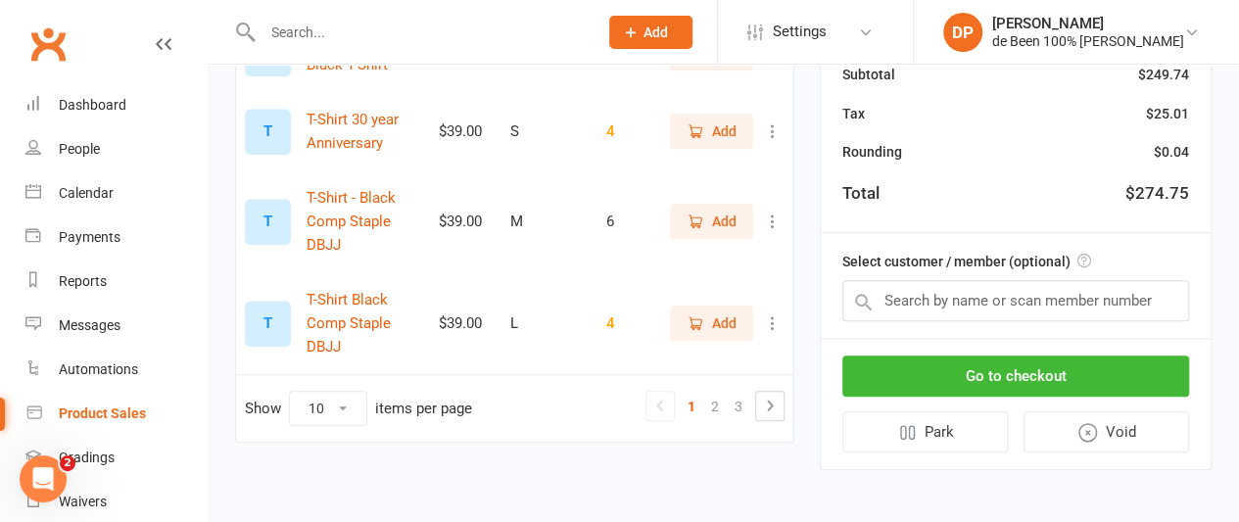
click at [900, 144] on div "Name Qty Total M2 - White Belt 1 $24.95 M2 White Gi 1 $139.95 Kids Rash Guard -…" at bounding box center [1016, 13] width 390 height 440
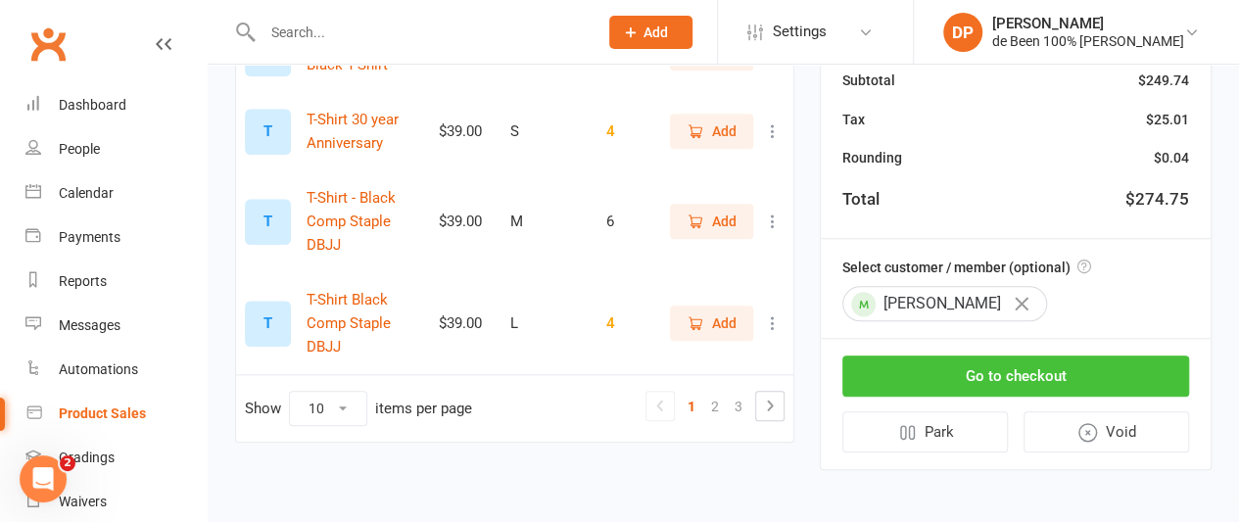
click at [1002, 377] on button "Go to checkout" at bounding box center [1015, 376] width 347 height 41
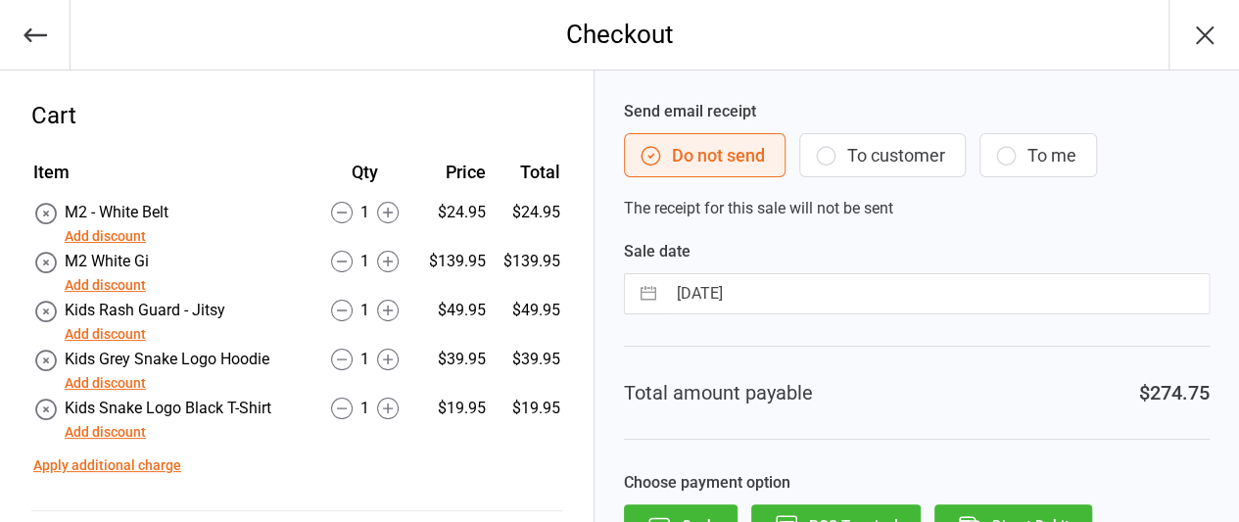
click at [114, 232] on button "Add discount" at bounding box center [105, 236] width 81 height 21
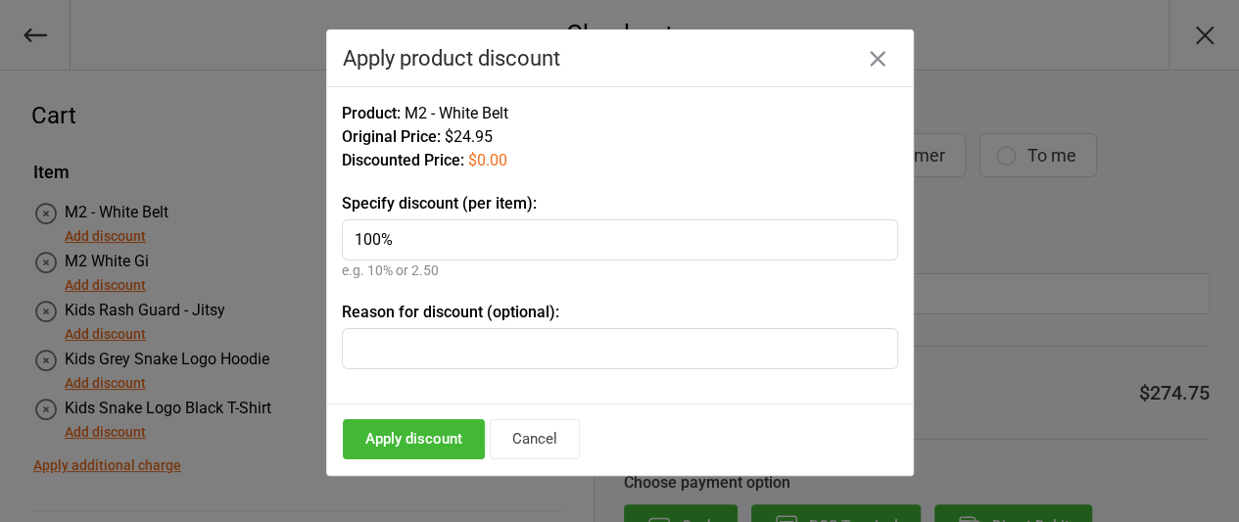
type input "100%"
click at [358, 340] on input "text" at bounding box center [620, 348] width 556 height 41
type input "Upfront membership"
click at [418, 436] on button "Apply discount" at bounding box center [414, 439] width 142 height 40
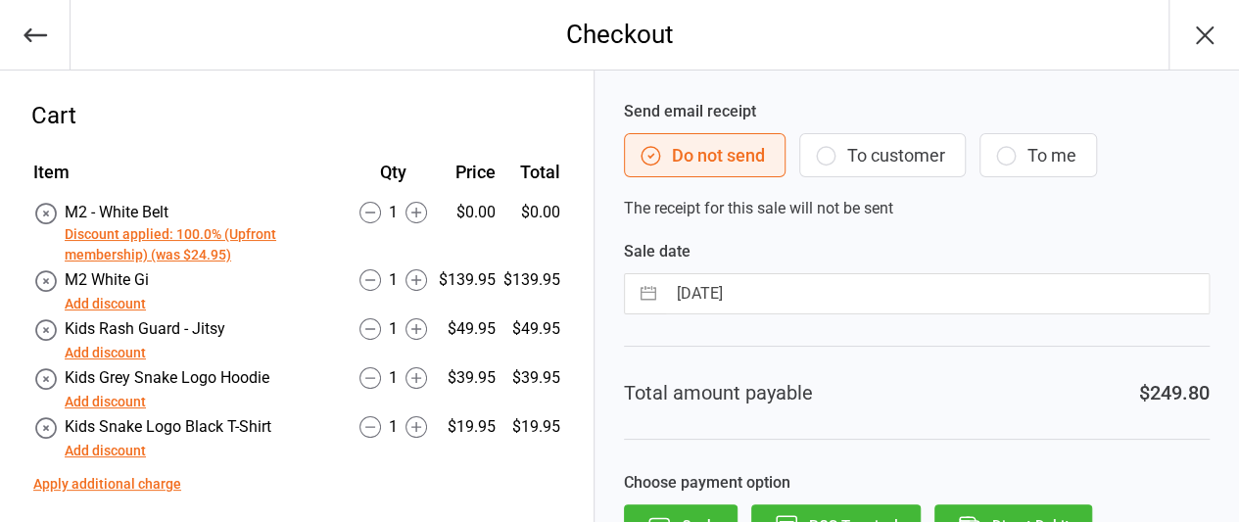
click at [90, 295] on button "Add discount" at bounding box center [105, 304] width 81 height 21
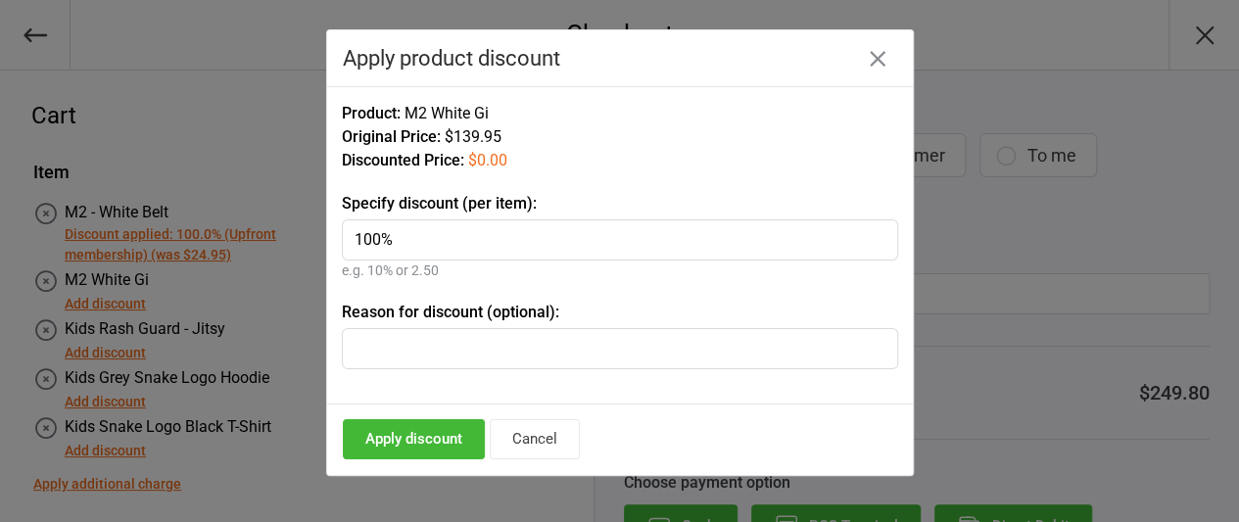
type input "100%"
drag, startPoint x: 387, startPoint y: 322, endPoint x: 376, endPoint y: 338, distance: 19.0
click at [376, 338] on div "Reason for discount (optional):" at bounding box center [620, 335] width 556 height 69
click at [376, 338] on input "text" at bounding box center [620, 348] width 556 height 41
type input "Upfront membership"
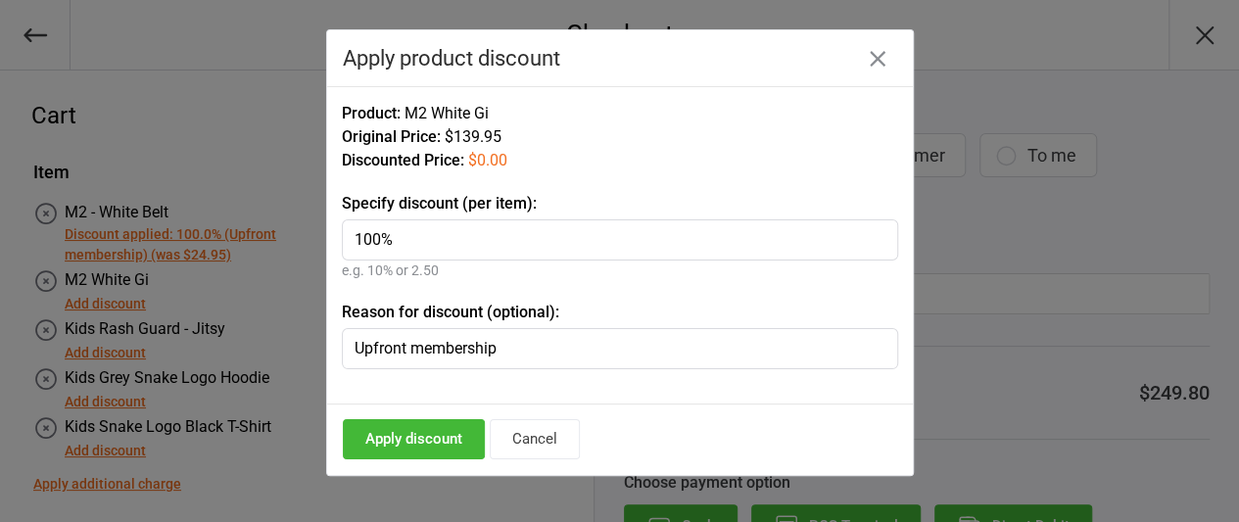
click at [437, 434] on button "Apply discount" at bounding box center [414, 439] width 142 height 40
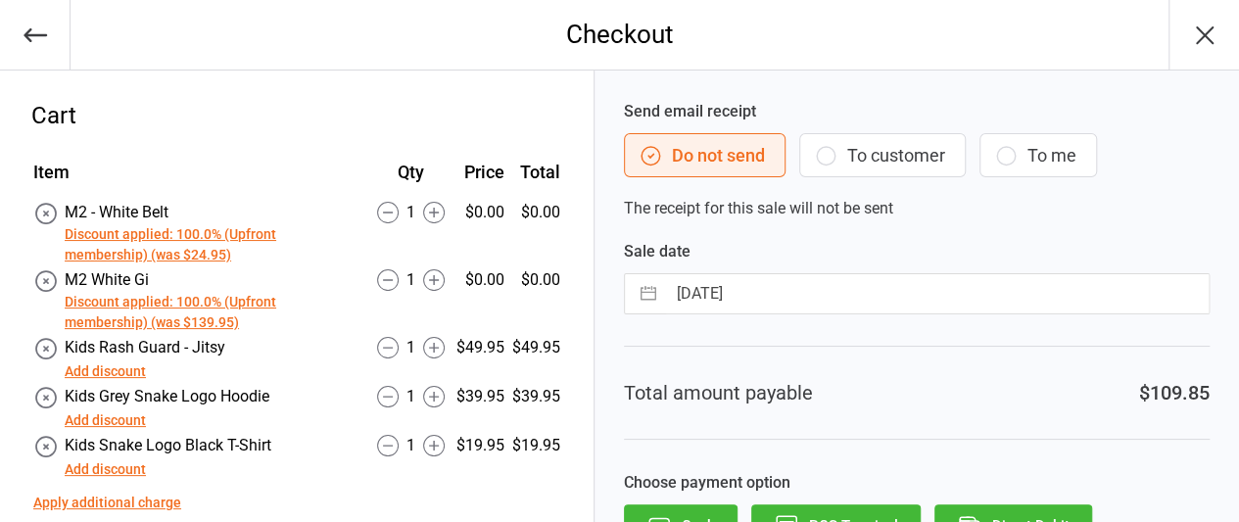
click at [91, 376] on button "Add discount" at bounding box center [105, 371] width 81 height 21
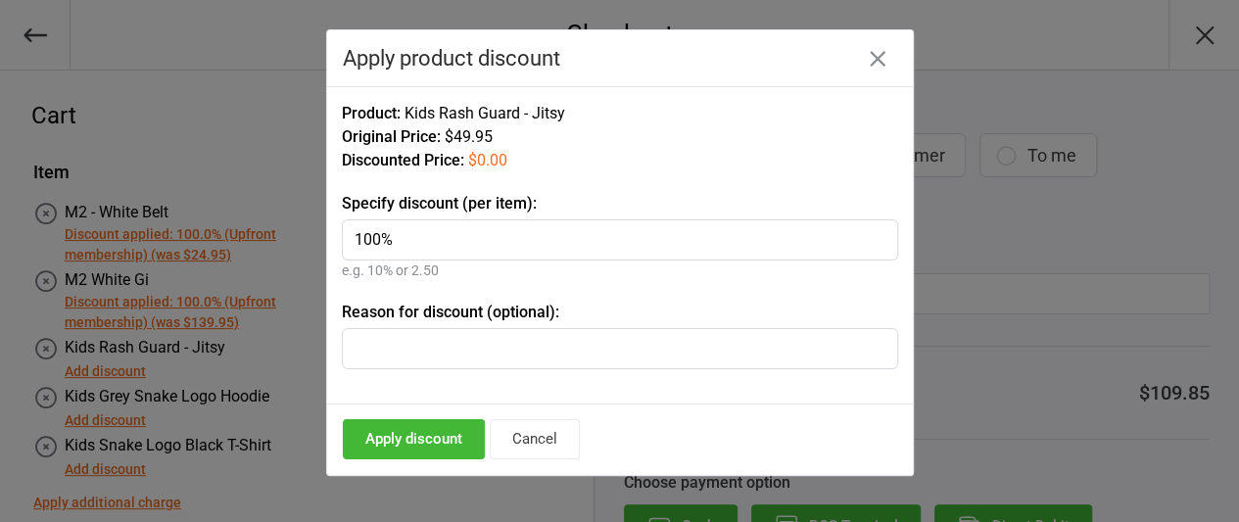
type input "100%"
click at [387, 363] on input "text" at bounding box center [620, 348] width 556 height 41
type input "upfront membership"
click at [413, 437] on button "Apply discount" at bounding box center [414, 439] width 142 height 40
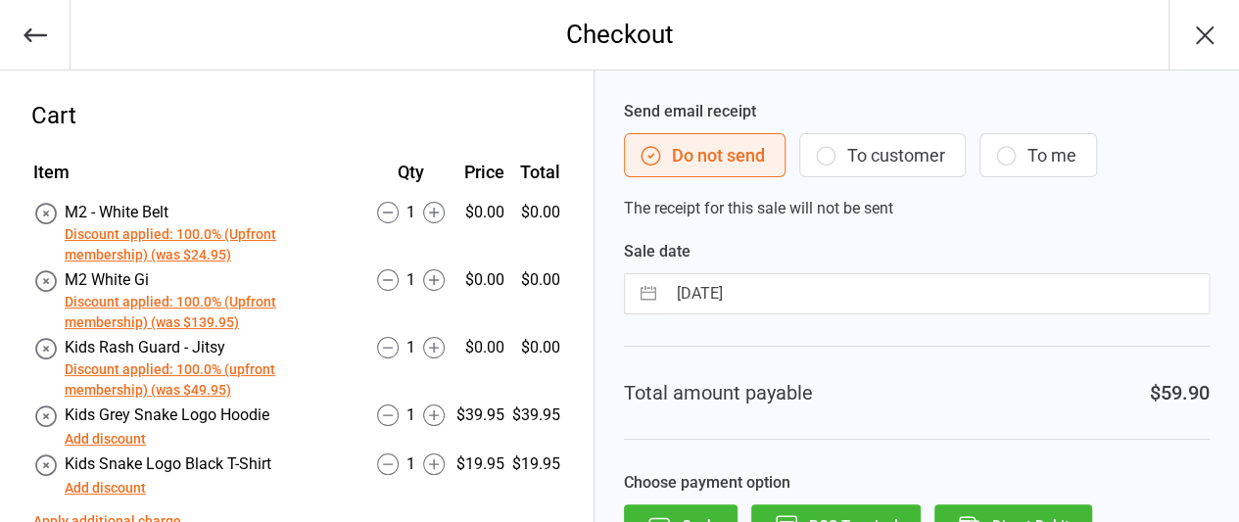
click at [87, 441] on button "Add discount" at bounding box center [105, 439] width 81 height 21
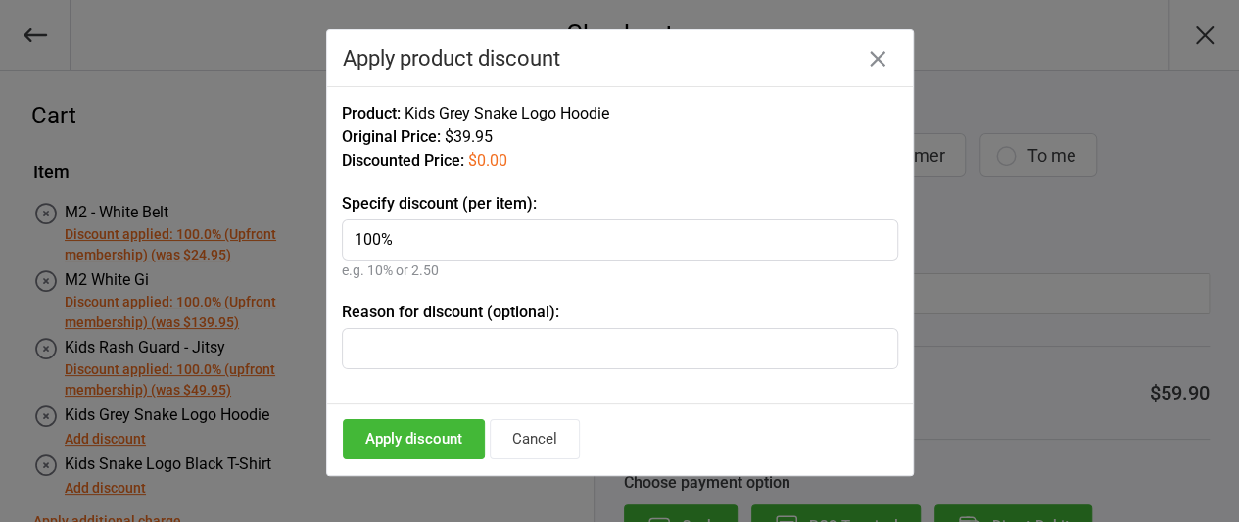
type input "100%"
click at [369, 345] on input "text" at bounding box center [620, 348] width 556 height 41
type input "Upfront membership"
click at [423, 436] on button "Apply discount" at bounding box center [414, 439] width 142 height 40
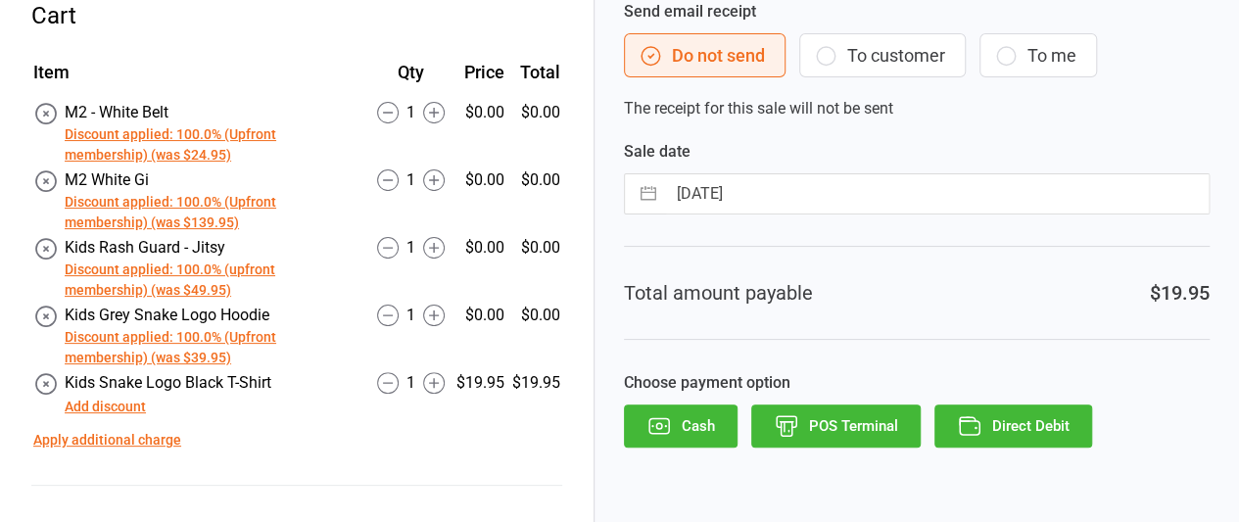
scroll to position [109, 0]
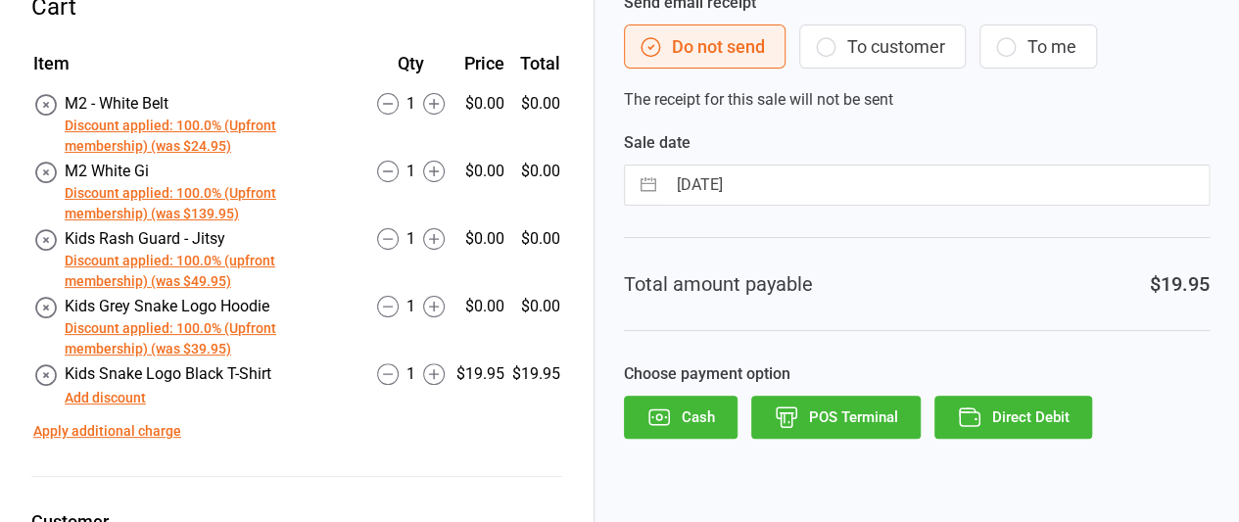
click at [106, 398] on button "Add discount" at bounding box center [105, 398] width 81 height 21
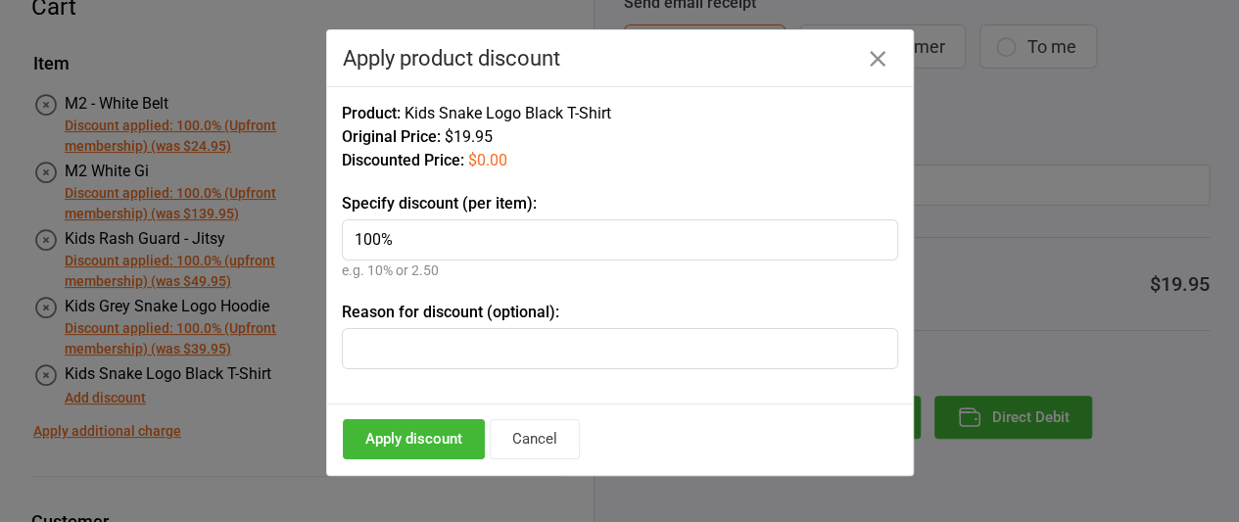
type input "100%"
click at [366, 344] on input "text" at bounding box center [620, 348] width 556 height 41
type input "upfront membership"
click at [419, 431] on button "Apply discount" at bounding box center [414, 439] width 142 height 40
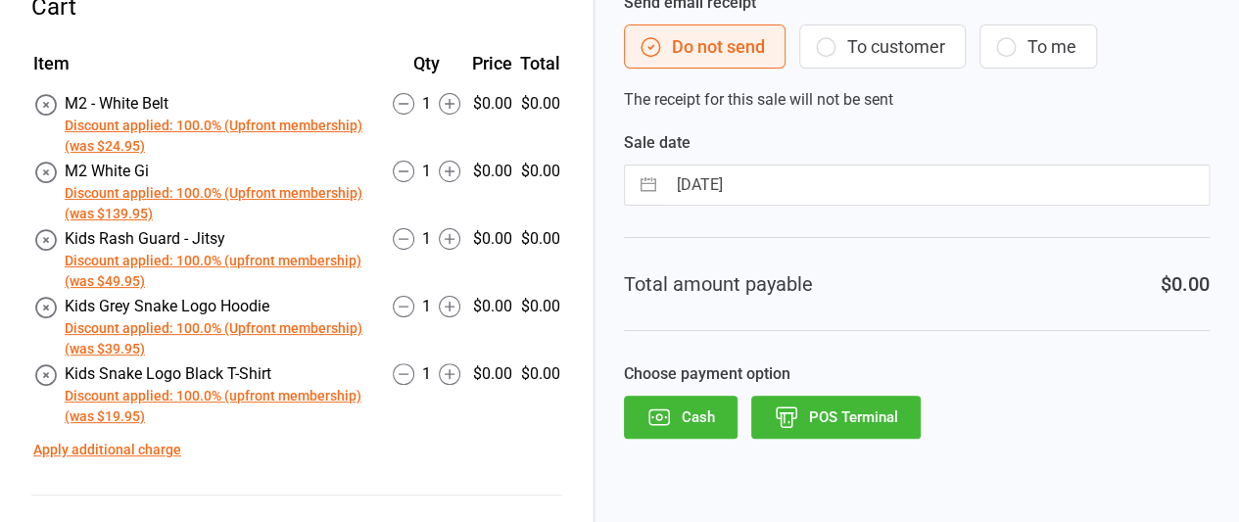
click at [827, 46] on icon "button" at bounding box center [826, 47] width 24 height 24
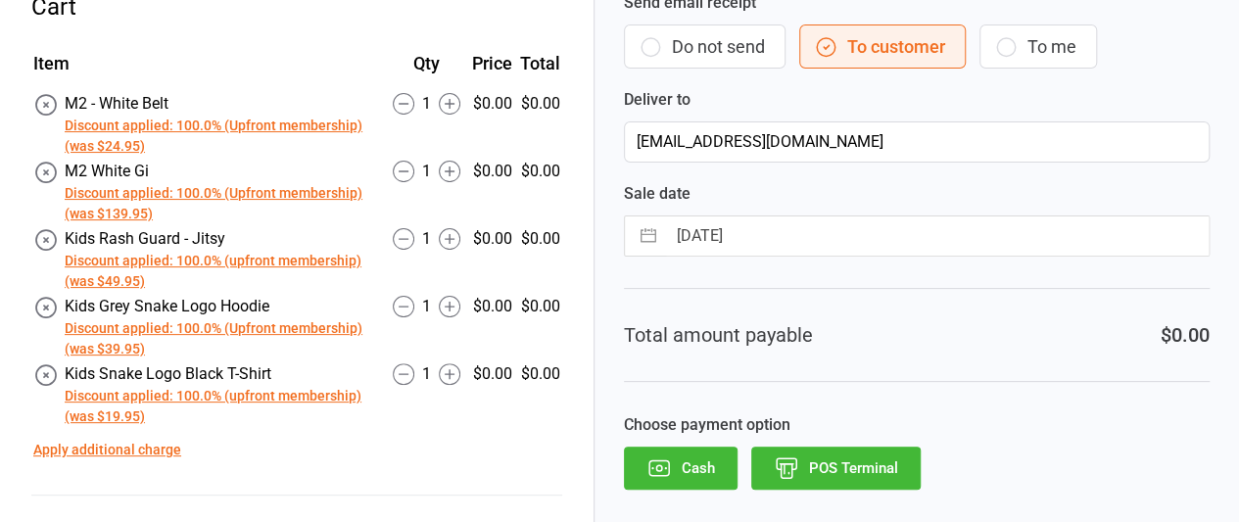
click at [705, 468] on button "Cash" at bounding box center [681, 468] width 114 height 43
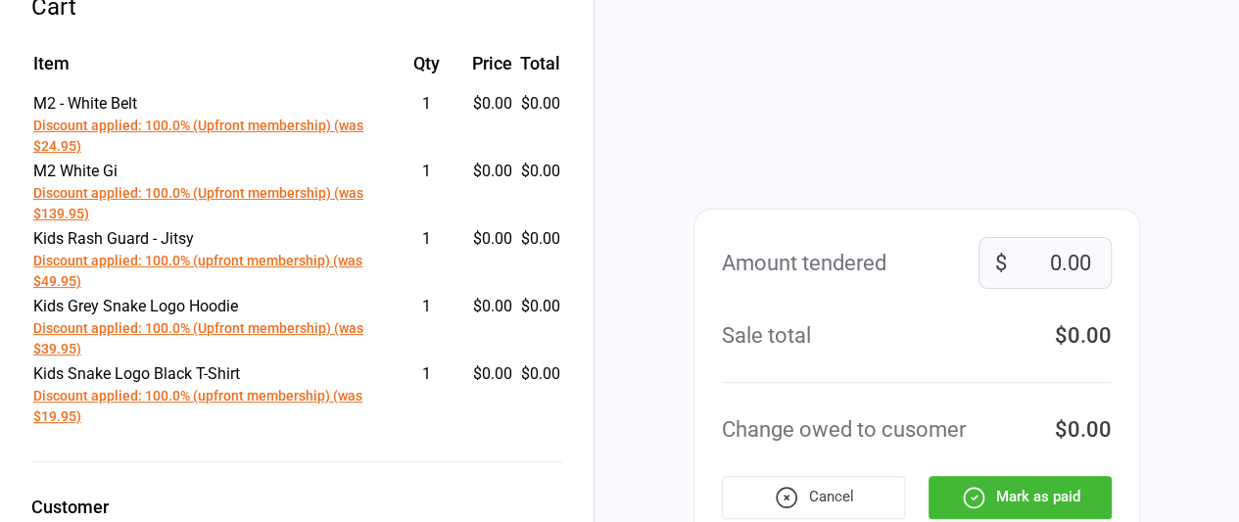
click at [1039, 500] on button "Mark as paid" at bounding box center [1019, 497] width 183 height 43
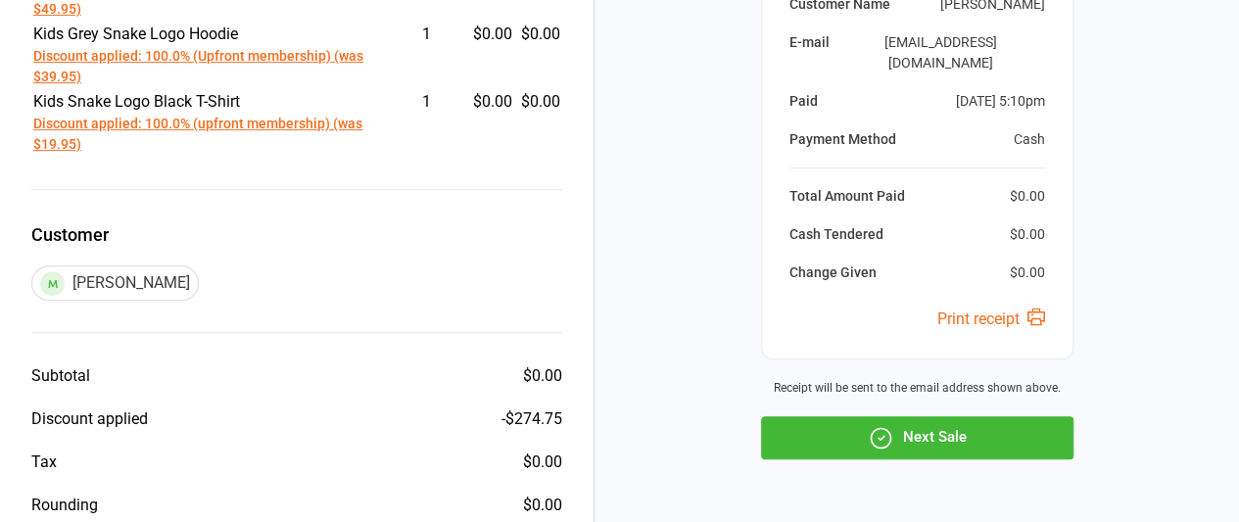
scroll to position [382, 0]
click at [852, 426] on button "Next Sale" at bounding box center [917, 436] width 312 height 43
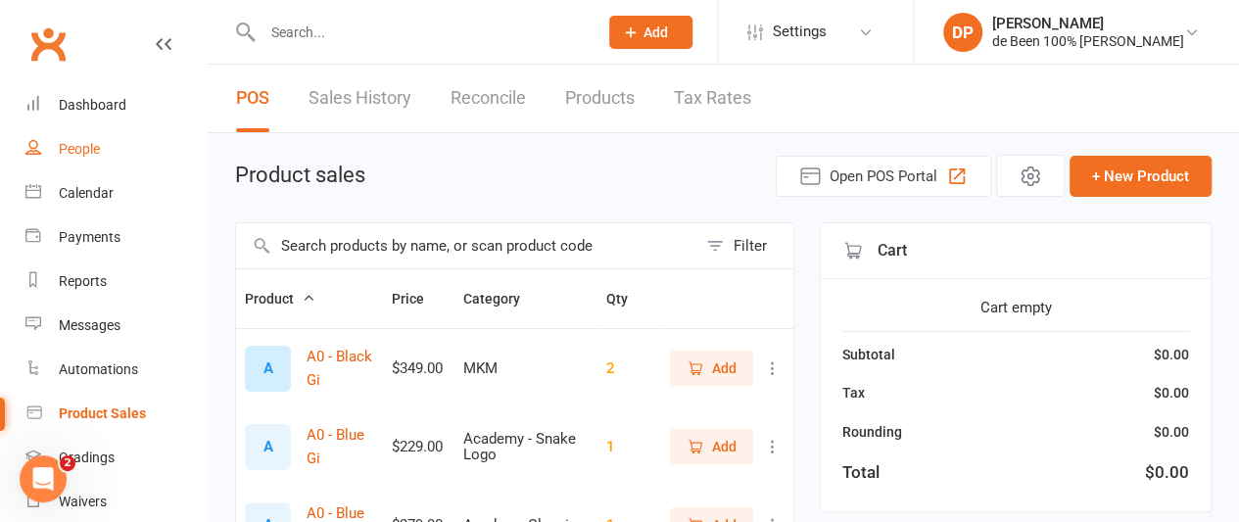
click at [82, 150] on div "People" at bounding box center [79, 149] width 41 height 16
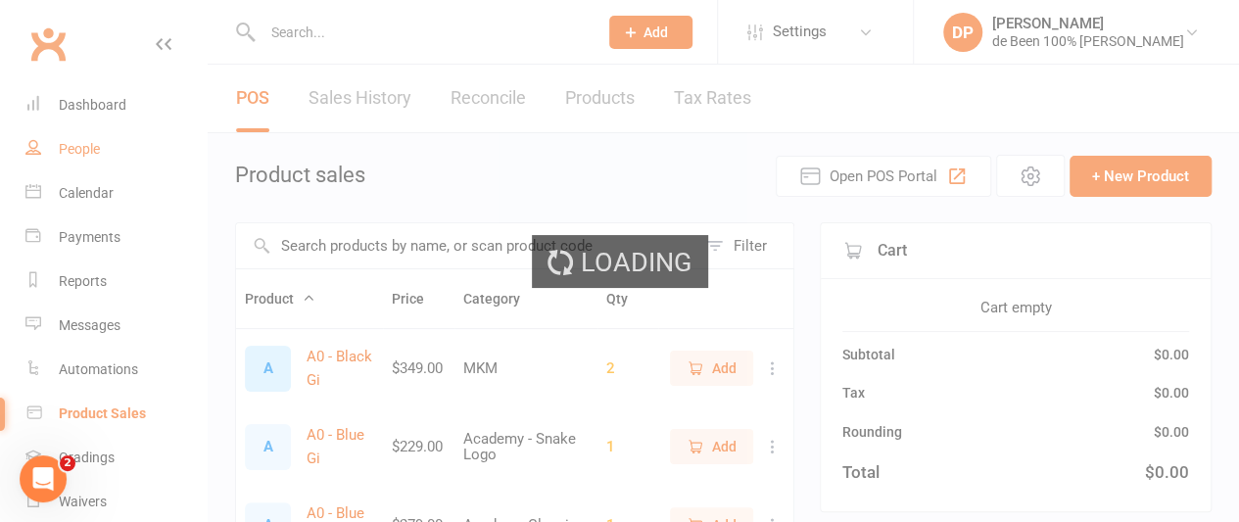
select select "100"
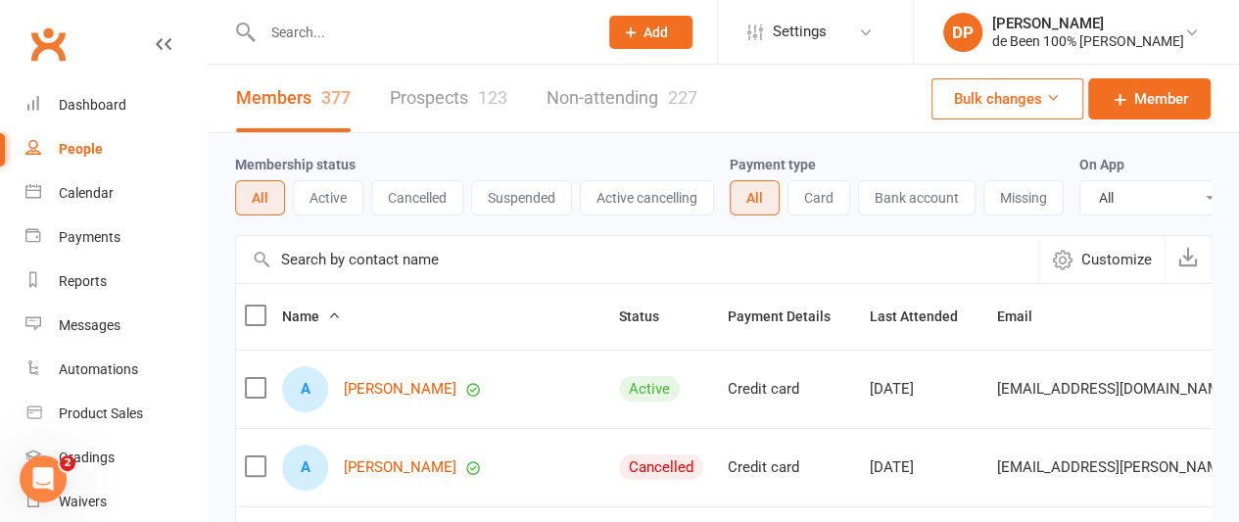
click at [326, 275] on input "text" at bounding box center [637, 259] width 803 height 47
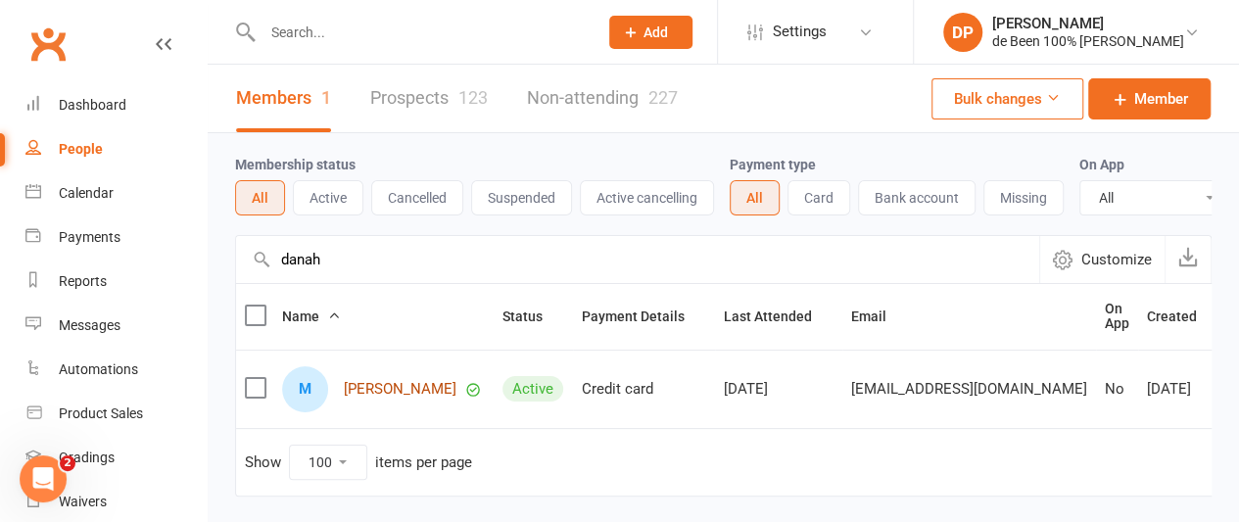
type input "danah"
click at [430, 398] on link "[PERSON_NAME]" at bounding box center [400, 389] width 113 height 17
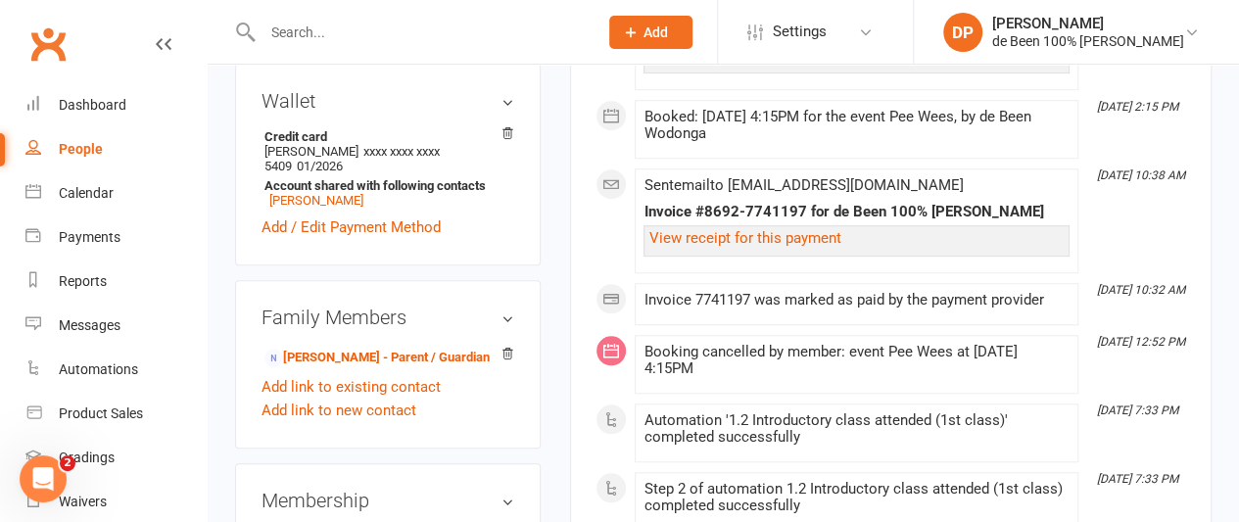
scroll to position [723, 0]
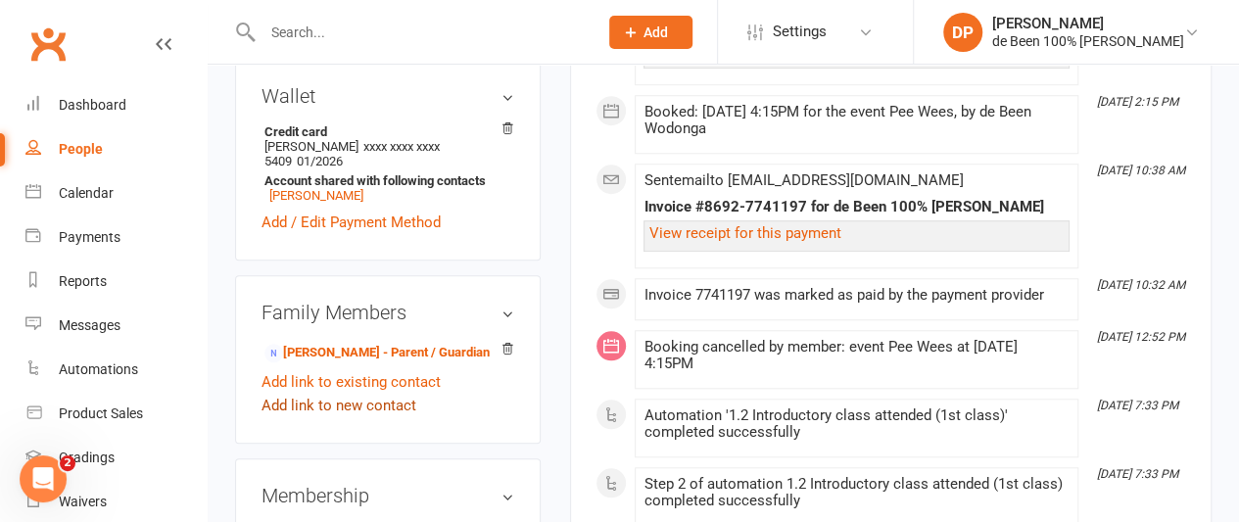
click at [316, 394] on link "Add link to new contact" at bounding box center [339, 406] width 155 height 24
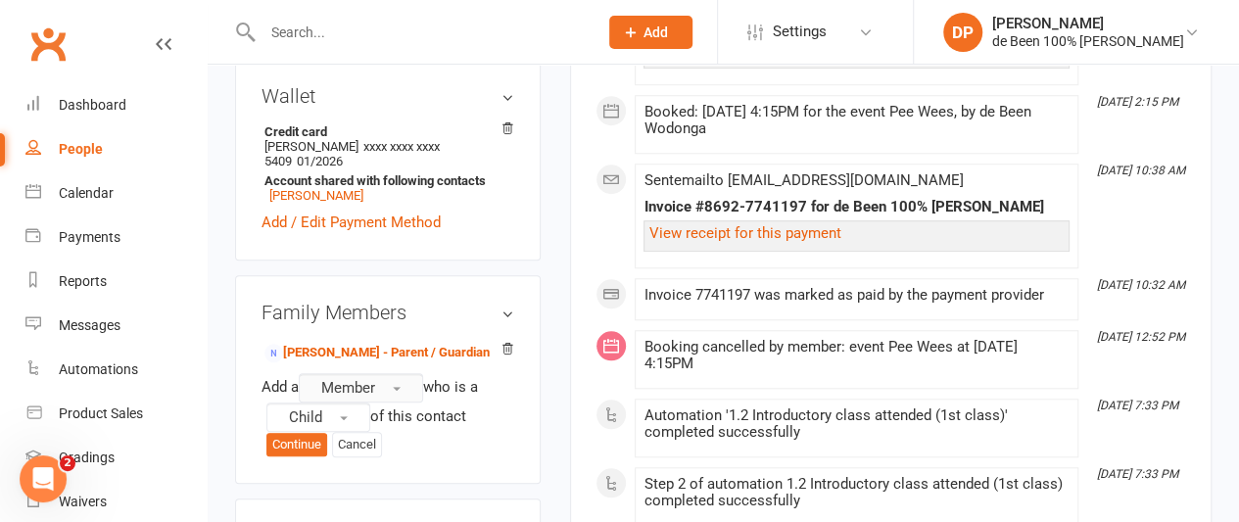
click at [341, 379] on span "Member" at bounding box center [348, 388] width 54 height 18
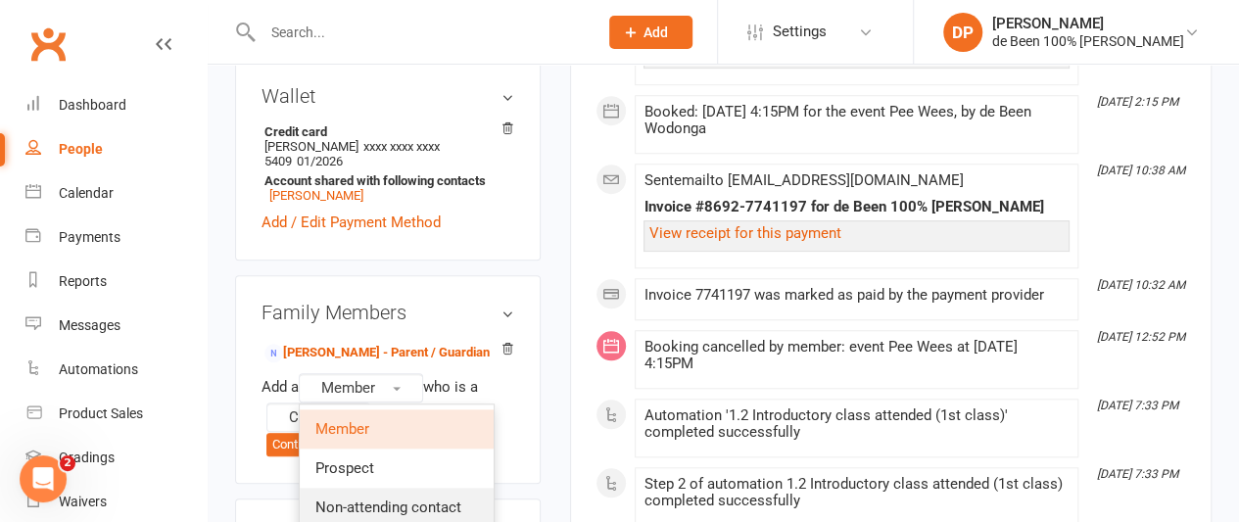
click at [357, 499] on span "Non-attending contact" at bounding box center [388, 508] width 146 height 18
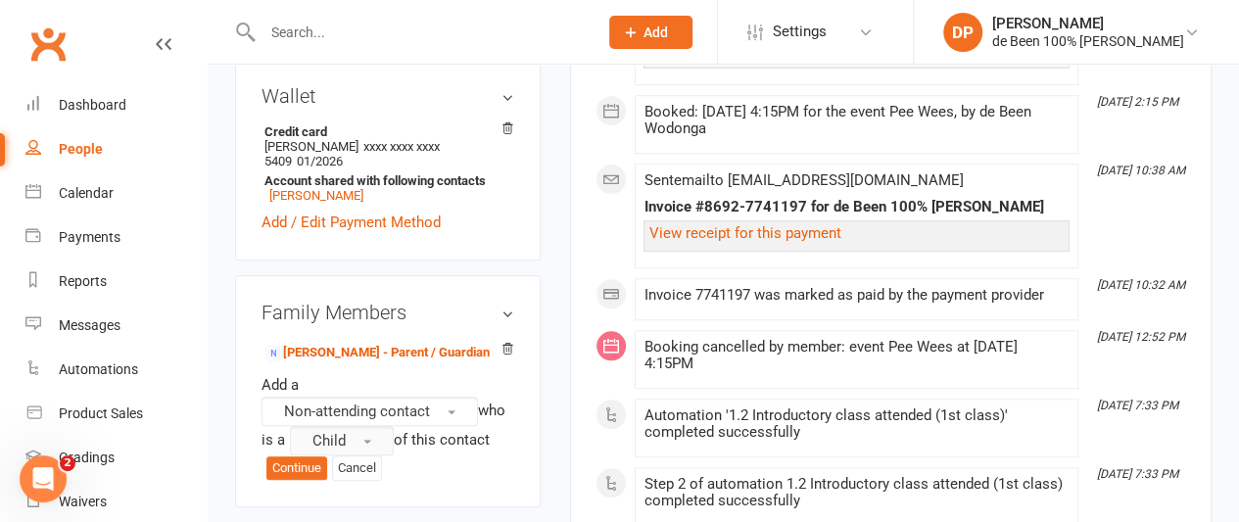
click at [357, 426] on button "Child" at bounding box center [342, 440] width 104 height 29
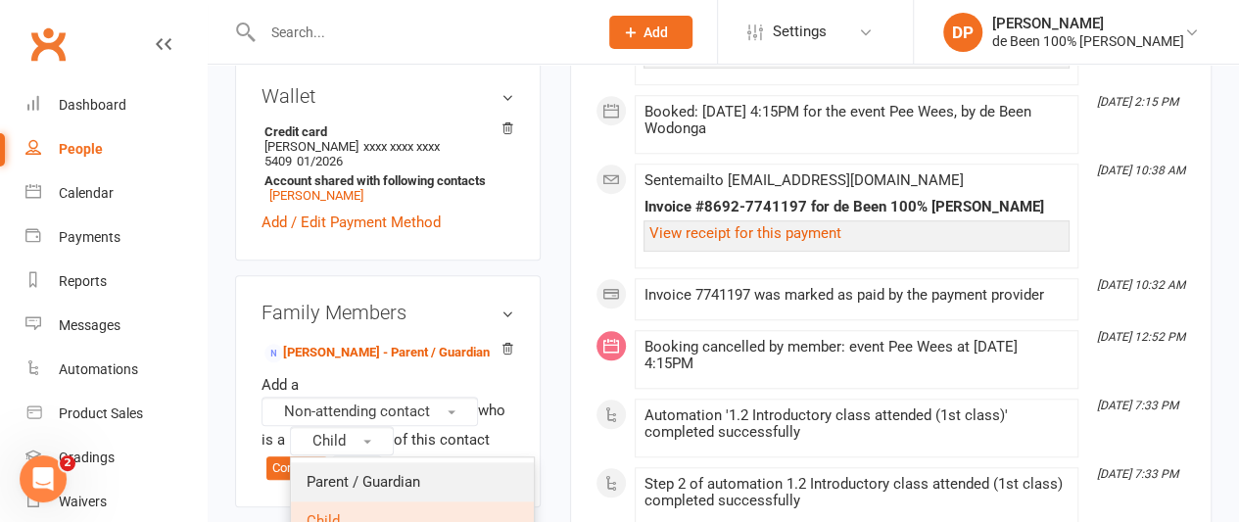
click at [355, 473] on span "Parent / Guardian" at bounding box center [364, 482] width 114 height 18
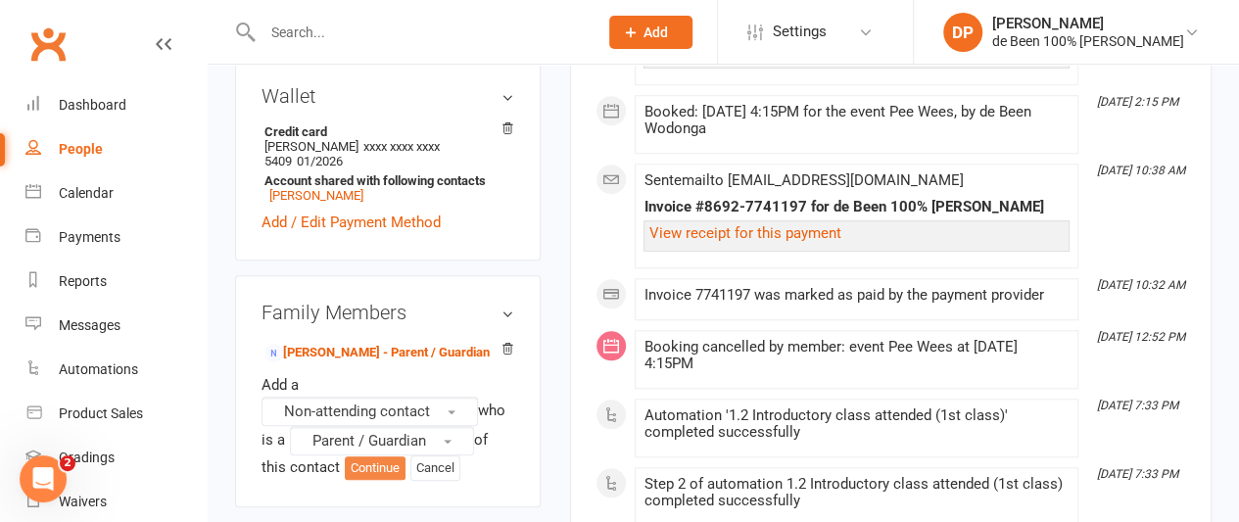
click at [378, 456] on button "Continue" at bounding box center [375, 468] width 61 height 24
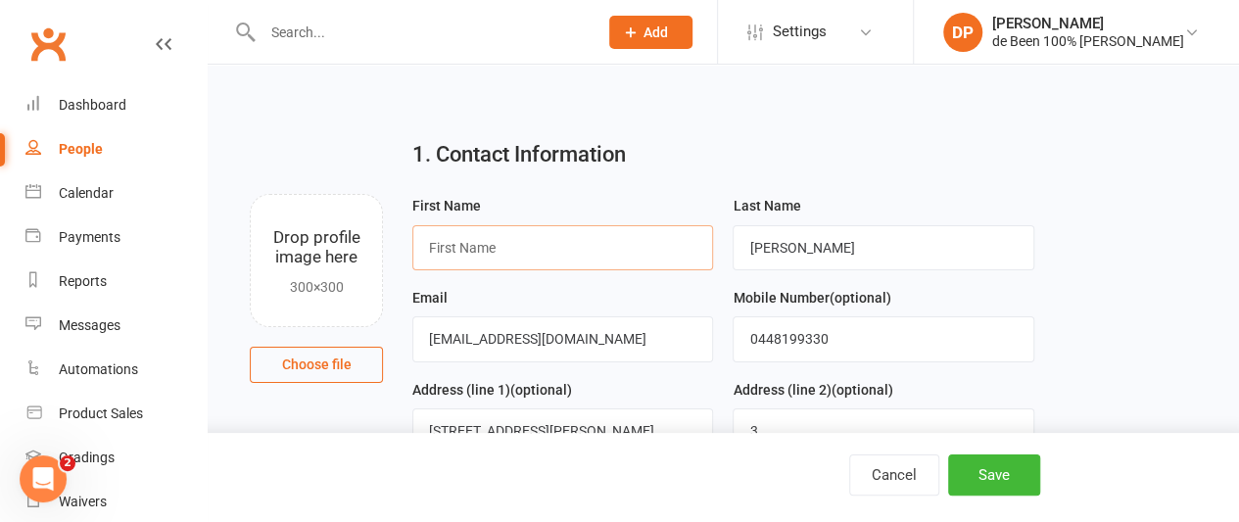
click at [450, 250] on input "text" at bounding box center [562, 247] width 301 height 45
type input "[PERSON_NAME]"
click at [450, 250] on input "[PERSON_NAME]" at bounding box center [562, 247] width 301 height 45
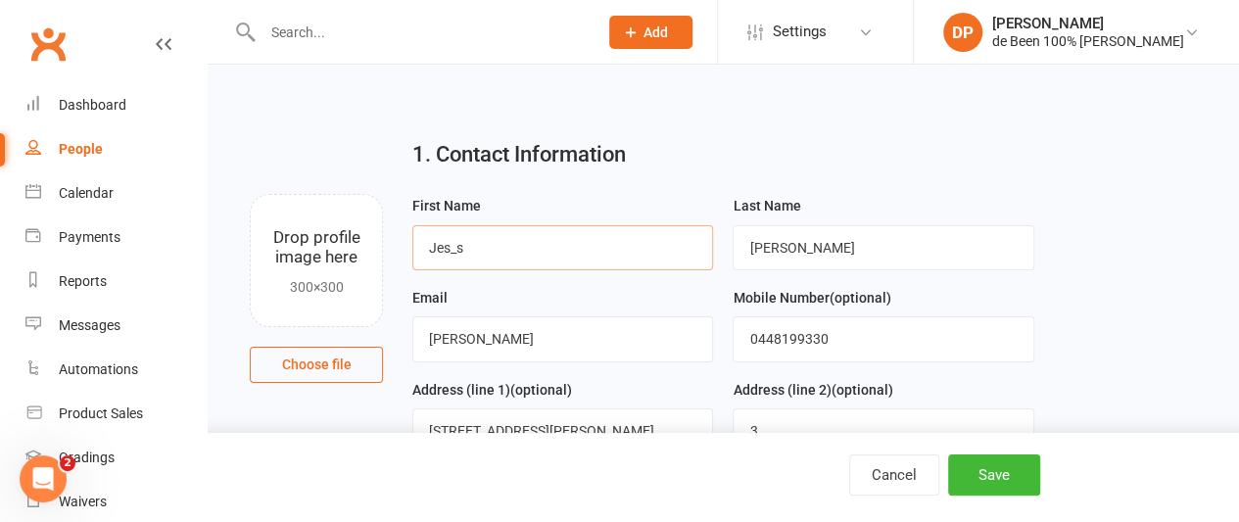
type input "[PERSON_NAME]"
click at [465, 348] on input "[PERSON_NAME]" at bounding box center [562, 338] width 301 height 45
type input "[EMAIL_ADDRESS][DOMAIN_NAME]"
drag, startPoint x: 848, startPoint y: 345, endPoint x: 734, endPoint y: 332, distance: 115.3
click at [734, 332] on input "0448199330" at bounding box center [883, 338] width 301 height 45
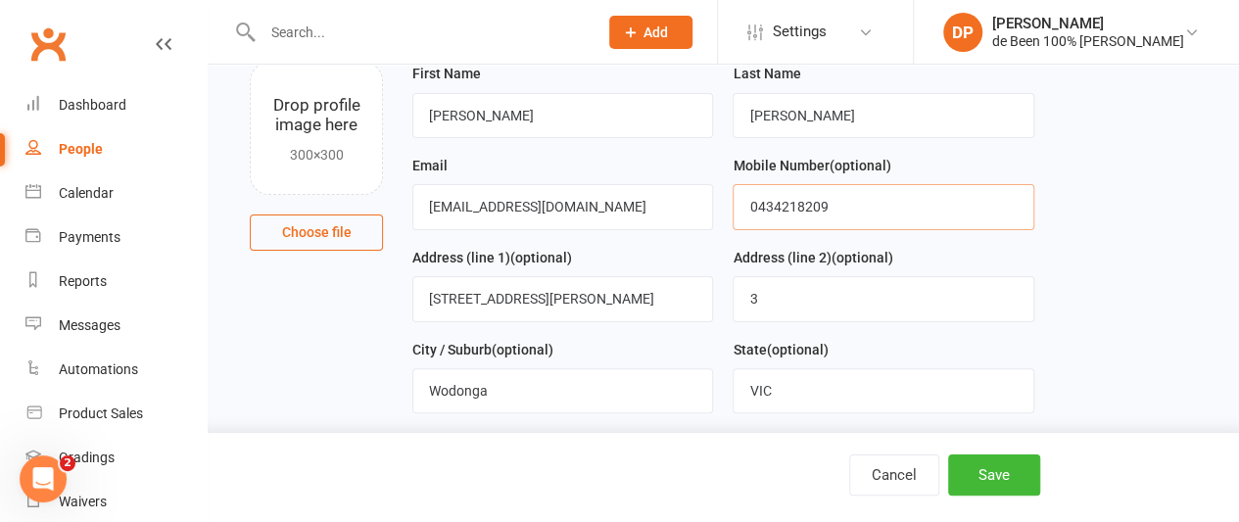
scroll to position [133, 0]
type input "0434218209"
drag, startPoint x: 566, startPoint y: 287, endPoint x: 402, endPoint y: 317, distance: 167.3
click at [403, 317] on div "Address (line 1) (optional) [STREET_ADDRESS][PERSON_NAME]" at bounding box center [563, 291] width 320 height 92
drag, startPoint x: 774, startPoint y: 299, endPoint x: 707, endPoint y: 300, distance: 66.6
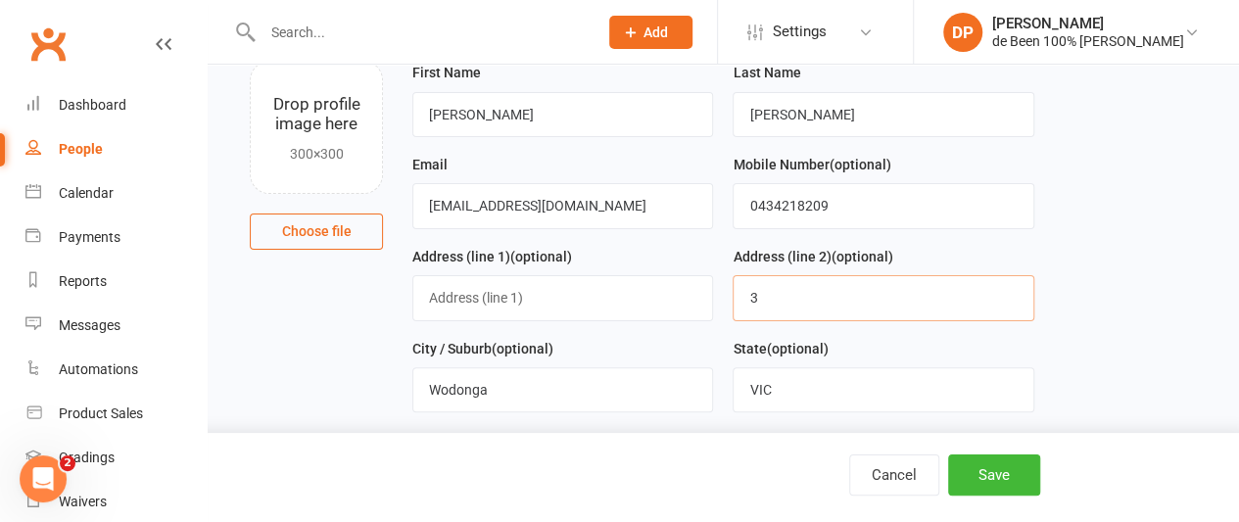
click at [707, 300] on form "First Name [PERSON_NAME] Last Name [PERSON_NAME] Email [EMAIL_ADDRESS][DOMAIN_N…" at bounding box center [724, 336] width 642 height 551
drag, startPoint x: 525, startPoint y: 380, endPoint x: 334, endPoint y: 393, distance: 191.4
click at [334, 393] on main "1. Contact Information Drop profile image here 300×300 Choose file First Name […" at bounding box center [723, 301] width 976 height 622
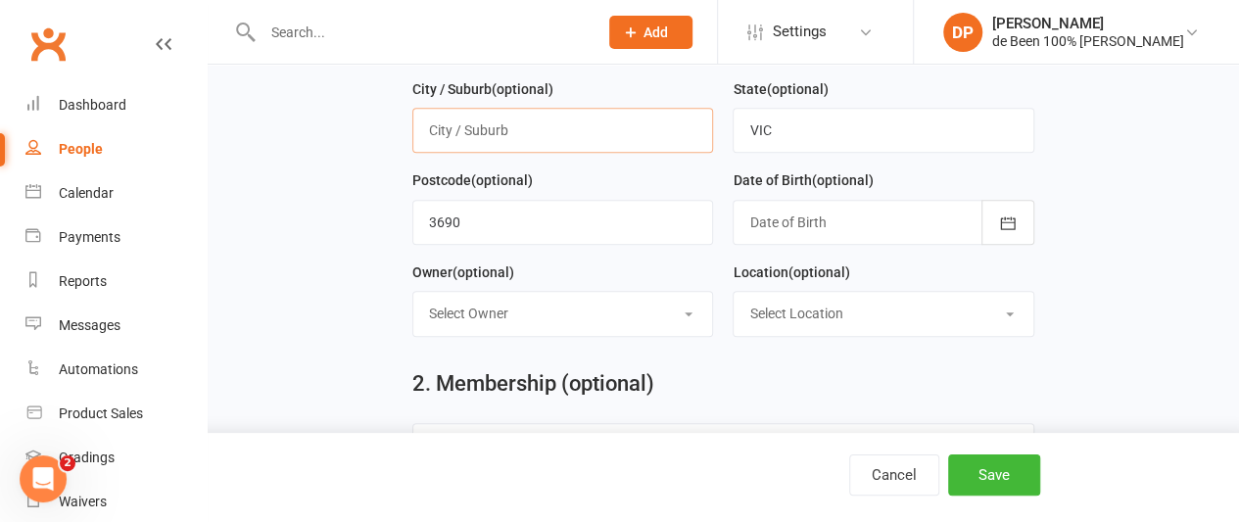
scroll to position [394, 0]
click at [516, 293] on select "Select Owner de Been [PERSON_NAME] Havik [PERSON_NAME] de Been [PERSON_NAME]" at bounding box center [562, 312] width 299 height 43
select select "0"
click at [413, 291] on select "Select Owner de Been [PERSON_NAME] Havik [PERSON_NAME] de Been [PERSON_NAME]" at bounding box center [562, 312] width 299 height 43
click at [784, 304] on select "Select Location [GEOGRAPHIC_DATA]" at bounding box center [883, 312] width 299 height 43
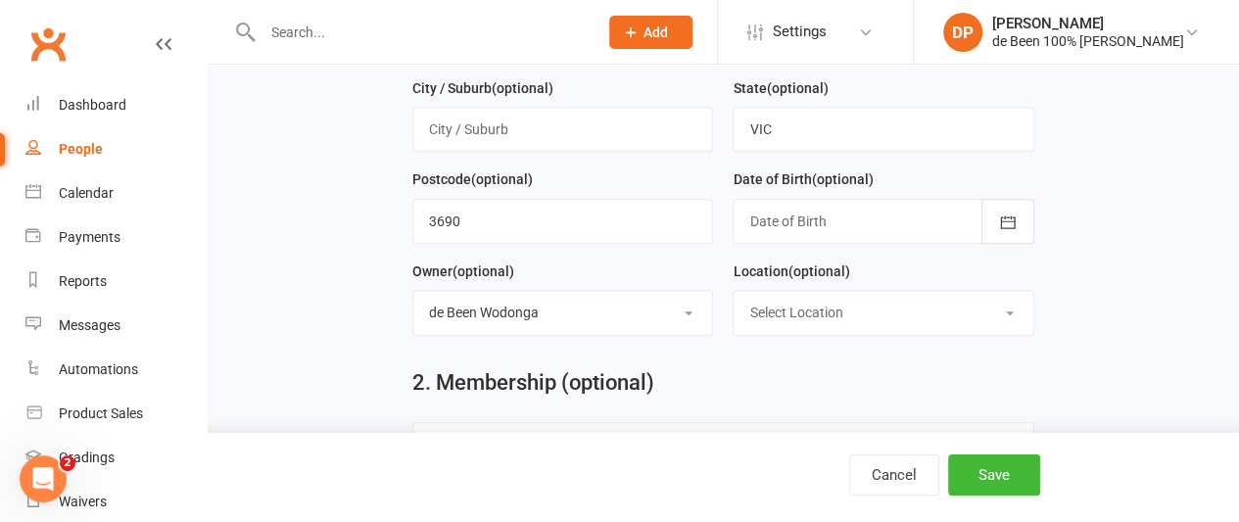
select select "0"
click at [734, 291] on select "Select Location [GEOGRAPHIC_DATA]" at bounding box center [883, 312] width 299 height 43
click at [999, 477] on button "Save" at bounding box center [994, 474] width 92 height 41
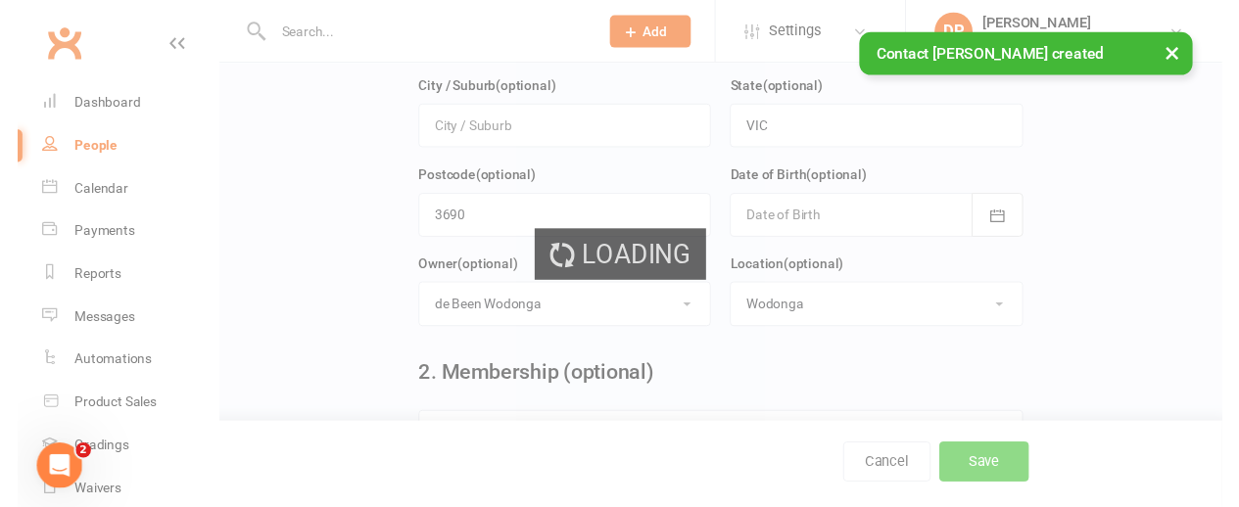
scroll to position [0, 0]
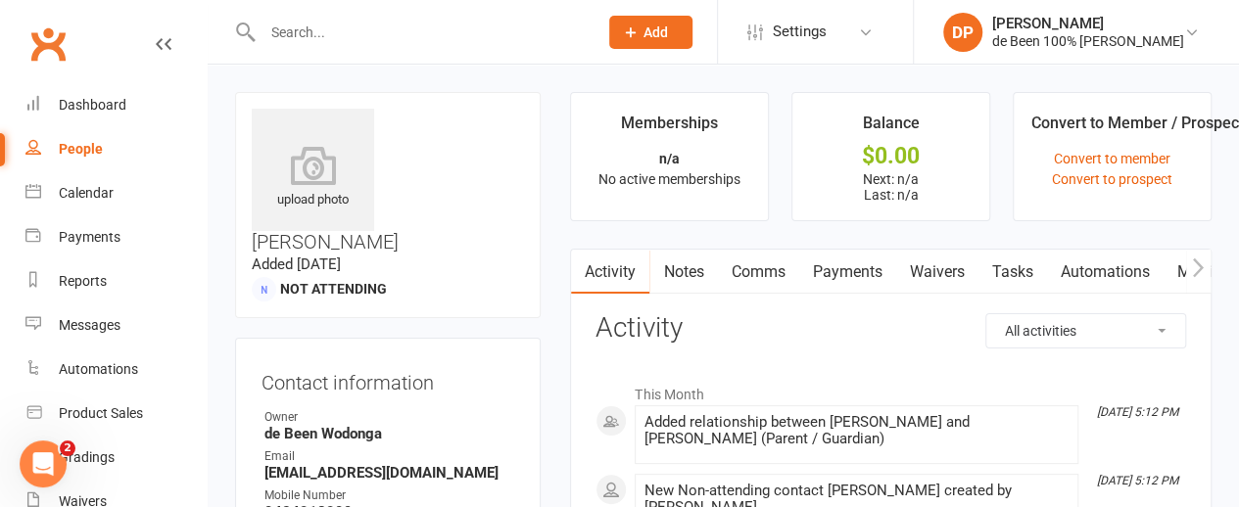
click at [1198, 272] on icon "button" at bounding box center [1198, 268] width 11 height 19
click at [1028, 264] on link "Mobile App" at bounding box center [1031, 272] width 106 height 45
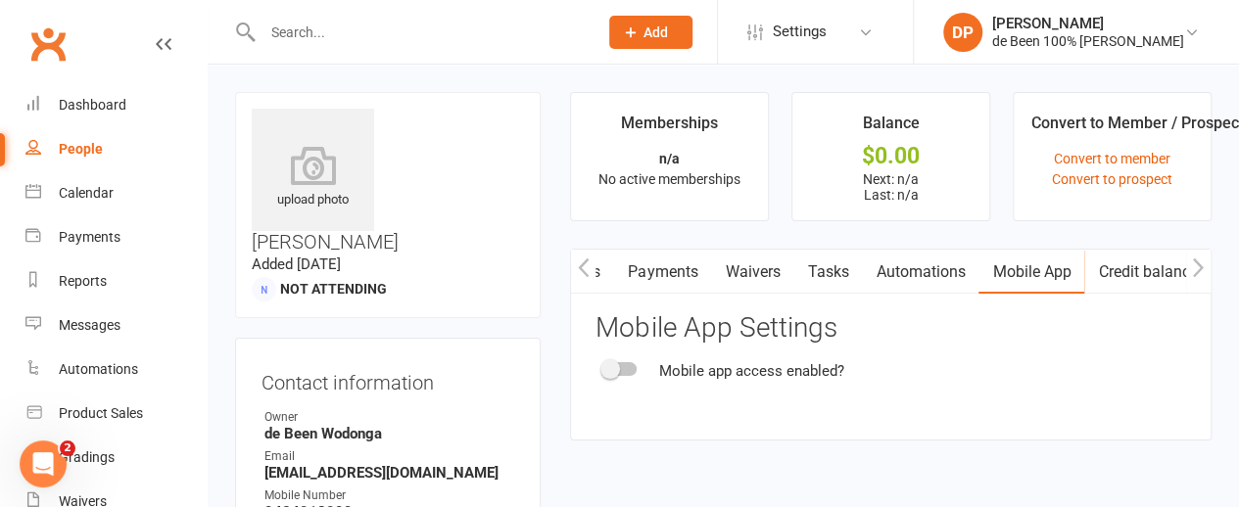
click at [625, 372] on div at bounding box center [619, 369] width 33 height 14
click at [603, 366] on input "checkbox" at bounding box center [603, 366] width 0 height 0
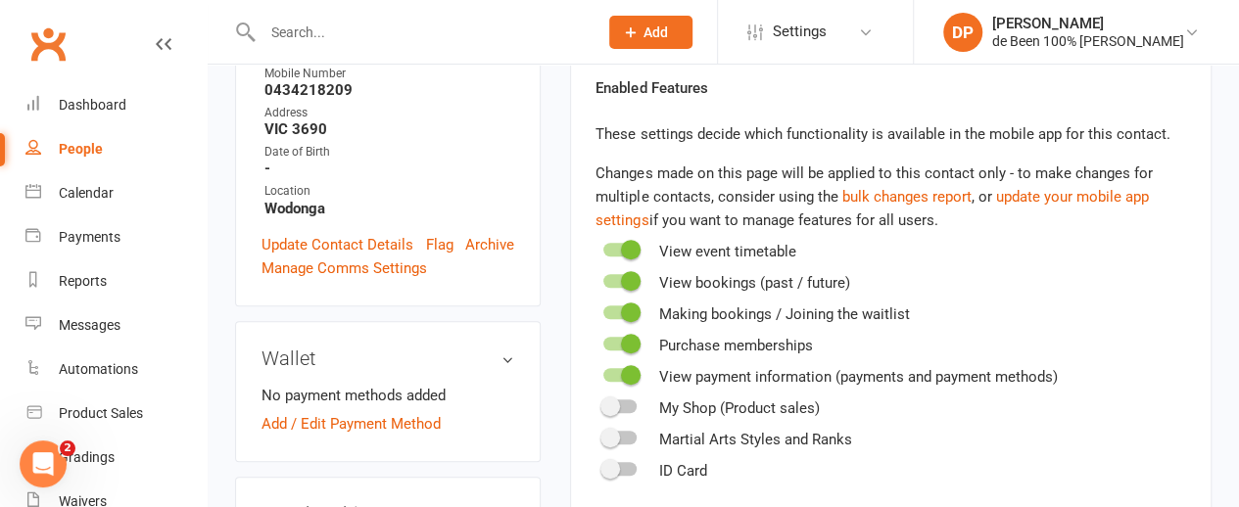
scroll to position [423, 0]
click at [615, 377] on div at bounding box center [619, 374] width 33 height 14
click at [603, 371] on input "checkbox" at bounding box center [603, 371] width 0 height 0
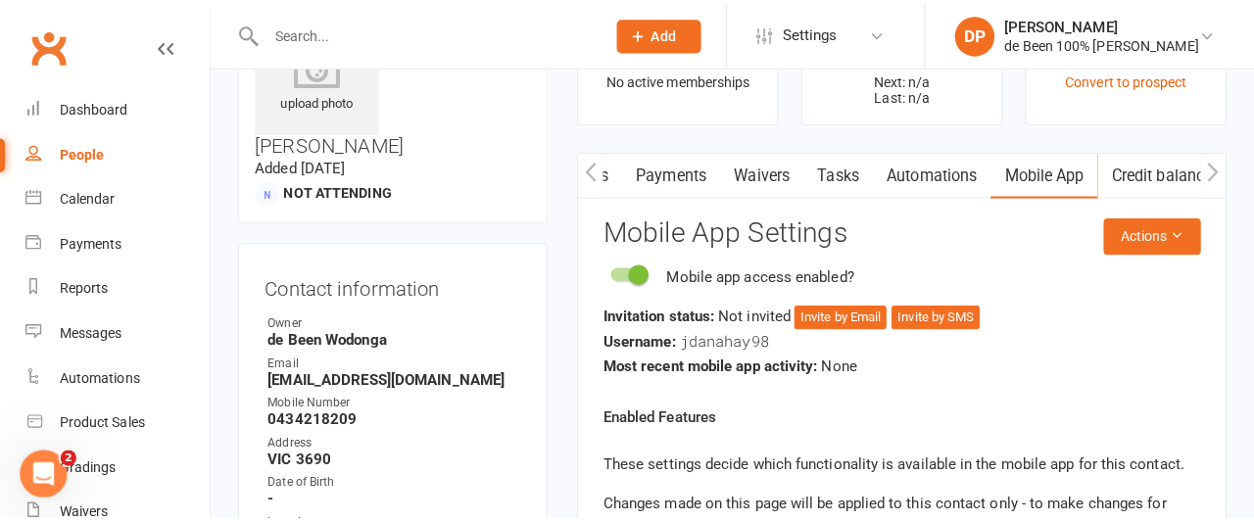
scroll to position [100, 0]
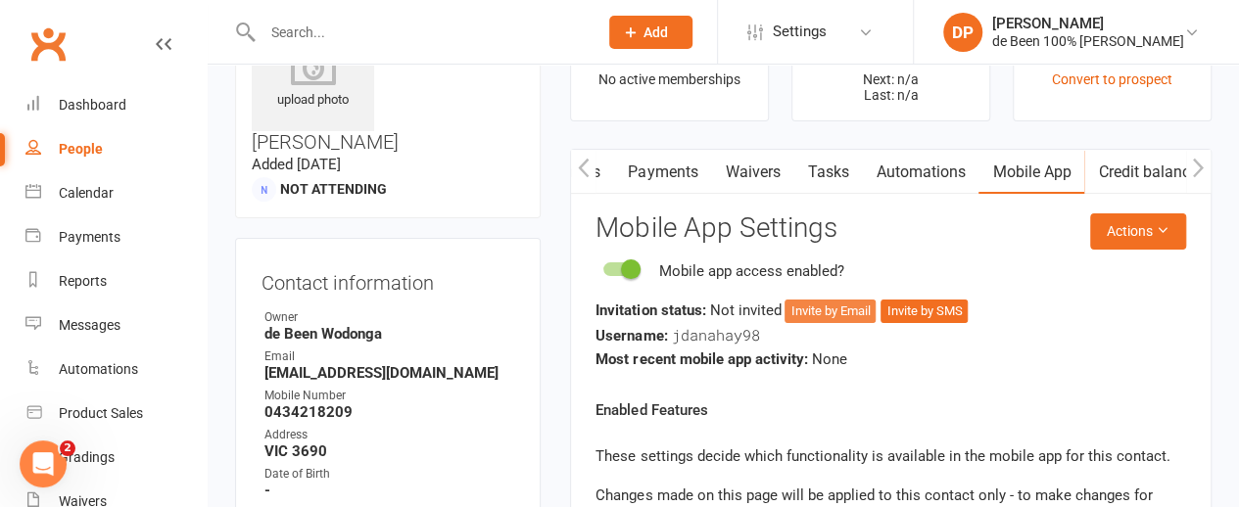
click at [826, 309] on button "Invite by Email" at bounding box center [830, 312] width 91 height 24
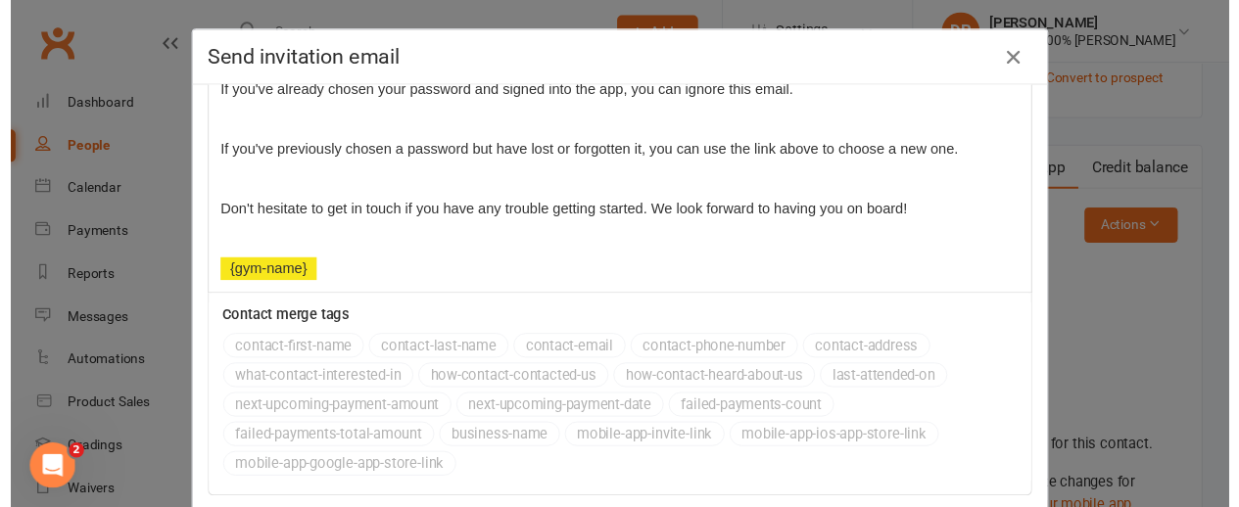
scroll to position [125, 0]
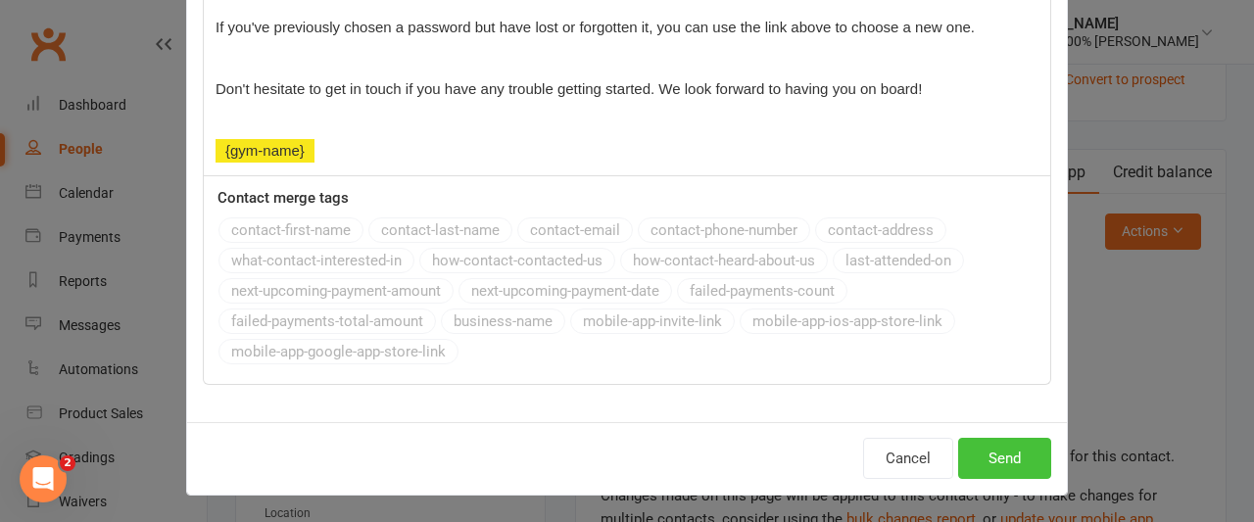
click at [1001, 461] on button "Send" at bounding box center [1004, 458] width 93 height 41
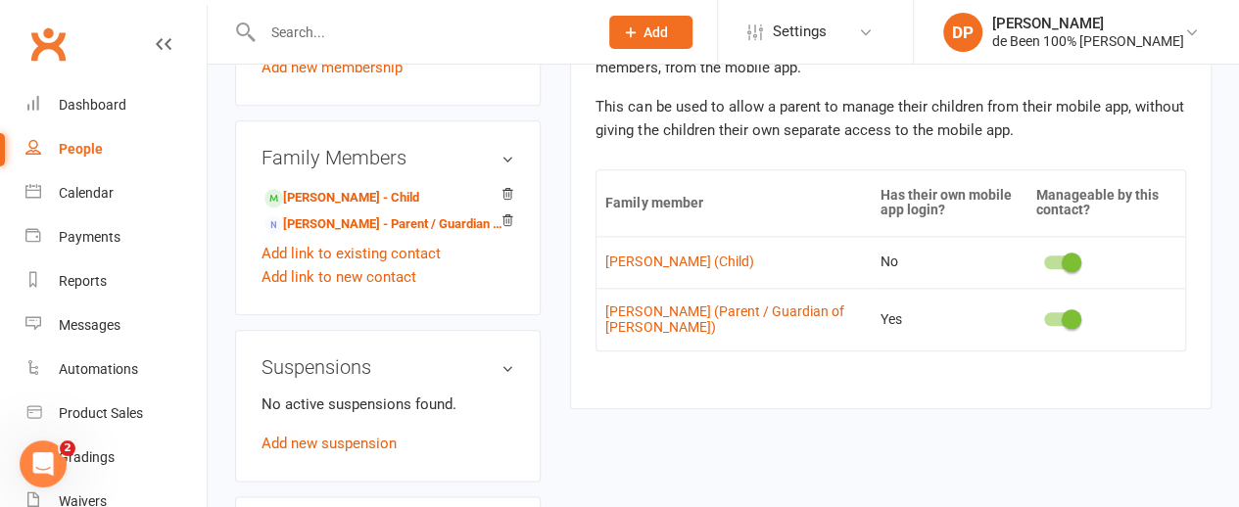
scroll to position [946, 0]
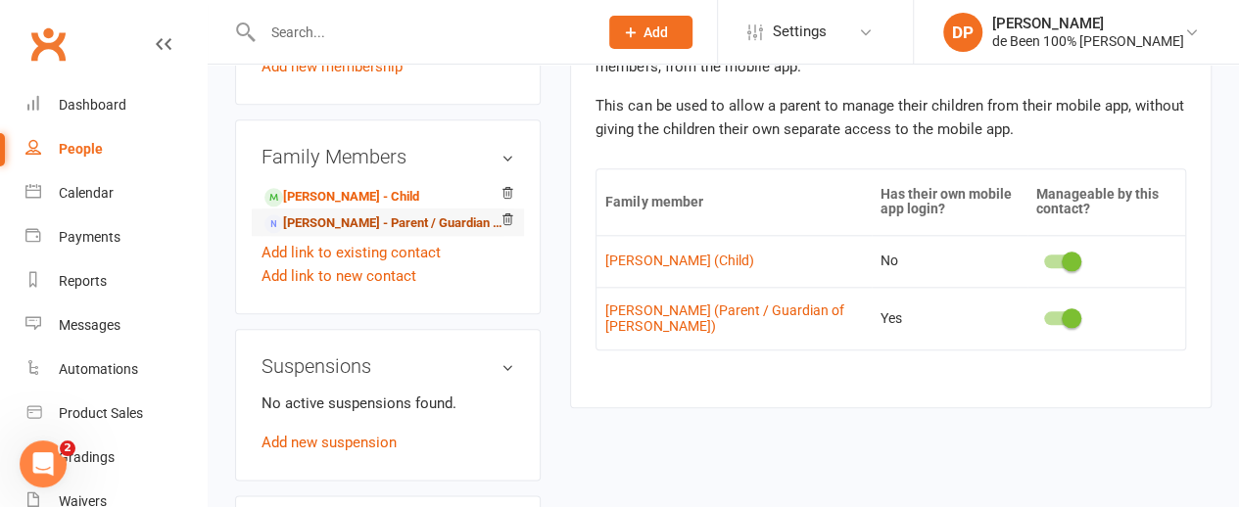
click at [407, 214] on link "[PERSON_NAME] - Parent / Guardian of [PERSON_NAME]" at bounding box center [384, 224] width 240 height 21
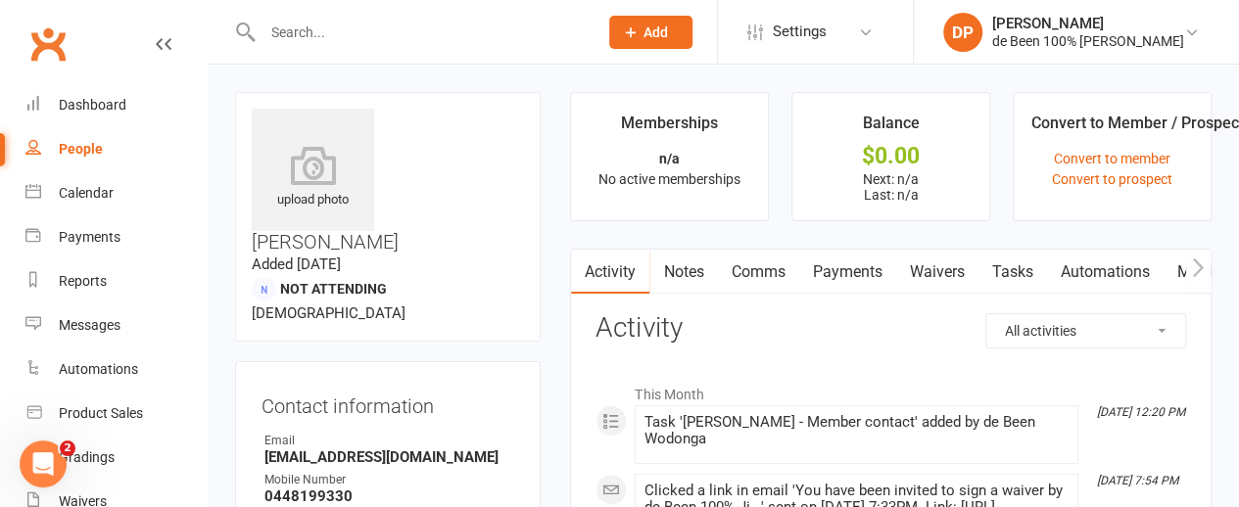
click at [942, 268] on link "Waivers" at bounding box center [936, 272] width 82 height 45
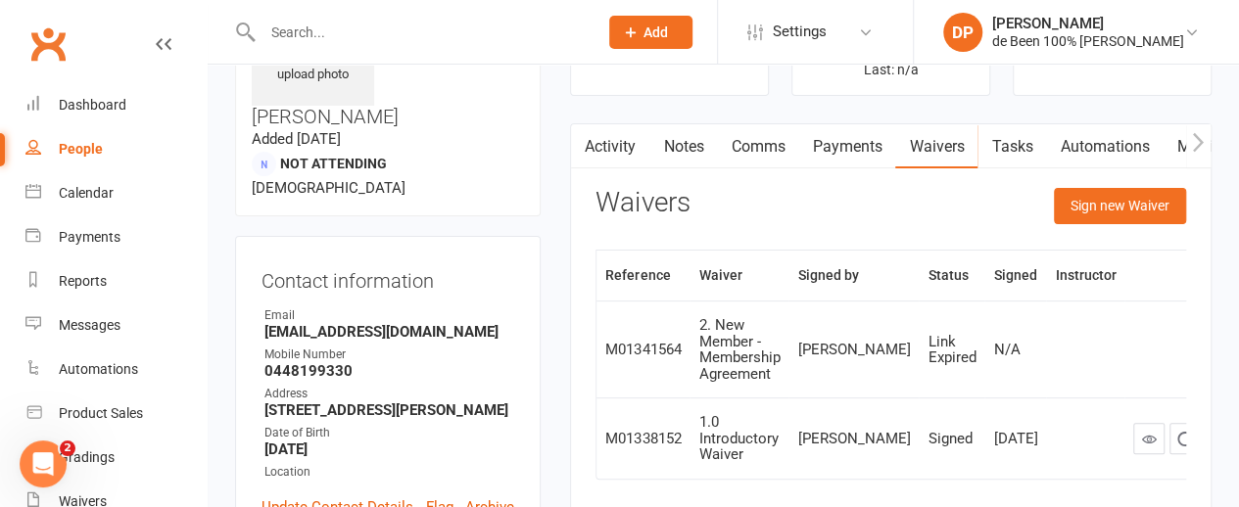
scroll to position [126, 0]
click at [1126, 201] on button "Sign new Waiver" at bounding box center [1120, 204] width 132 height 35
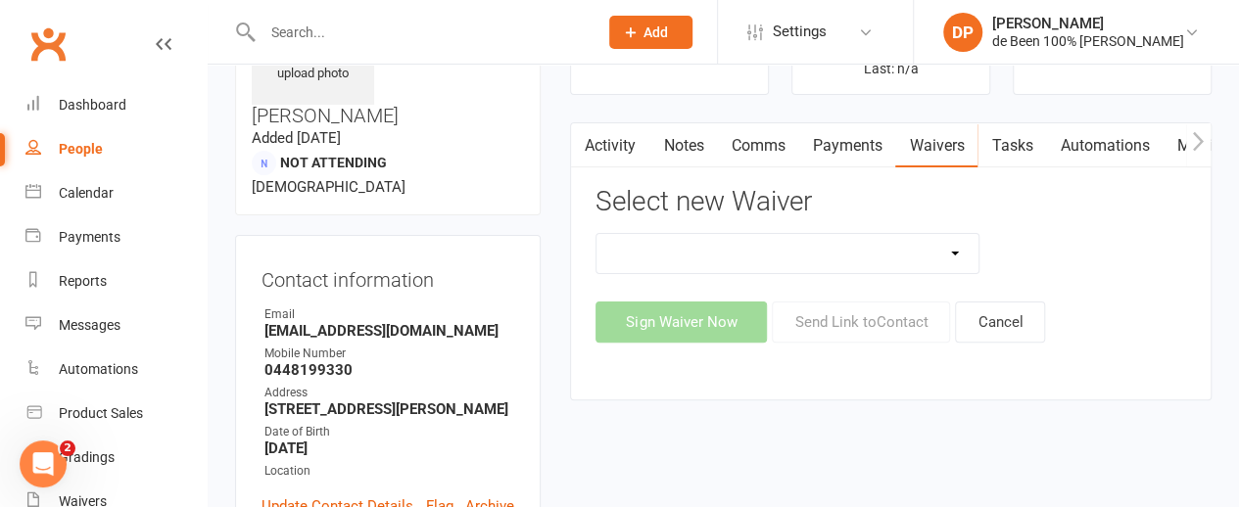
click at [953, 250] on select "1.0 Introductory Waiver 1.1 Introductory Waiver - Bring a friend! 1.2 Two Class…" at bounding box center [787, 253] width 382 height 39
click at [1085, 336] on div "Sign Waiver Now Send Link to Contact Cancel" at bounding box center [890, 322] width 591 height 41
click at [930, 154] on link "Waivers" at bounding box center [936, 145] width 82 height 45
click at [941, 144] on link "Waivers" at bounding box center [936, 145] width 82 height 45
click at [928, 250] on select "1.0 Introductory Waiver 1.1 Introductory Waiver - Bring a friend! 1.2 Two Class…" at bounding box center [787, 253] width 382 height 39
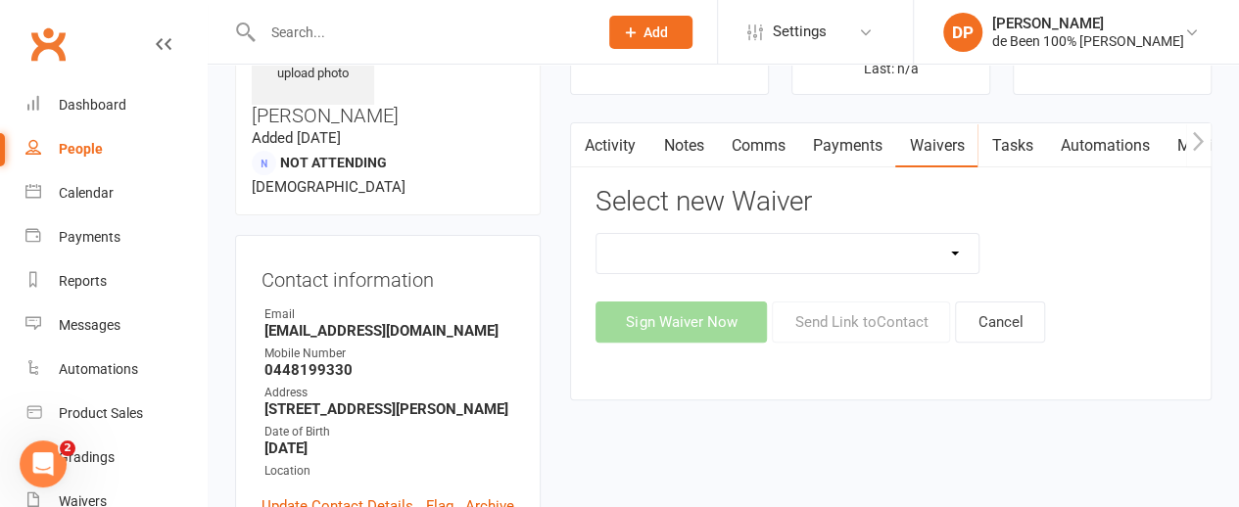
select select "11751"
click at [596, 234] on select "1.0 Introductory Waiver 1.1 Introductory Waiver - Bring a friend! 1.2 Two Class…" at bounding box center [787, 253] width 382 height 39
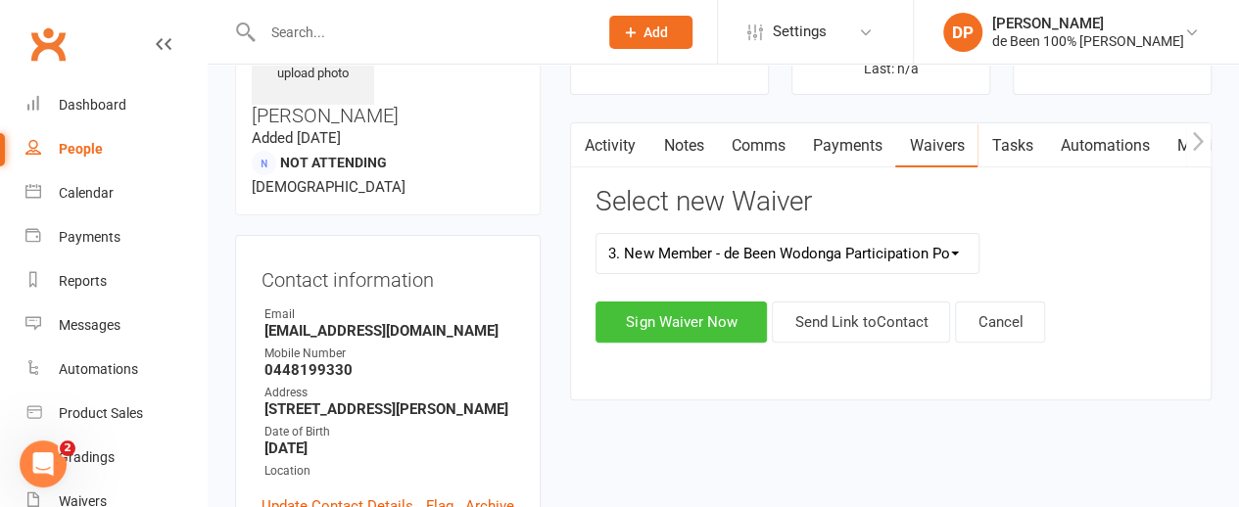
click at [700, 319] on button "Sign Waiver Now" at bounding box center [680, 322] width 171 height 41
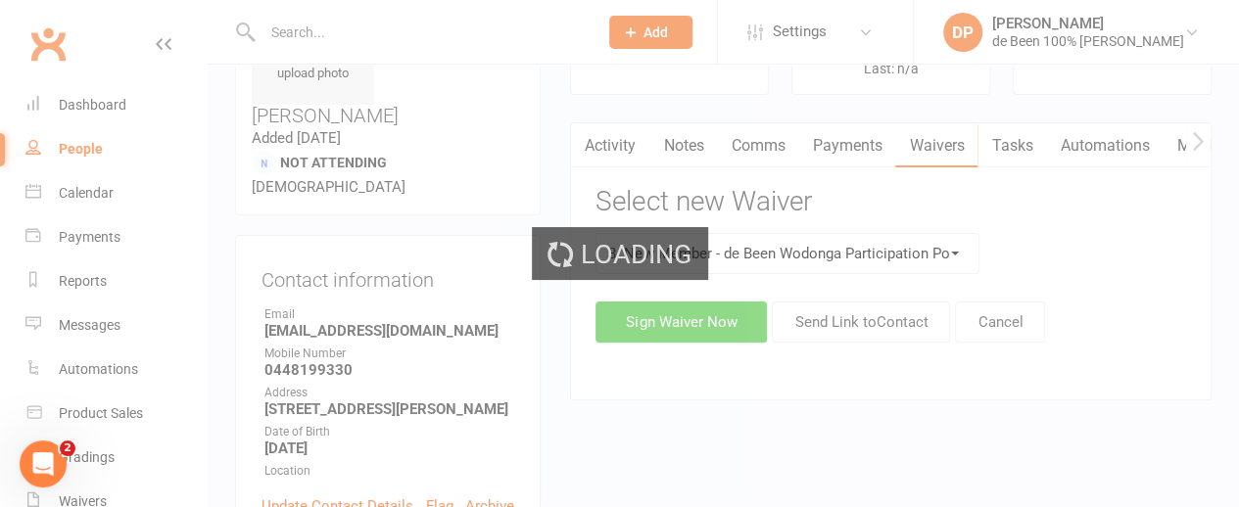
select select "01"
select select "2026"
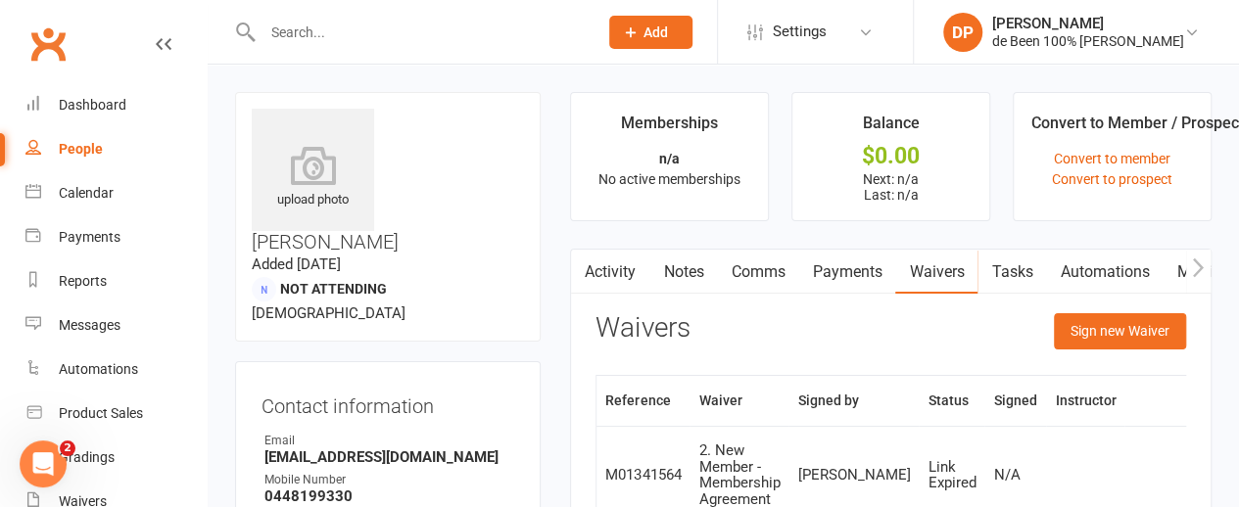
click at [940, 273] on link "Waivers" at bounding box center [936, 272] width 82 height 45
click at [1111, 325] on button "Sign new Waiver" at bounding box center [1120, 330] width 132 height 35
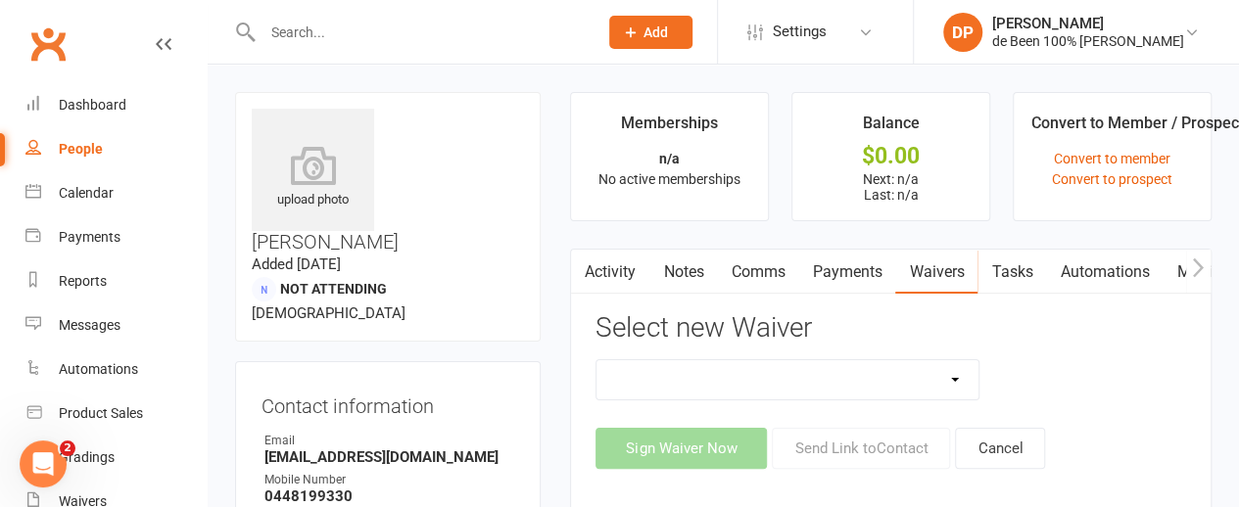
click at [876, 380] on select "1.0 Introductory Waiver 1.1 Introductory Waiver - Bring a friend! 1.2 Two Class…" at bounding box center [787, 379] width 382 height 39
select select "11751"
click at [596, 360] on select "1.0 Introductory Waiver 1.1 Introductory Waiver - Bring a friend! 1.2 Two Class…" at bounding box center [787, 379] width 382 height 39
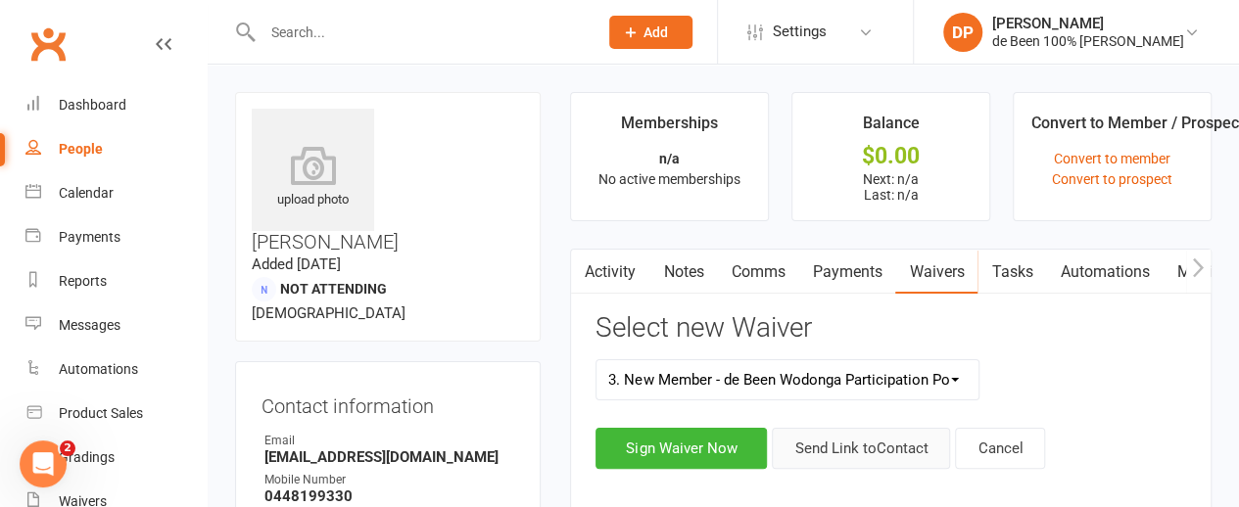
click at [861, 444] on button "Send Link to Contact" at bounding box center [861, 448] width 178 height 41
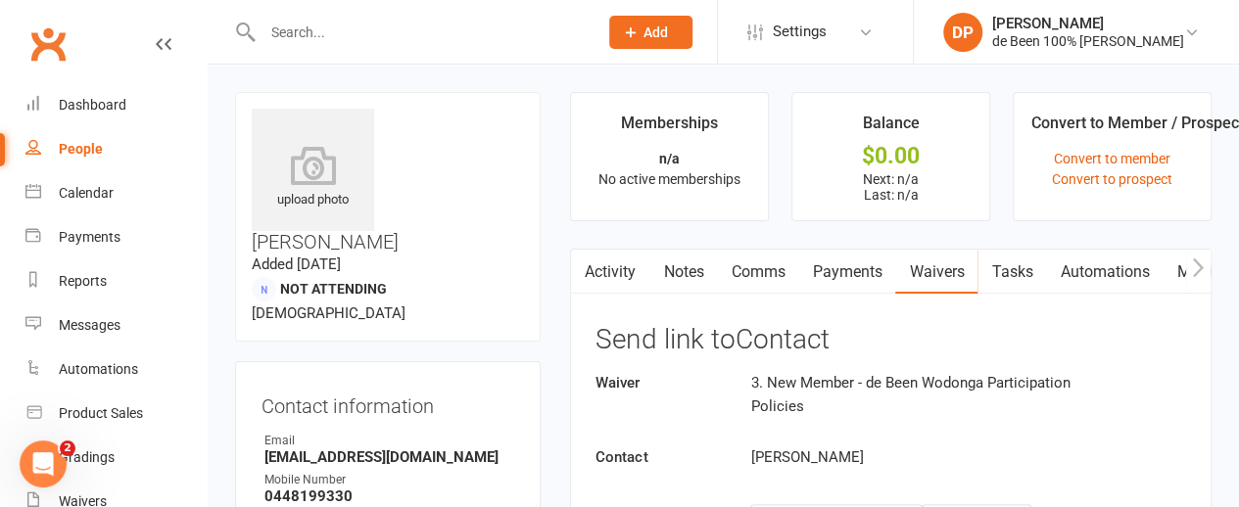
click at [45, 142] on link "People" at bounding box center [115, 149] width 181 height 44
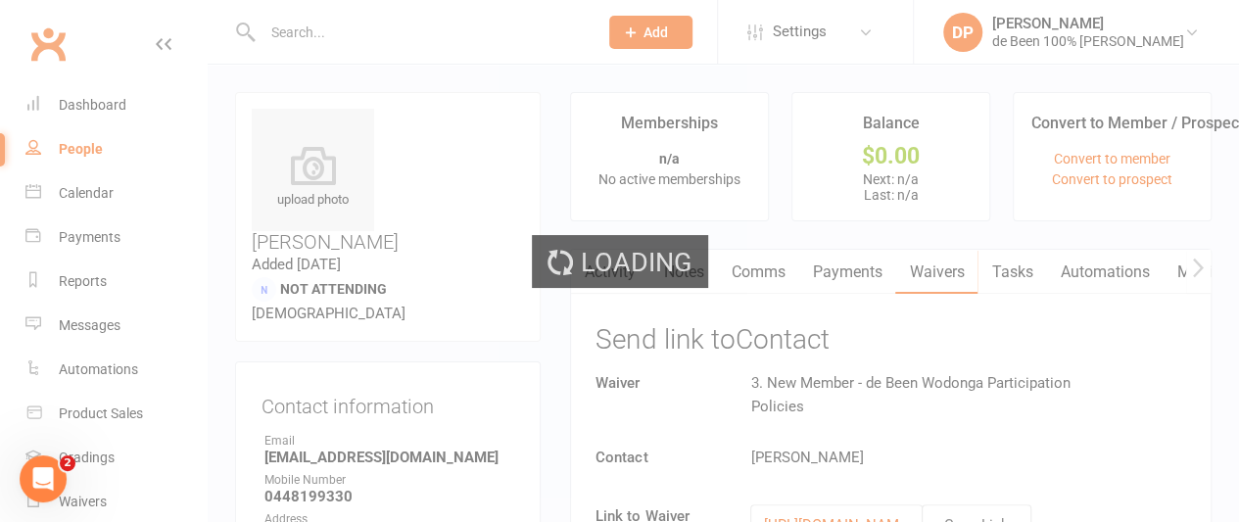
select select "100"
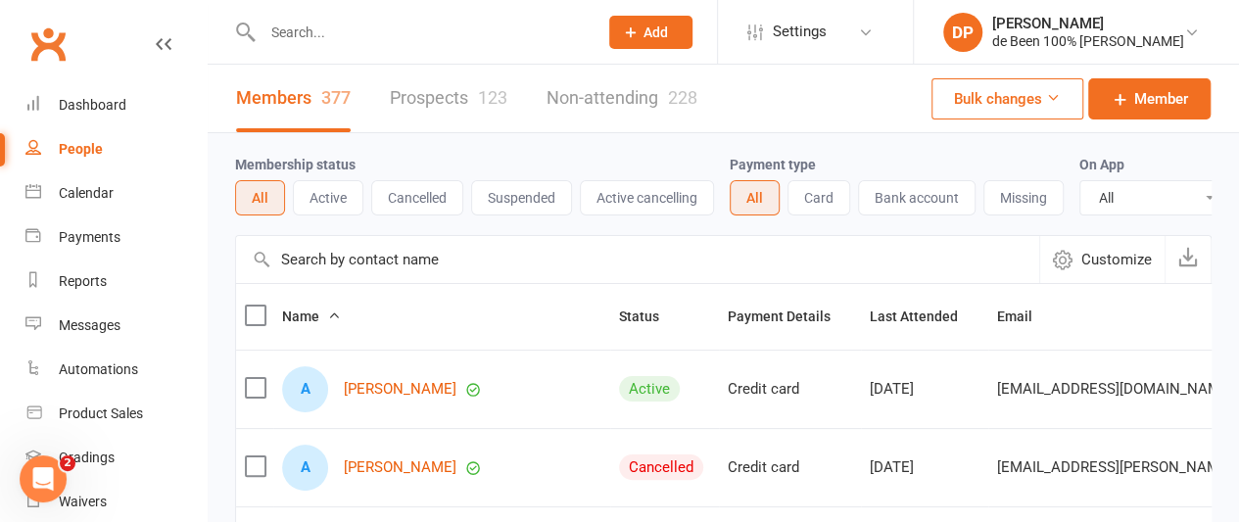
click at [45, 142] on link "People" at bounding box center [115, 149] width 181 height 44
click at [38, 108] on icon at bounding box center [33, 103] width 16 height 16
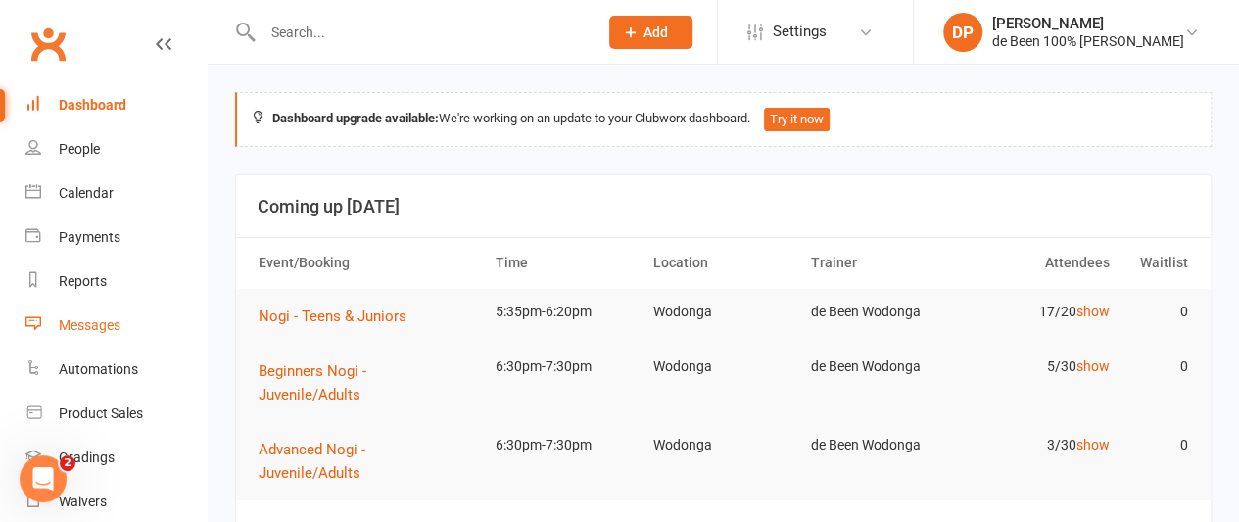
click at [92, 322] on div "Messages" at bounding box center [90, 325] width 62 height 16
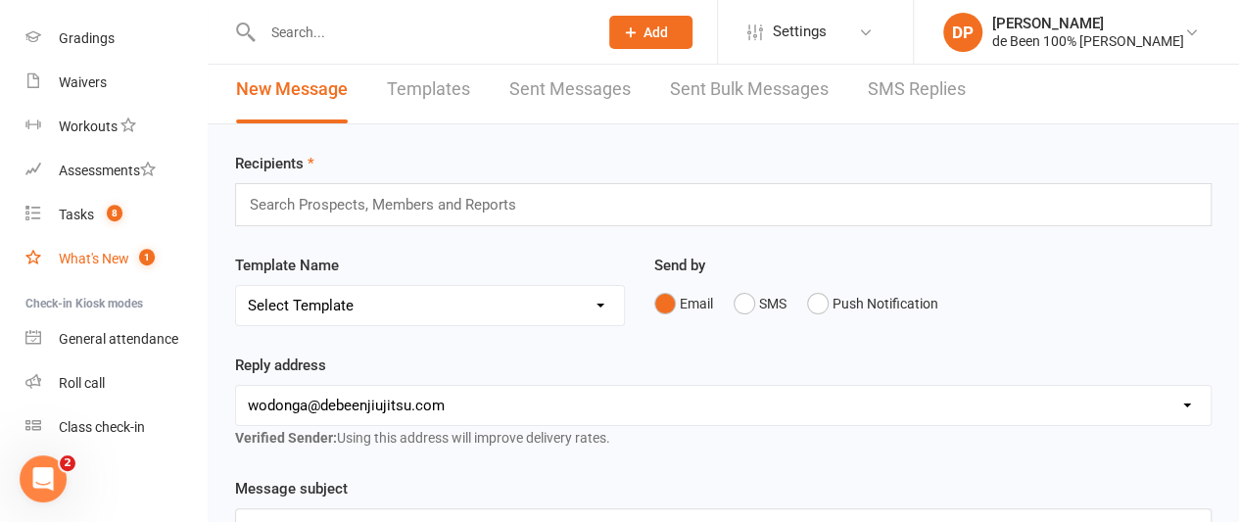
scroll to position [2, 0]
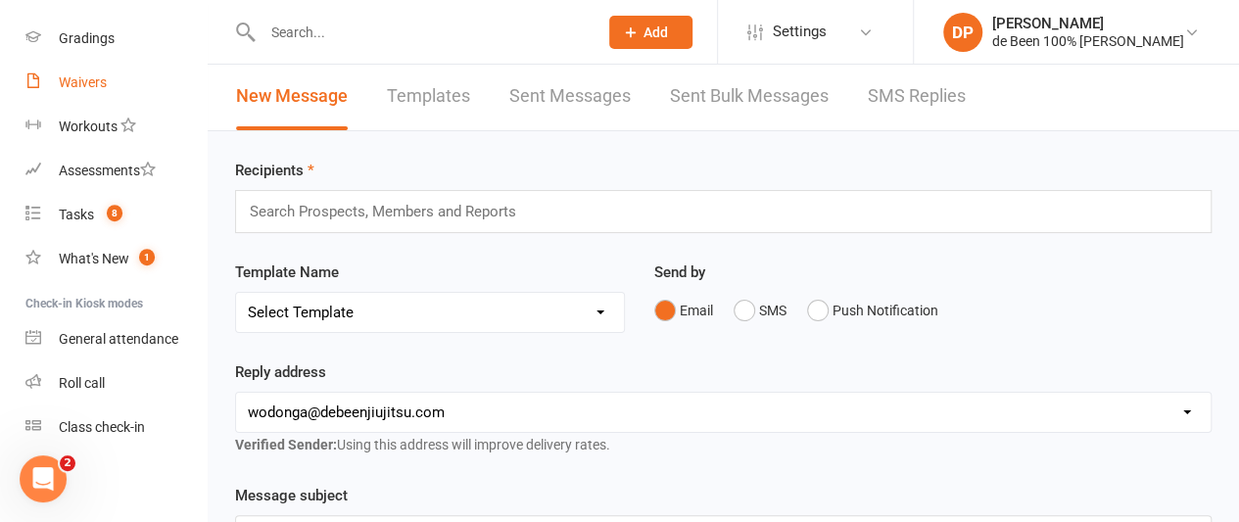
click at [74, 80] on div "Waivers" at bounding box center [83, 82] width 48 height 16
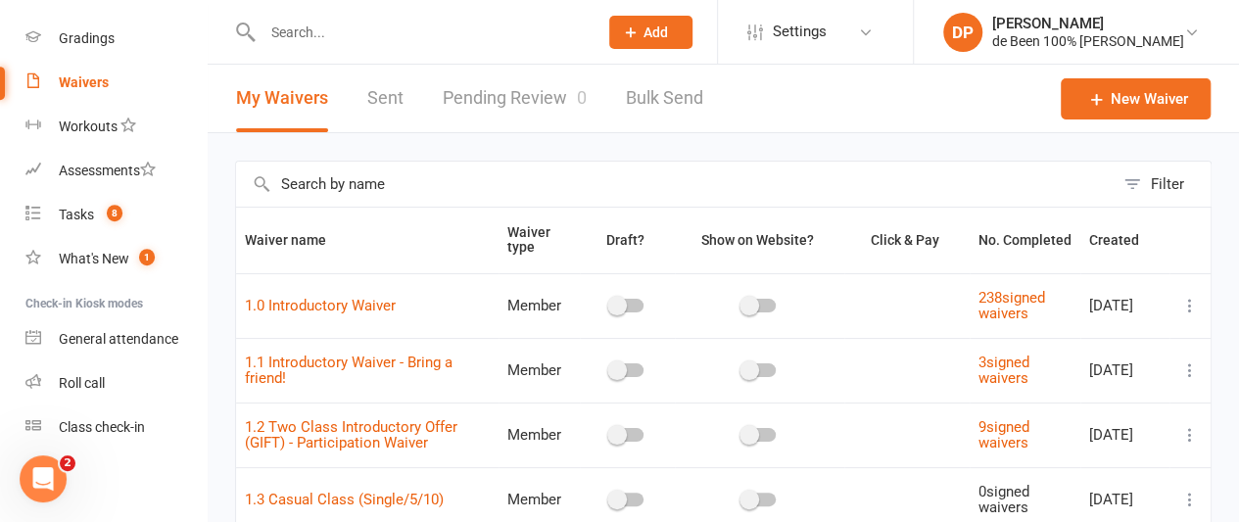
click at [482, 92] on link "Pending Review 0" at bounding box center [515, 99] width 144 height 68
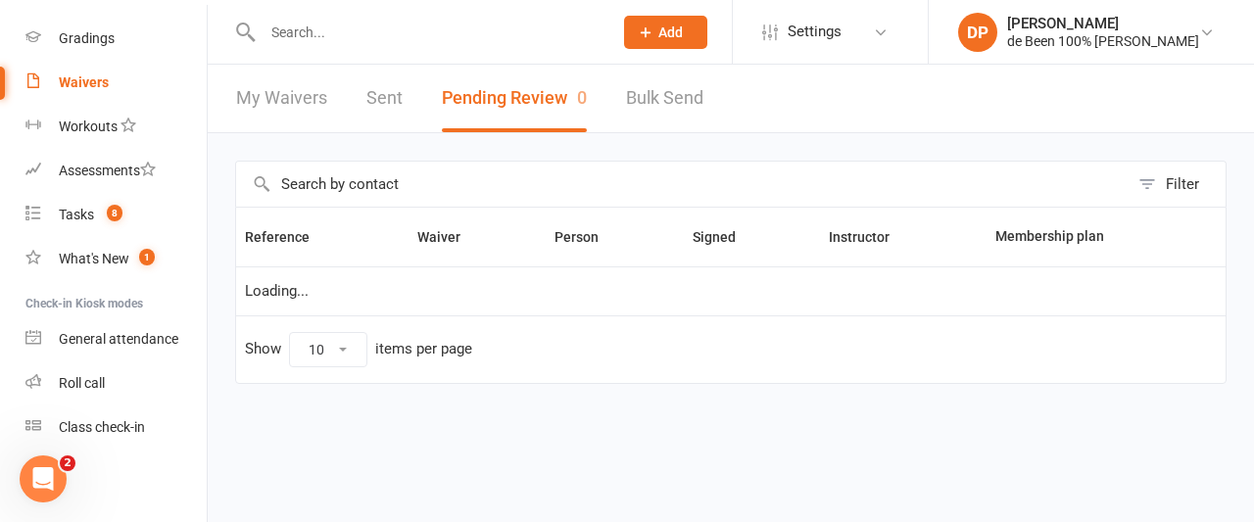
select select "100"
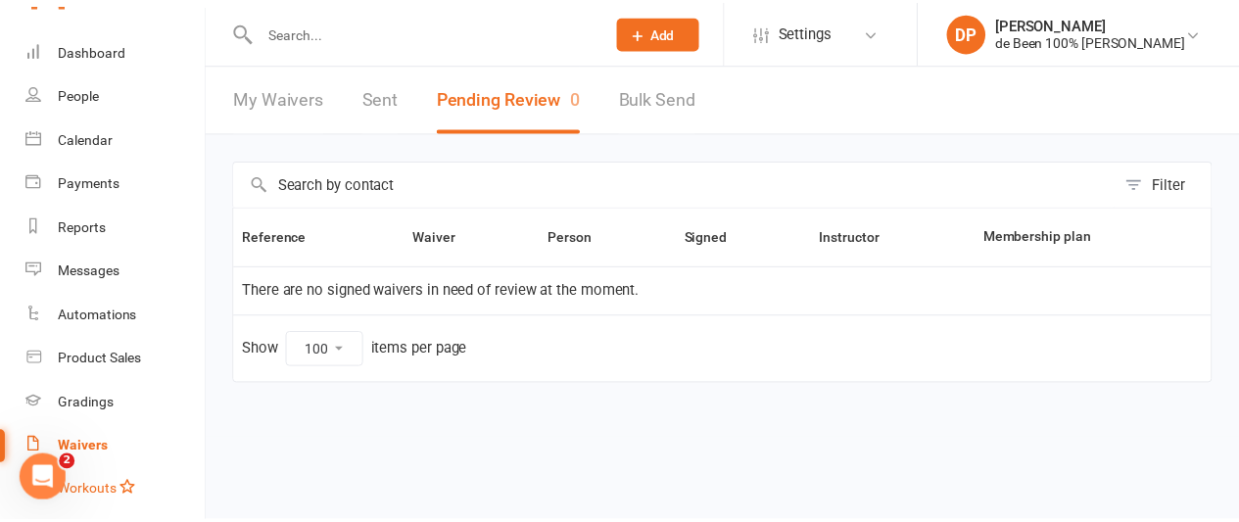
scroll to position [4, 0]
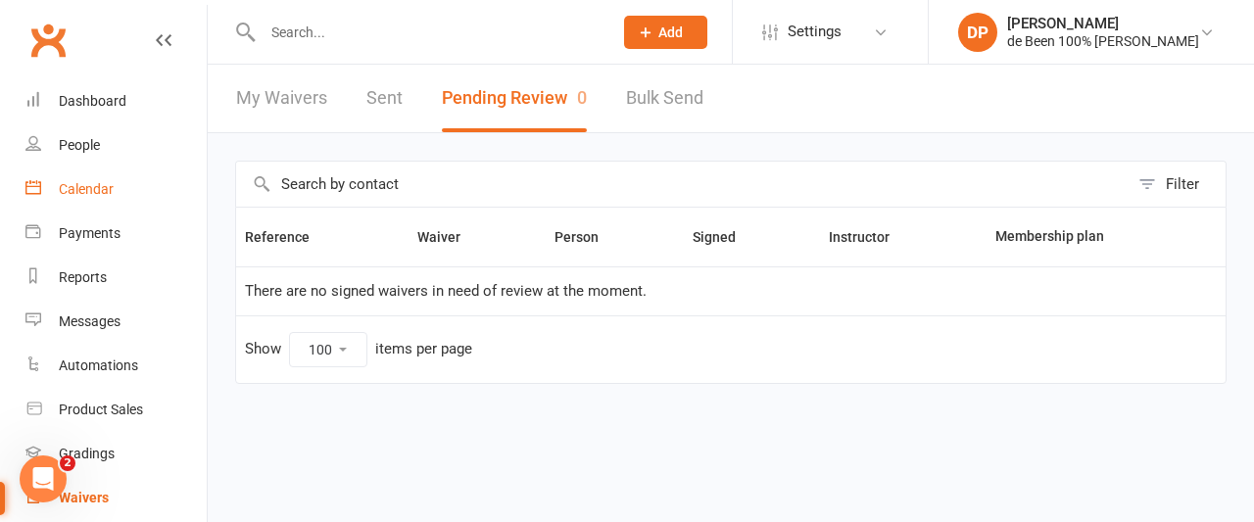
click at [75, 184] on div "Calendar" at bounding box center [86, 189] width 55 height 16
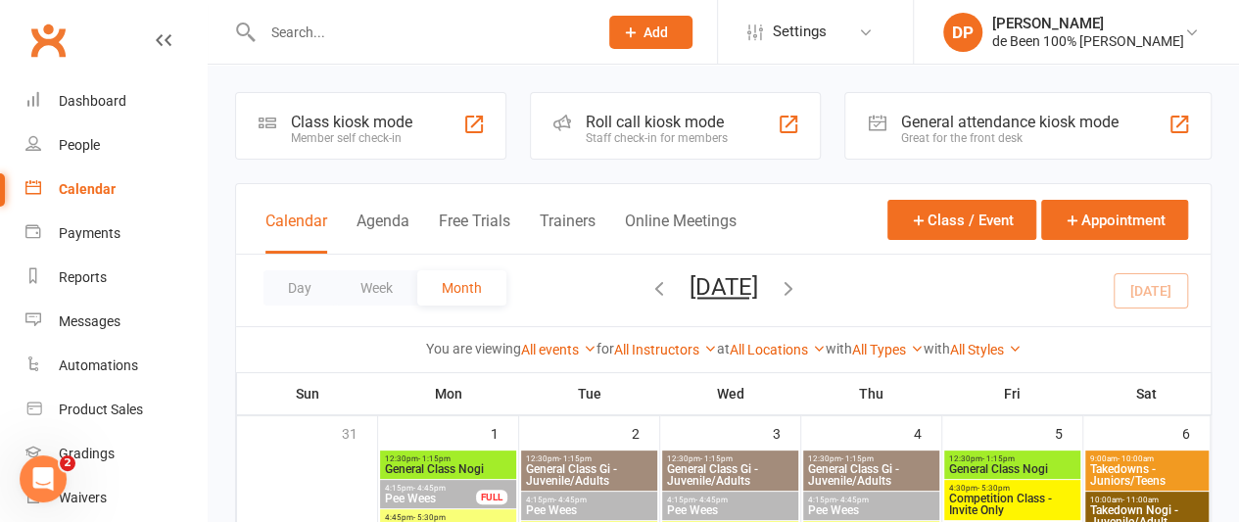
click at [75, 184] on div "Calendar" at bounding box center [87, 189] width 57 height 16
click at [74, 139] on div "People" at bounding box center [79, 145] width 41 height 16
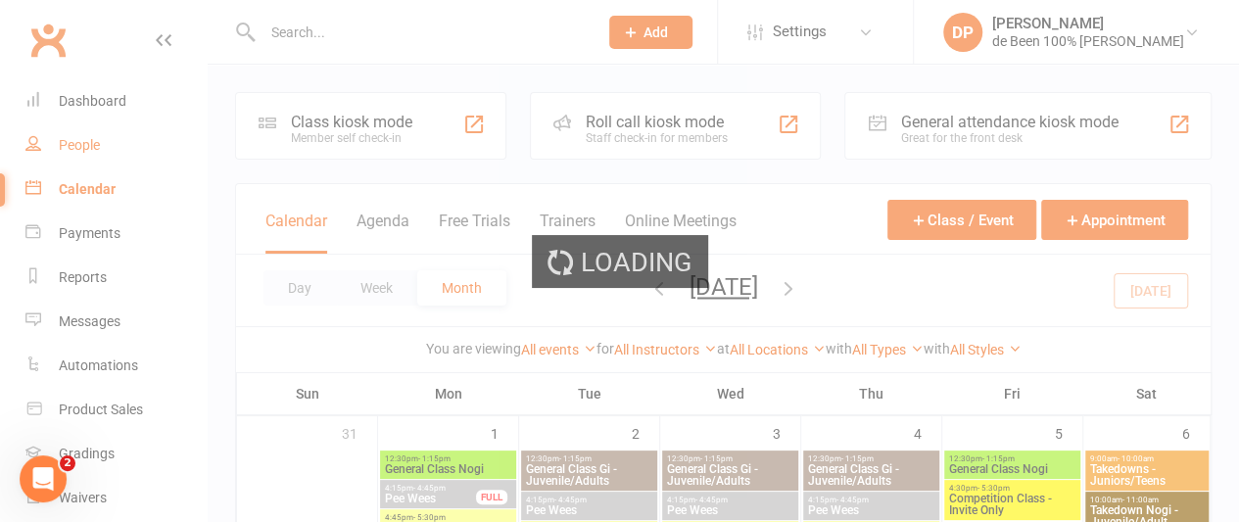
select select "100"
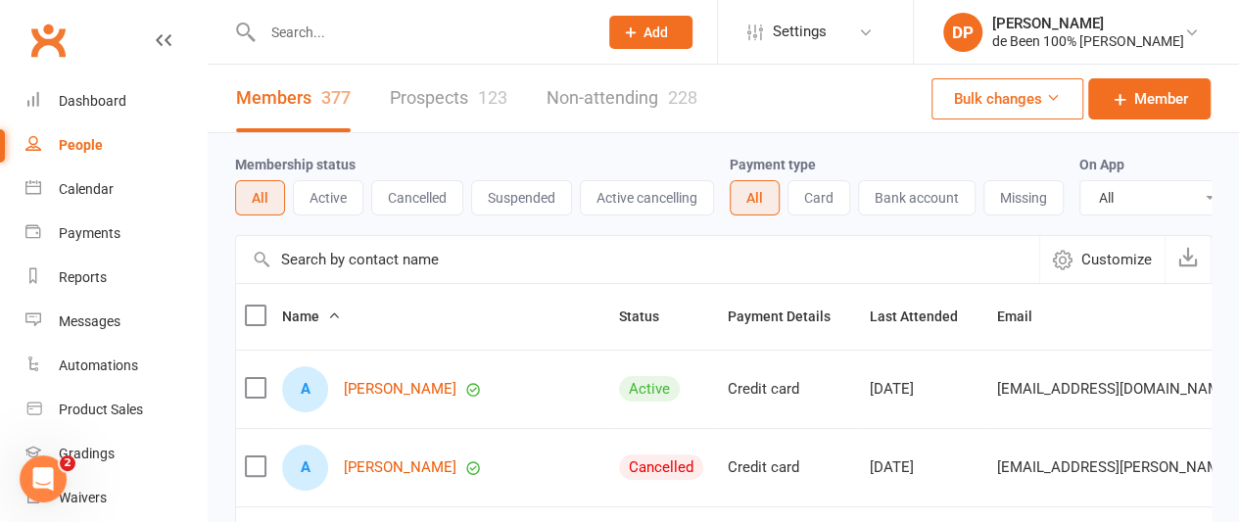
click at [296, 265] on input "text" at bounding box center [637, 259] width 803 height 47
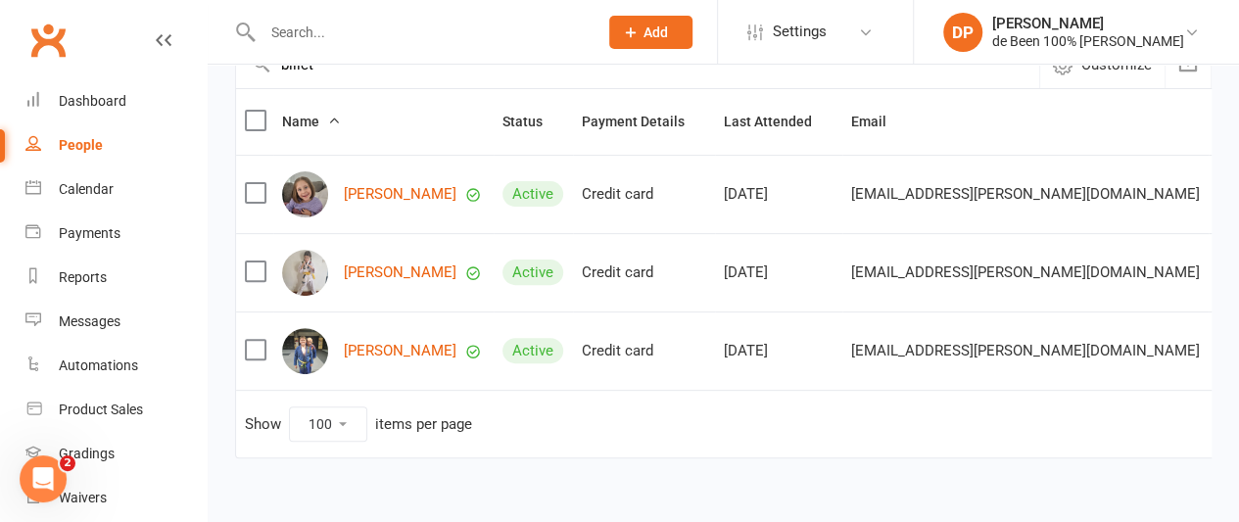
scroll to position [198, 0]
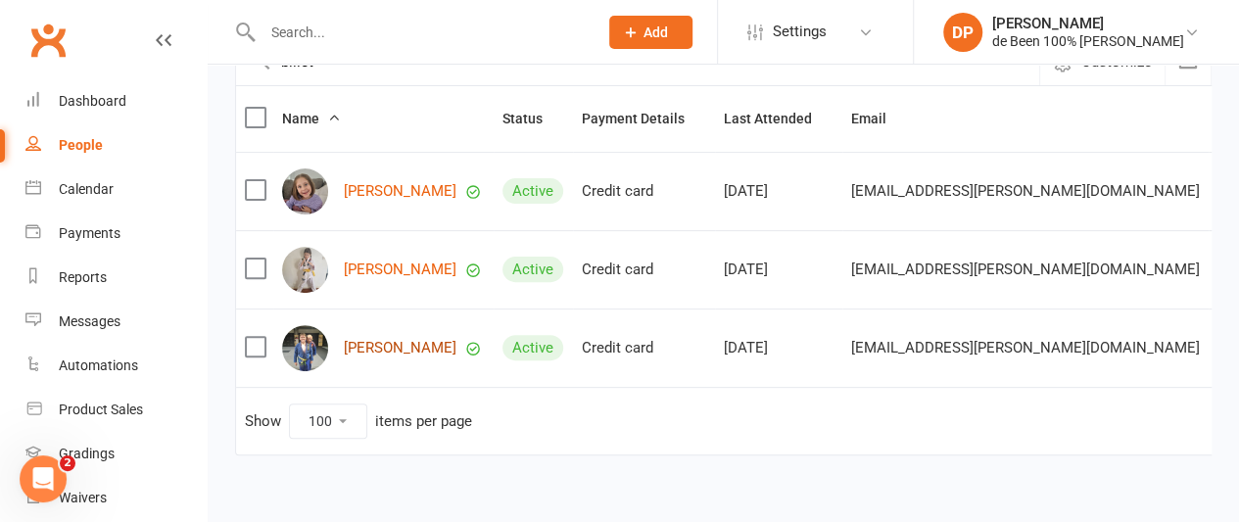
type input "billet"
click at [386, 357] on link "[PERSON_NAME]" at bounding box center [400, 348] width 113 height 17
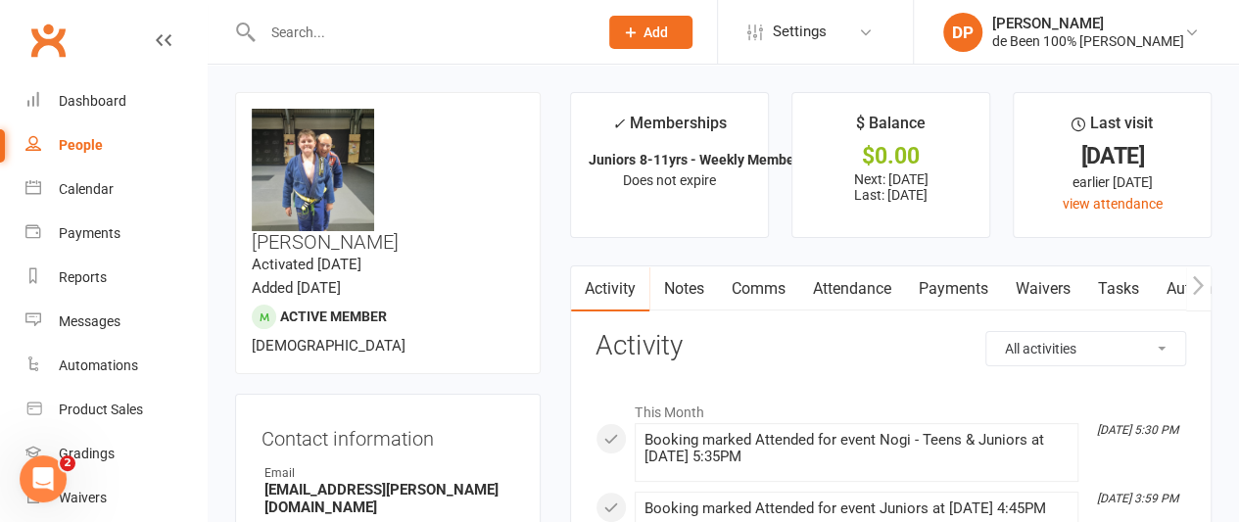
click at [945, 277] on link "Payments" at bounding box center [952, 288] width 97 height 45
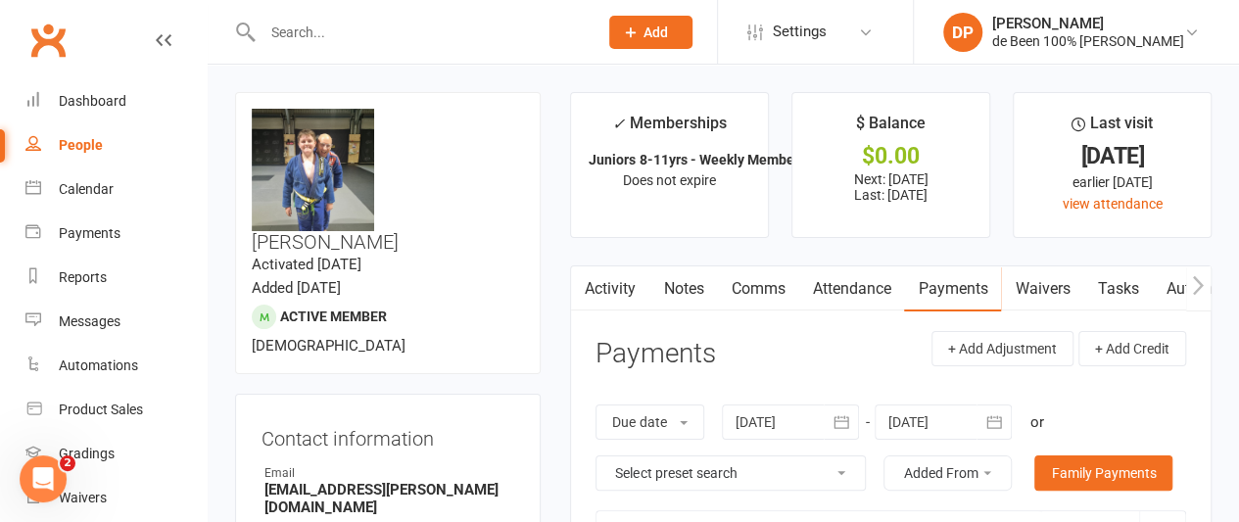
click at [87, 144] on div "People" at bounding box center [81, 145] width 44 height 16
select select "100"
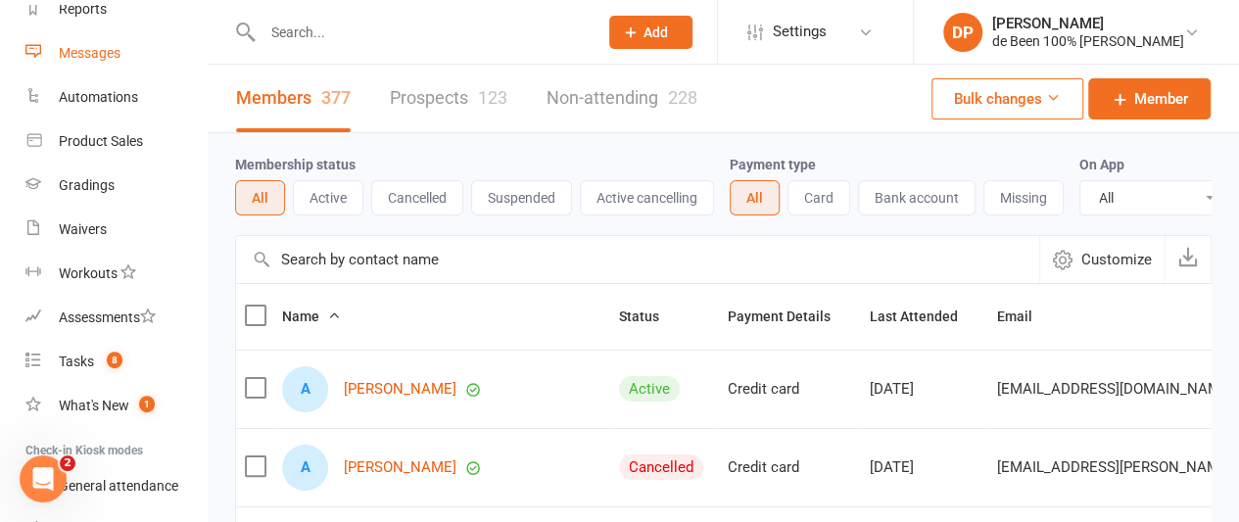
scroll to position [272, 0]
click at [86, 226] on div "Waivers" at bounding box center [83, 229] width 48 height 16
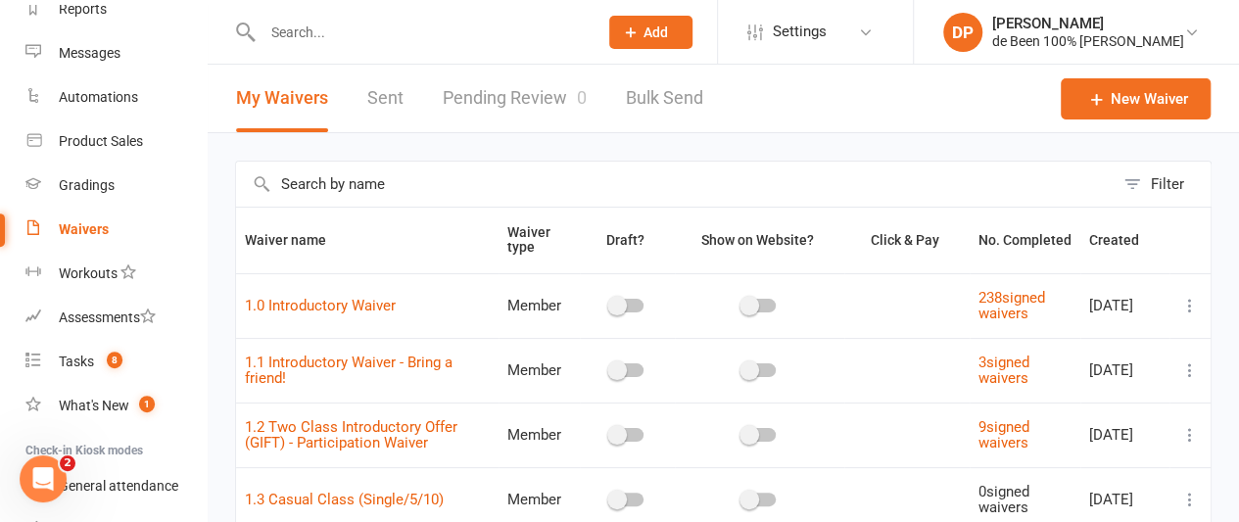
click at [518, 99] on link "Pending Review 0" at bounding box center [515, 99] width 144 height 68
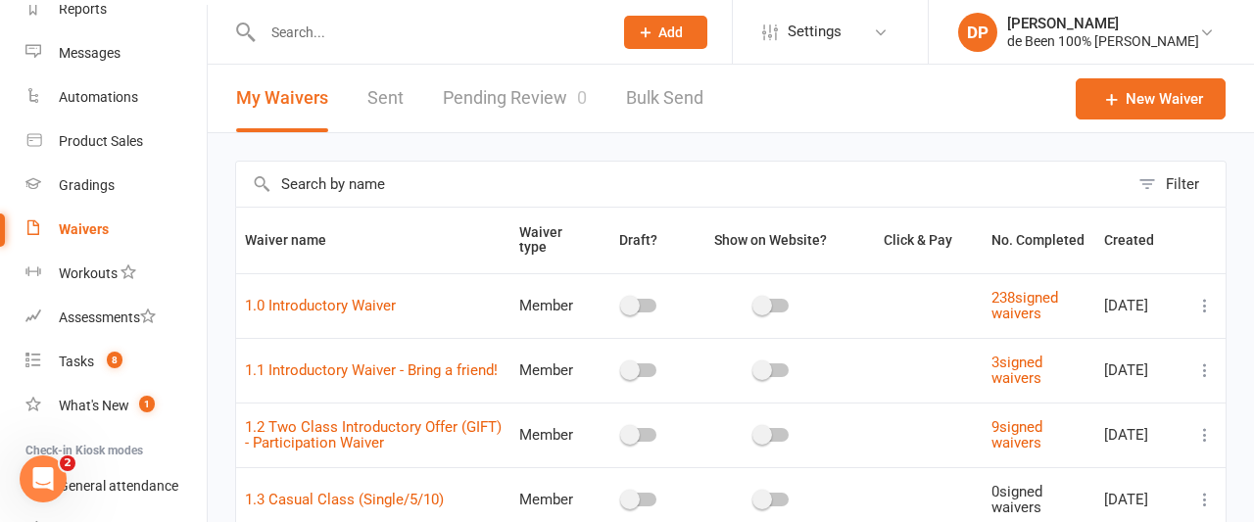
select select "100"
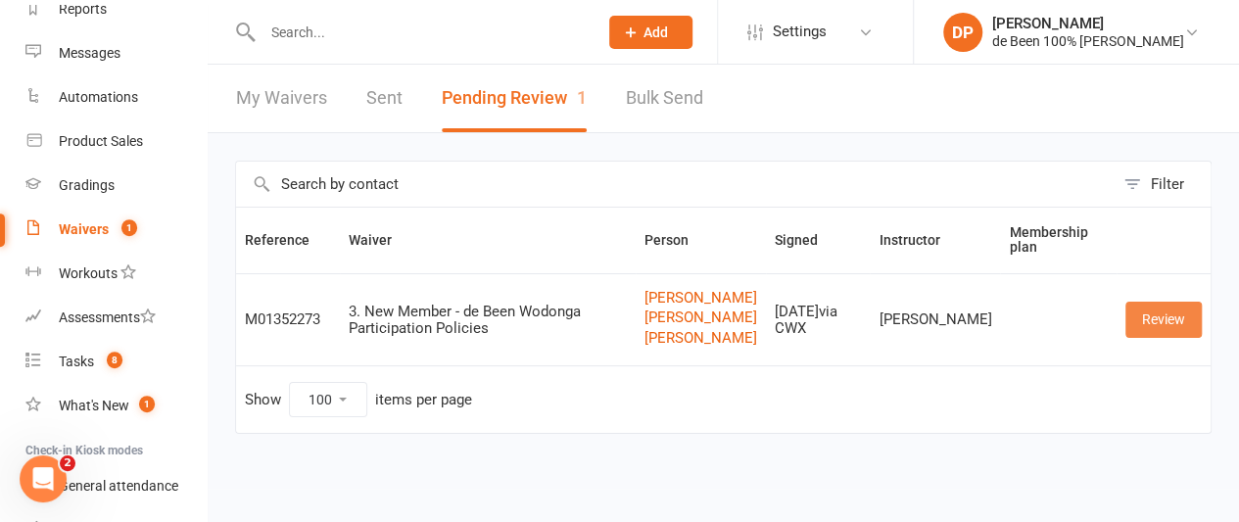
click at [1150, 336] on link "Review" at bounding box center [1163, 319] width 76 height 35
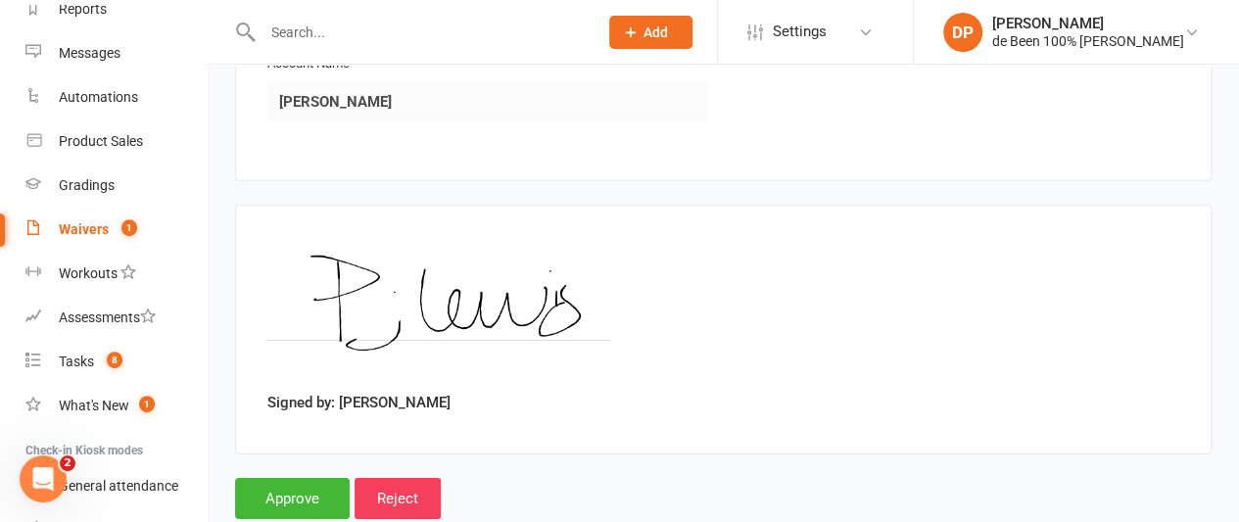
scroll to position [3023, 0]
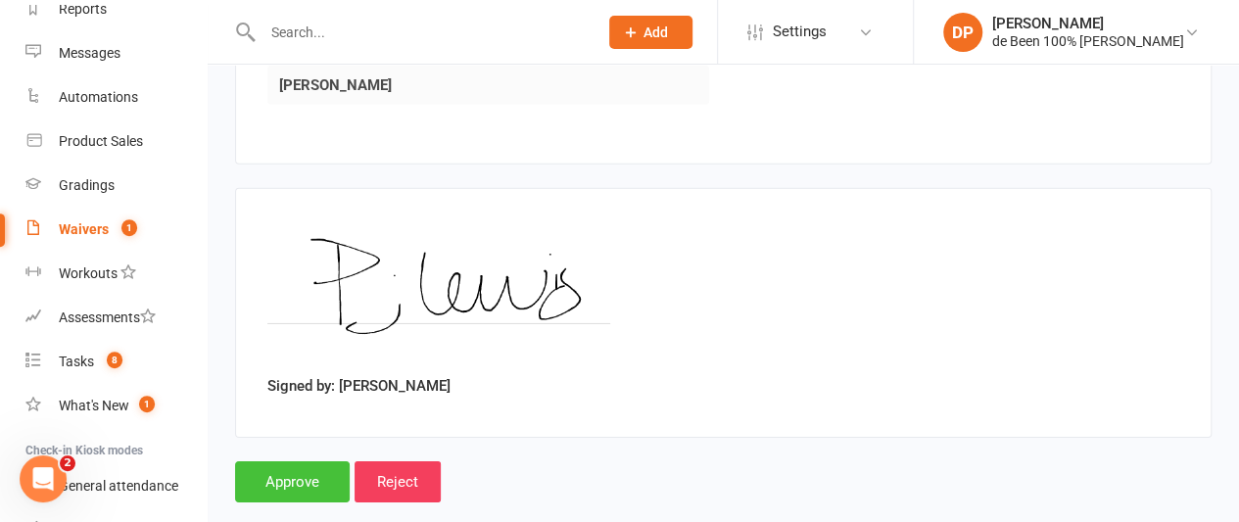
click at [280, 461] on input "Approve" at bounding box center [292, 481] width 115 height 41
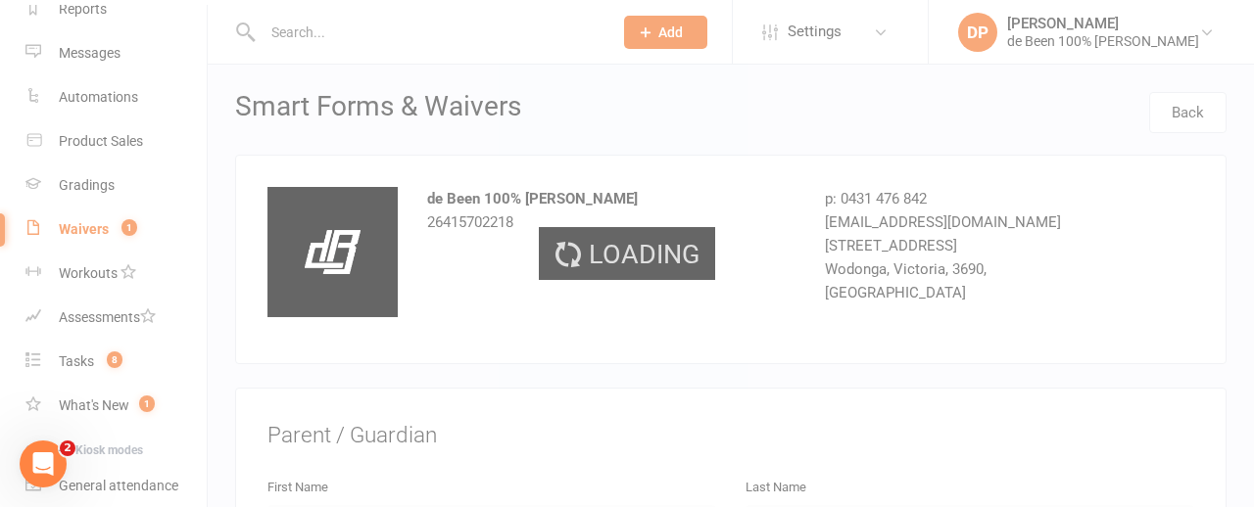
select select "100"
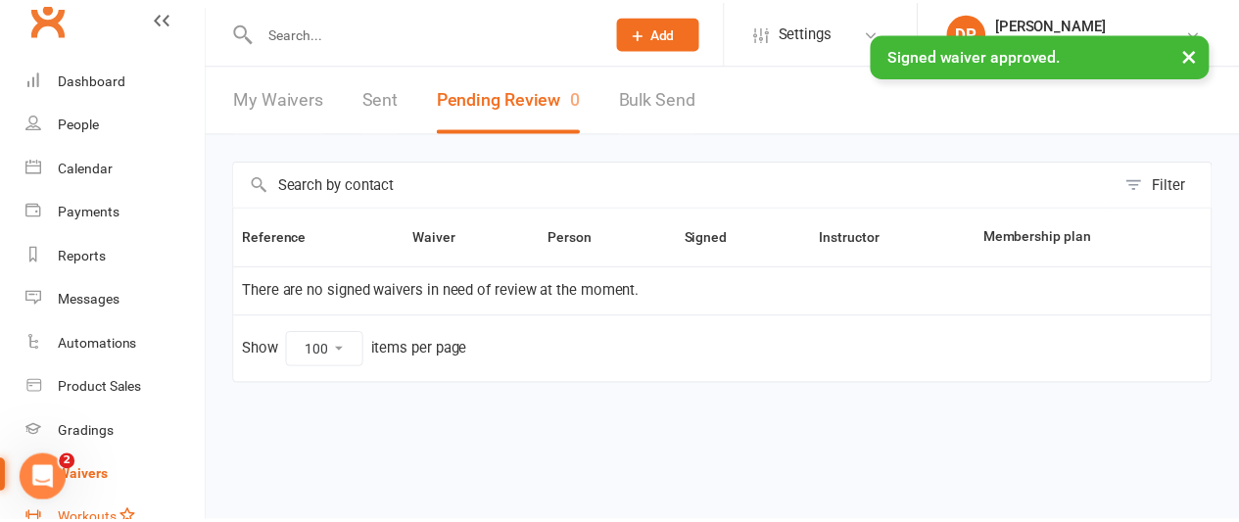
scroll to position [24, 0]
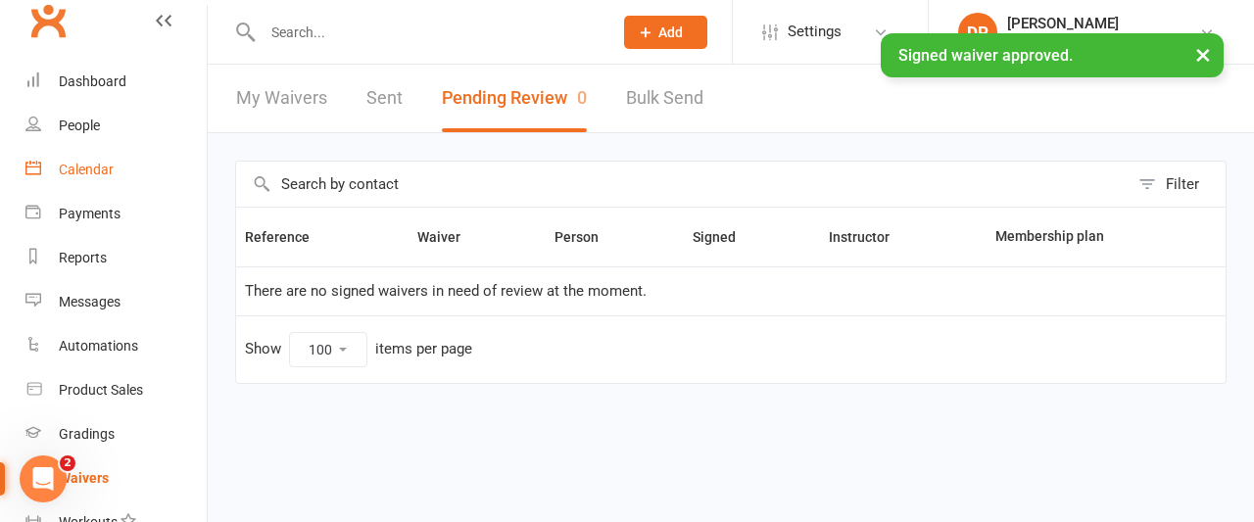
click at [85, 168] on div "Calendar" at bounding box center [86, 170] width 55 height 16
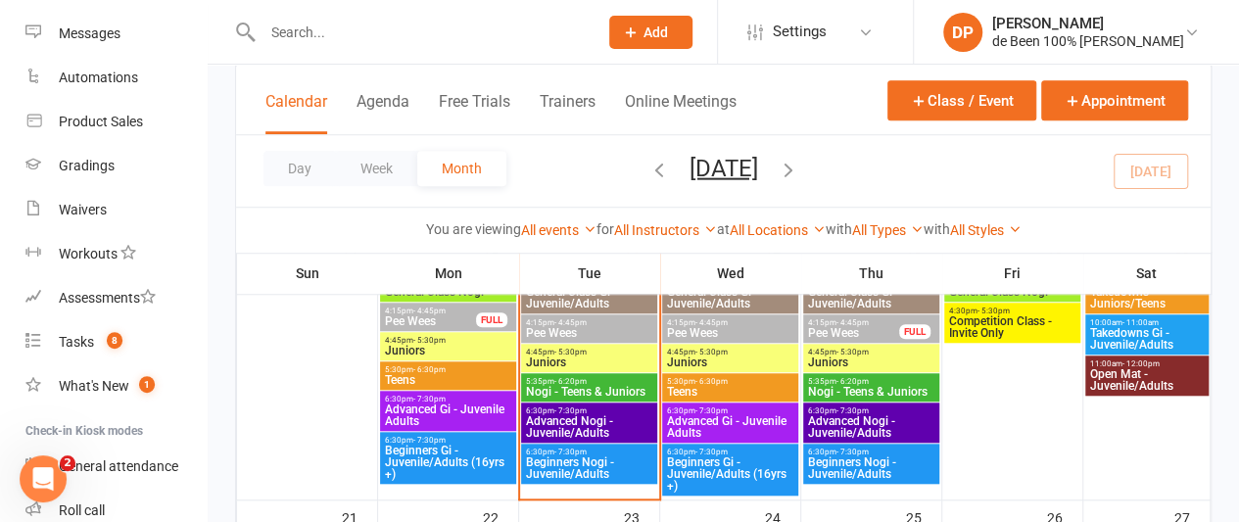
scroll to position [697, 0]
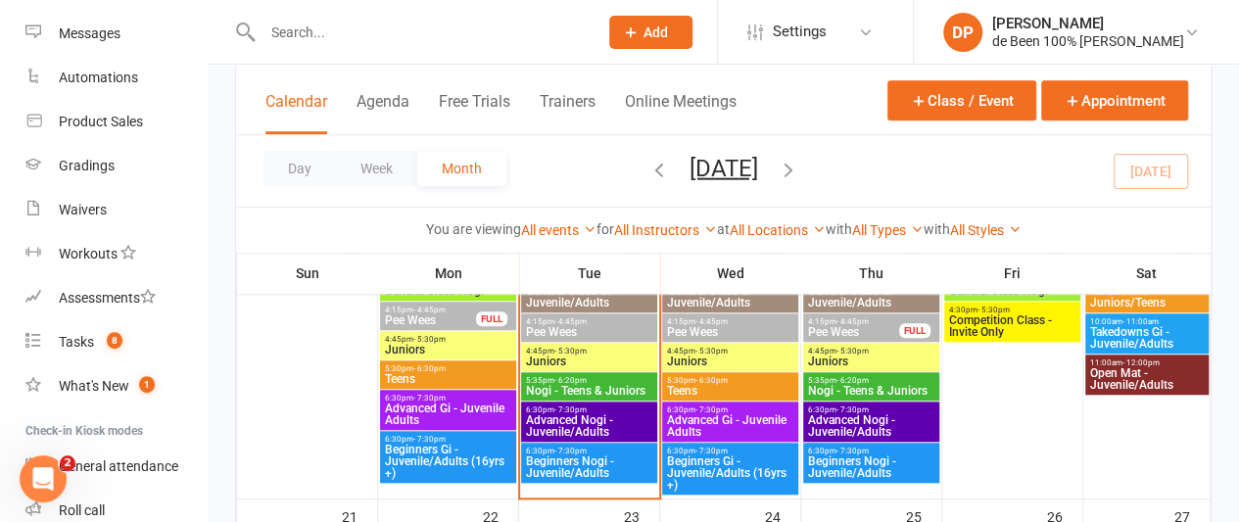
click at [575, 455] on span "Beginners Nogi - Juvenile/Adults" at bounding box center [589, 467] width 128 height 24
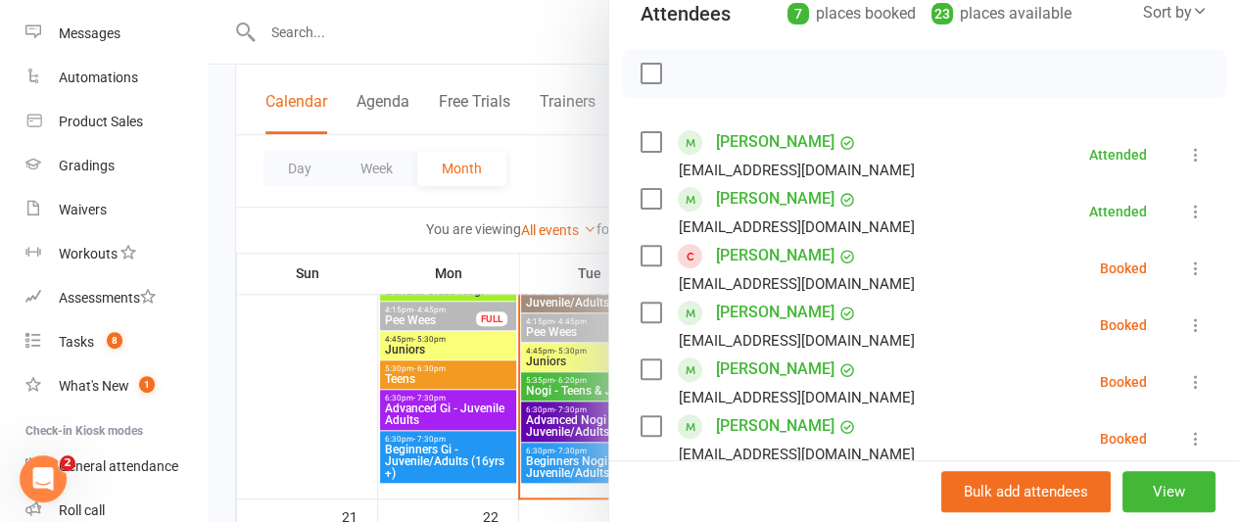
scroll to position [241, 0]
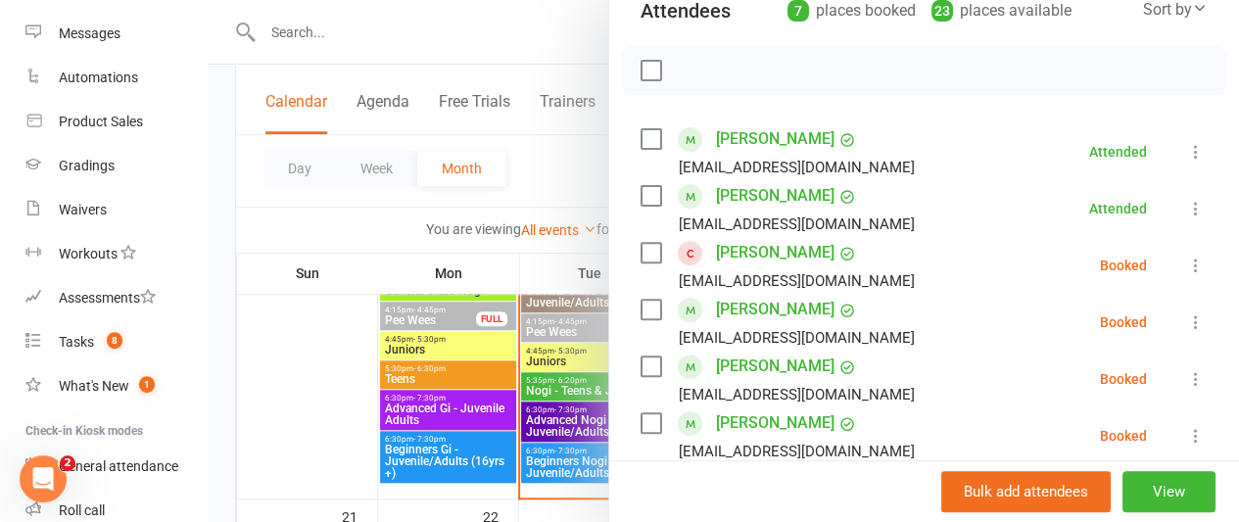
click at [1186, 262] on icon at bounding box center [1196, 266] width 20 height 20
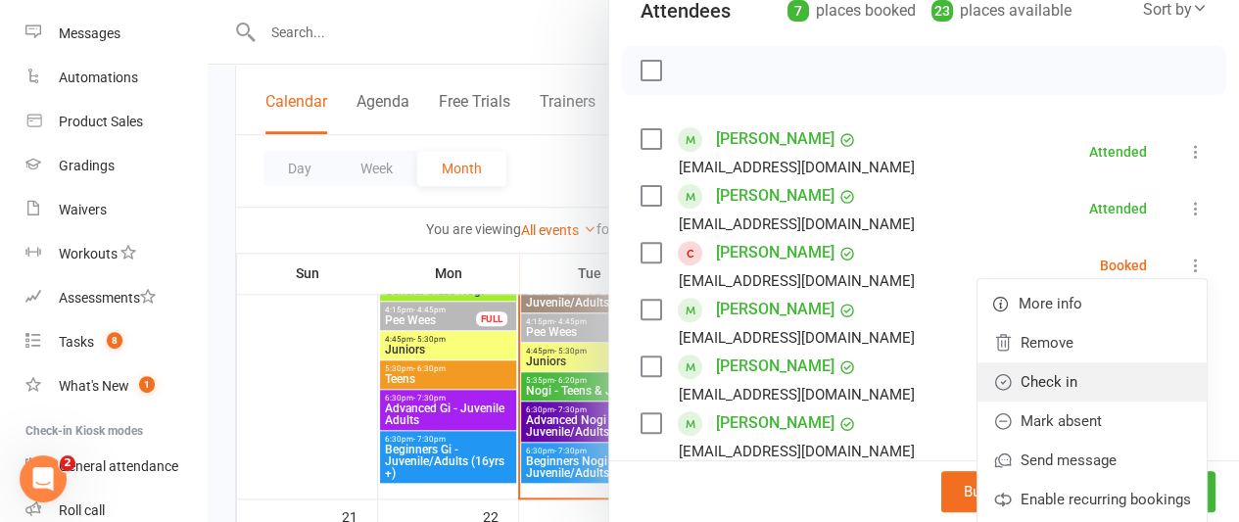
click at [1021, 383] on link "Check in" at bounding box center [1091, 381] width 229 height 39
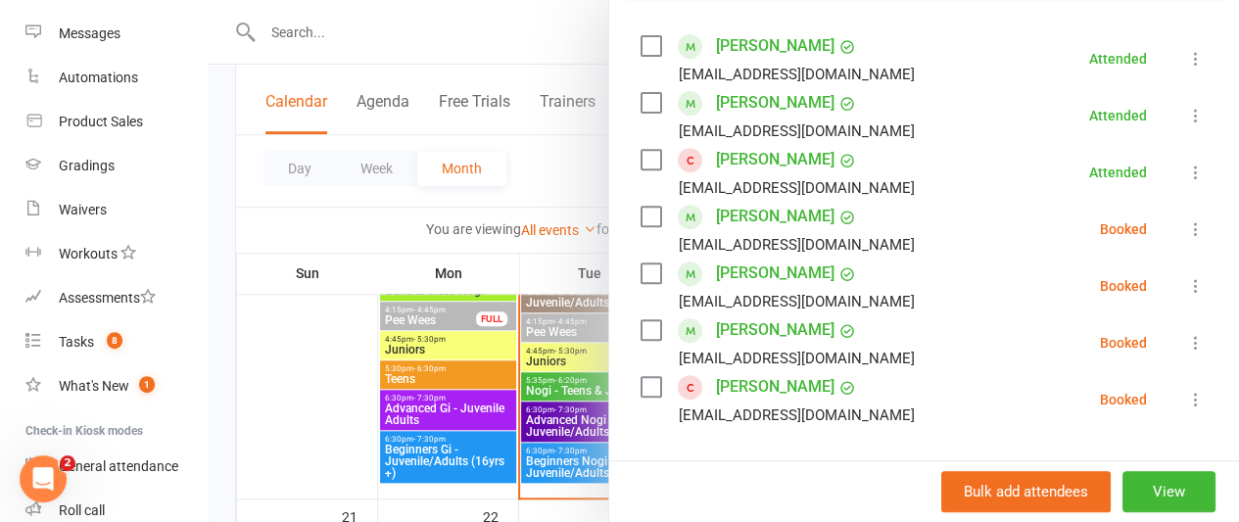
scroll to position [335, 0]
click at [1186, 399] on icon at bounding box center [1196, 399] width 20 height 20
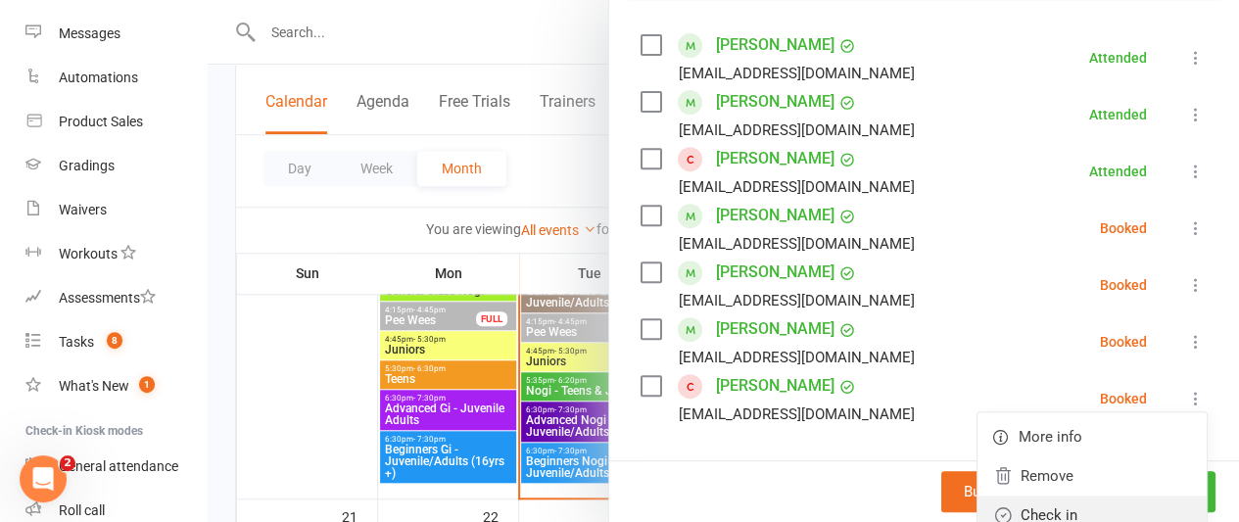
click at [1032, 502] on link "Check in" at bounding box center [1091, 515] width 229 height 39
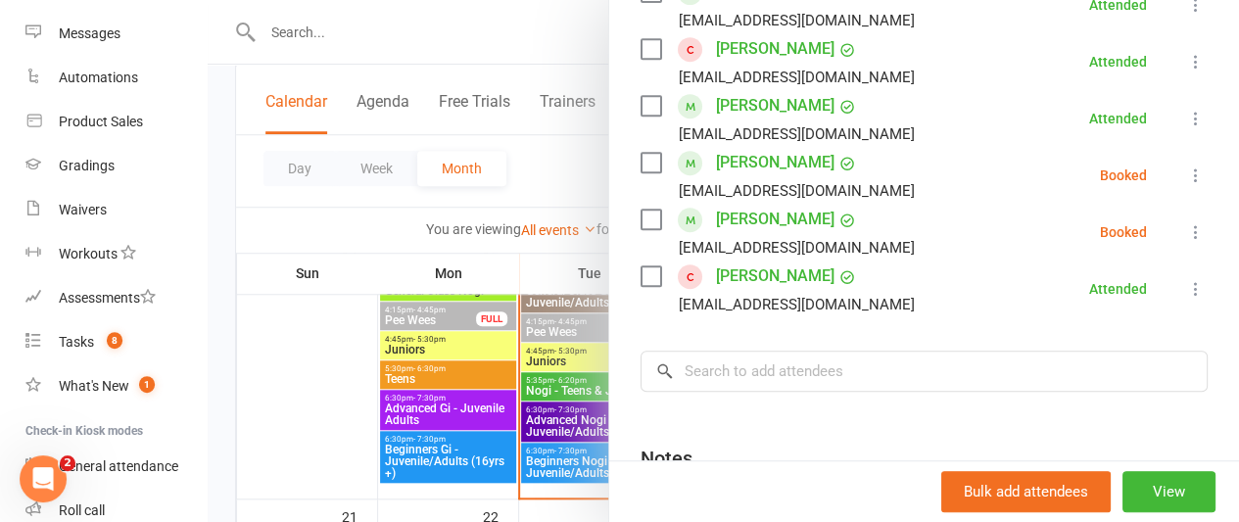
scroll to position [448, 0]
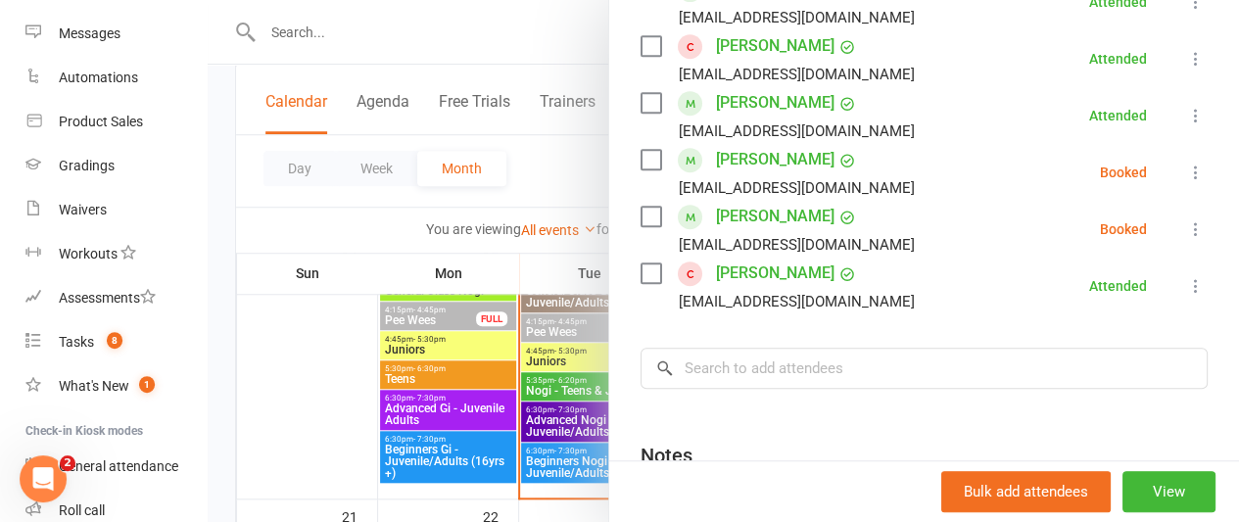
click at [552, 173] on div at bounding box center [723, 261] width 1031 height 522
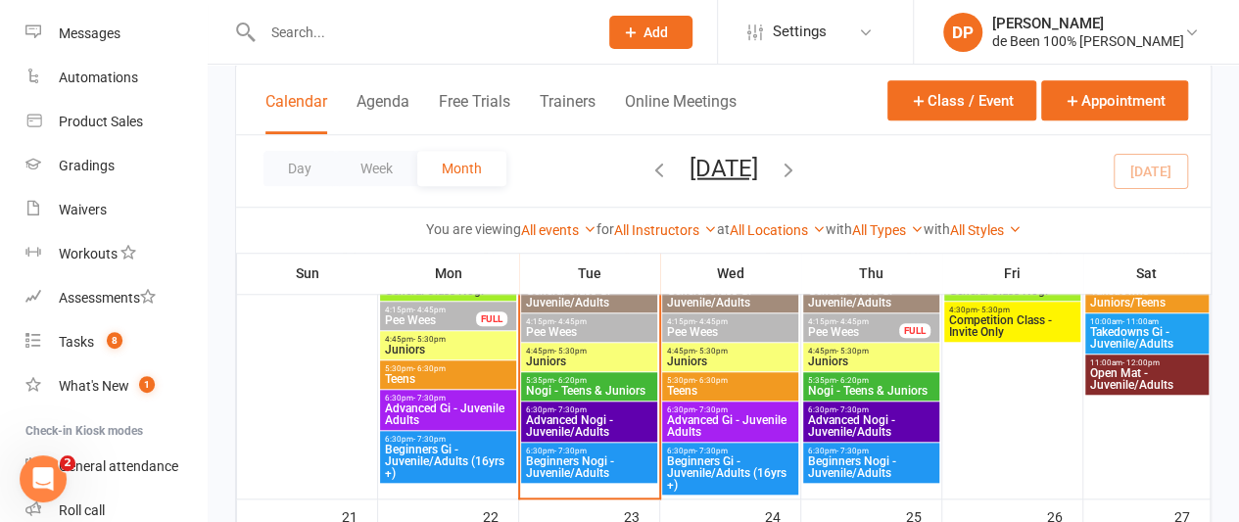
click at [574, 414] on span "Advanced Nogi - Juvenile/Adults" at bounding box center [589, 426] width 128 height 24
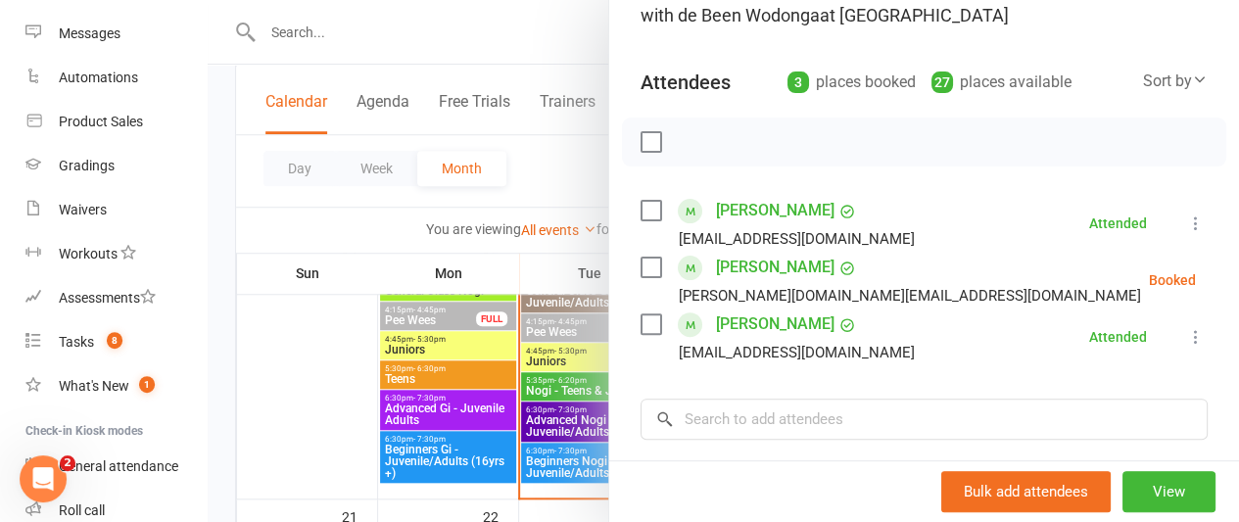
scroll to position [174, 0]
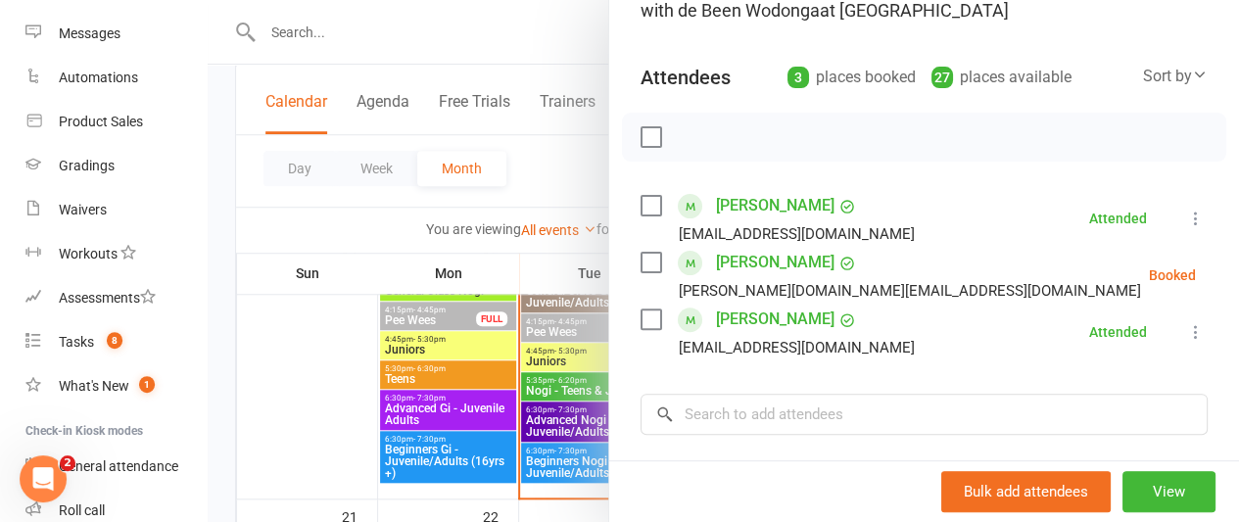
click at [549, 171] on div at bounding box center [723, 261] width 1031 height 522
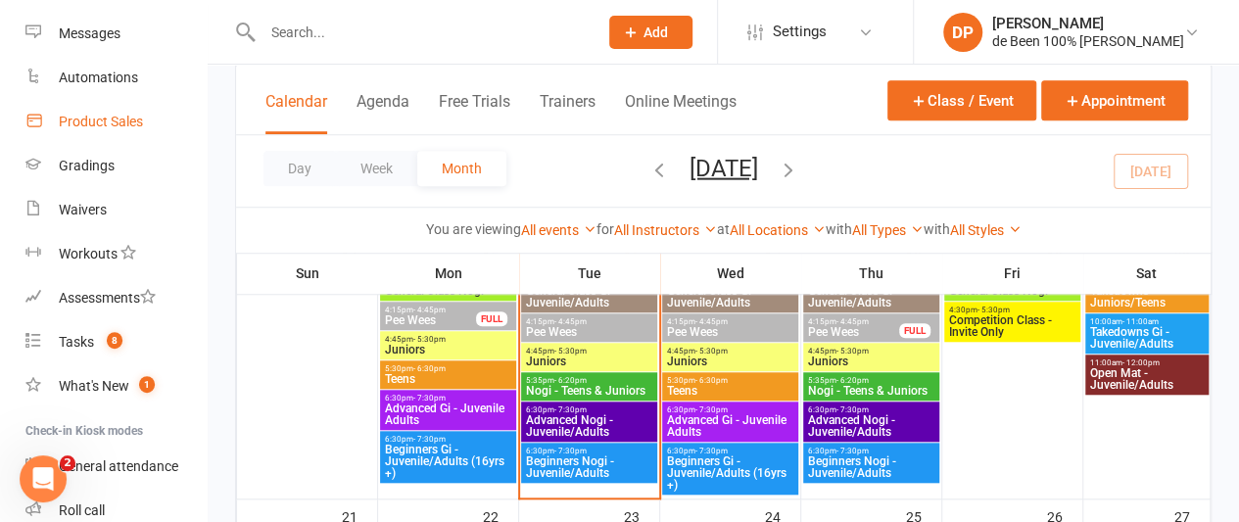
click at [94, 124] on div "Product Sales" at bounding box center [101, 122] width 84 height 16
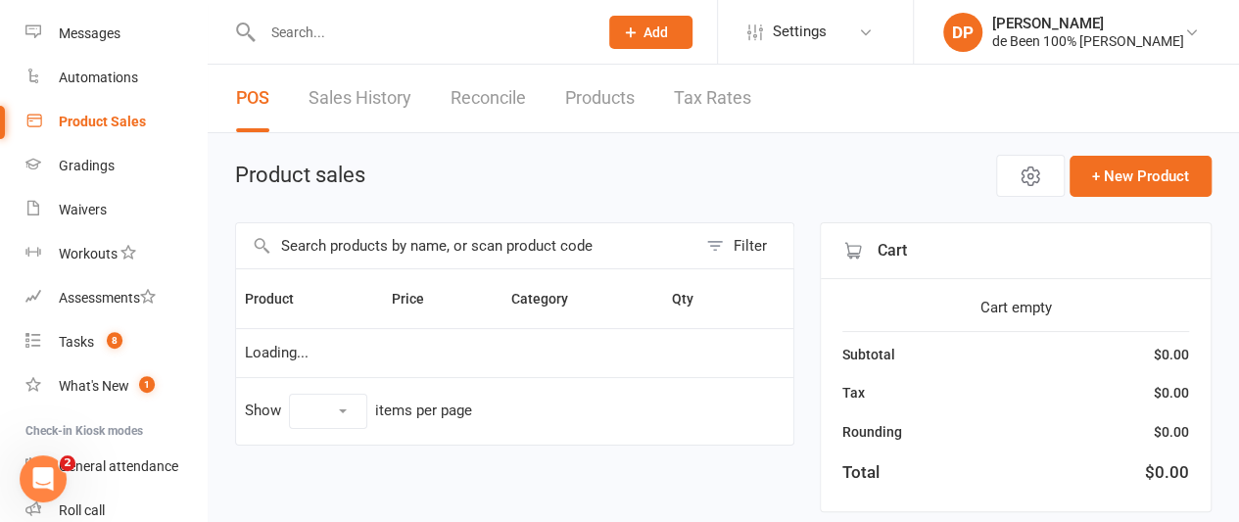
select select "10"
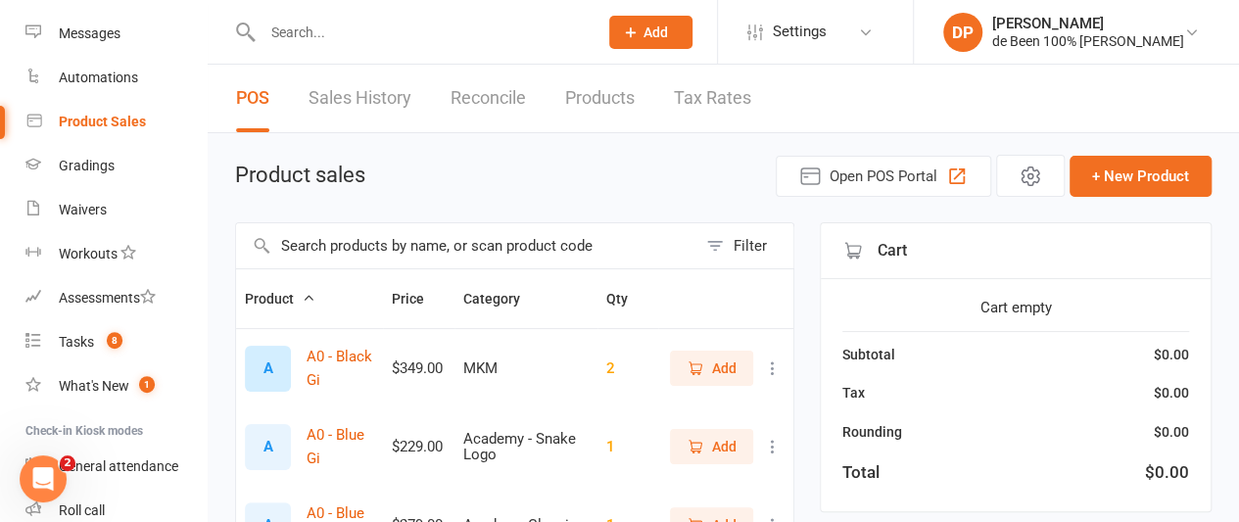
click at [336, 247] on input "text" at bounding box center [466, 245] width 460 height 45
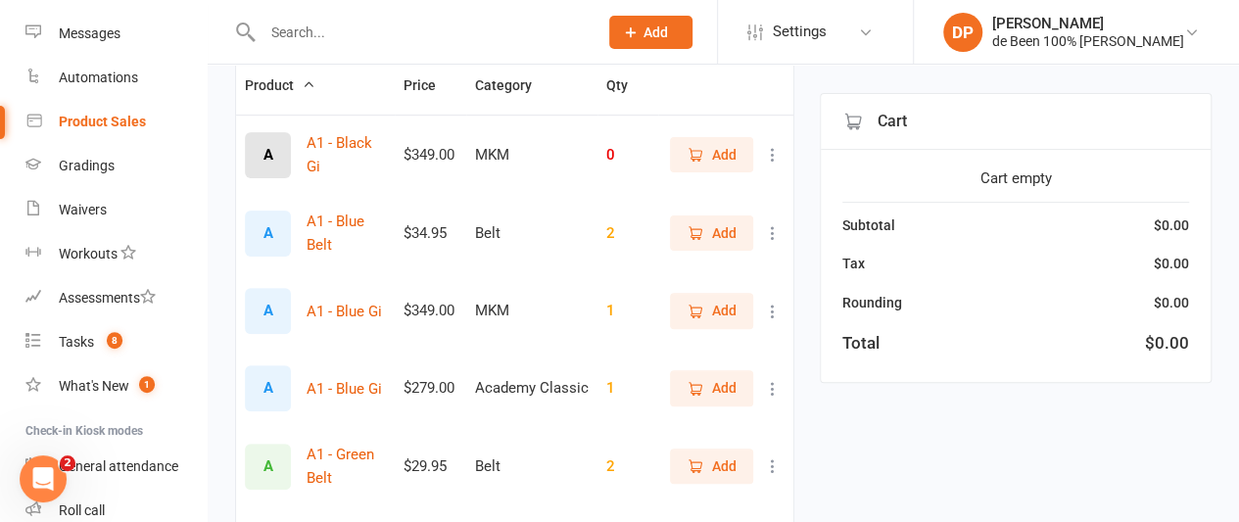
scroll to position [215, 0]
type input "a1"
click at [772, 382] on icon at bounding box center [773, 387] width 20 height 20
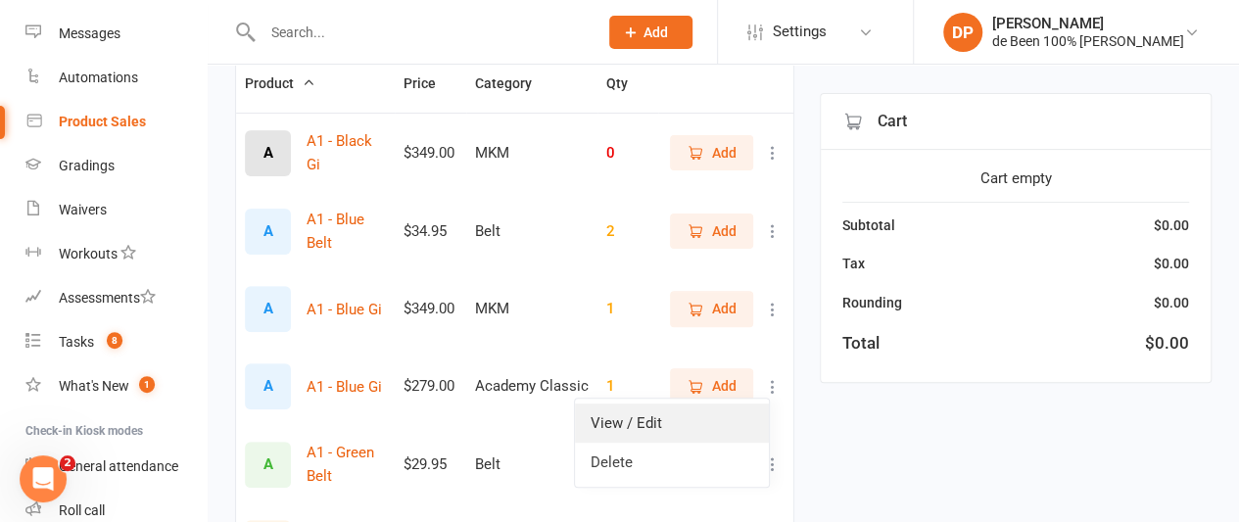
click at [645, 425] on link "View / Edit" at bounding box center [672, 423] width 194 height 39
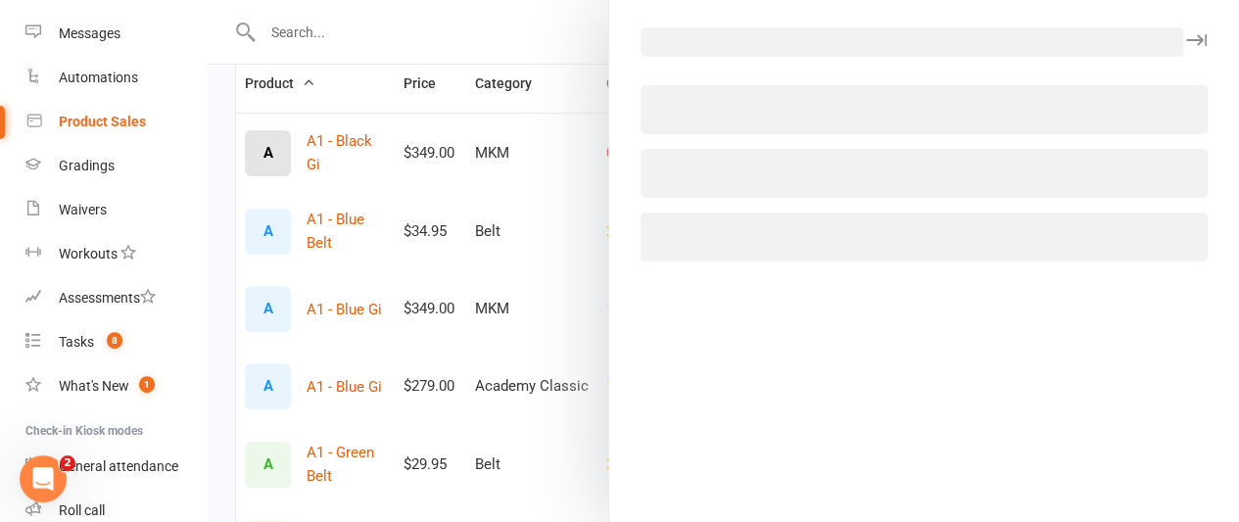
select select "3872"
select select "1432"
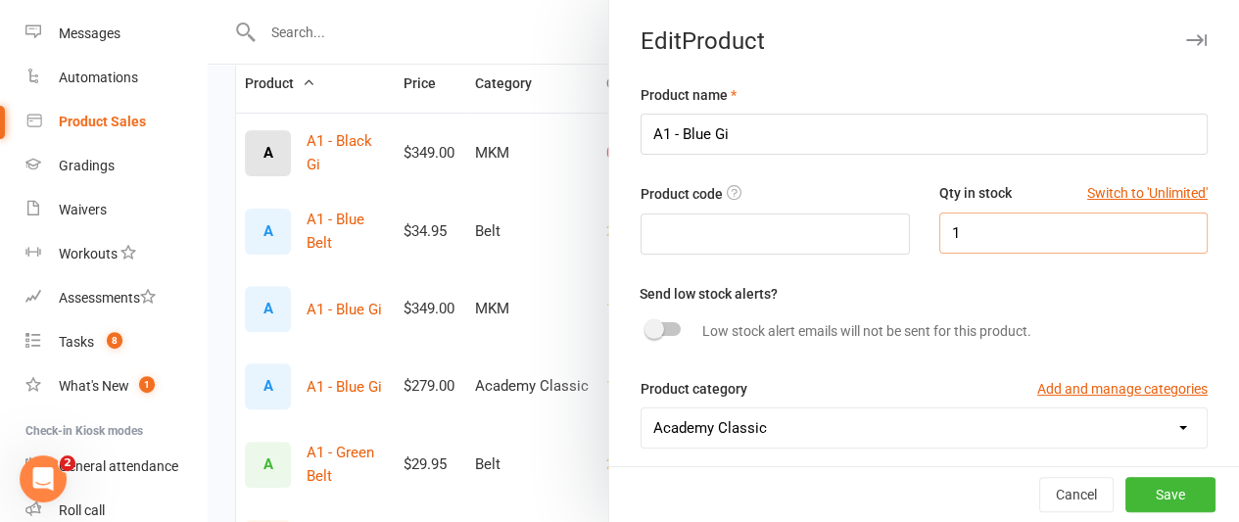
click at [959, 230] on input "1" at bounding box center [1073, 233] width 269 height 41
type input "0"
click at [1140, 495] on button "Save" at bounding box center [1170, 494] width 90 height 35
